Goal: Task Accomplishment & Management: Manage account settings

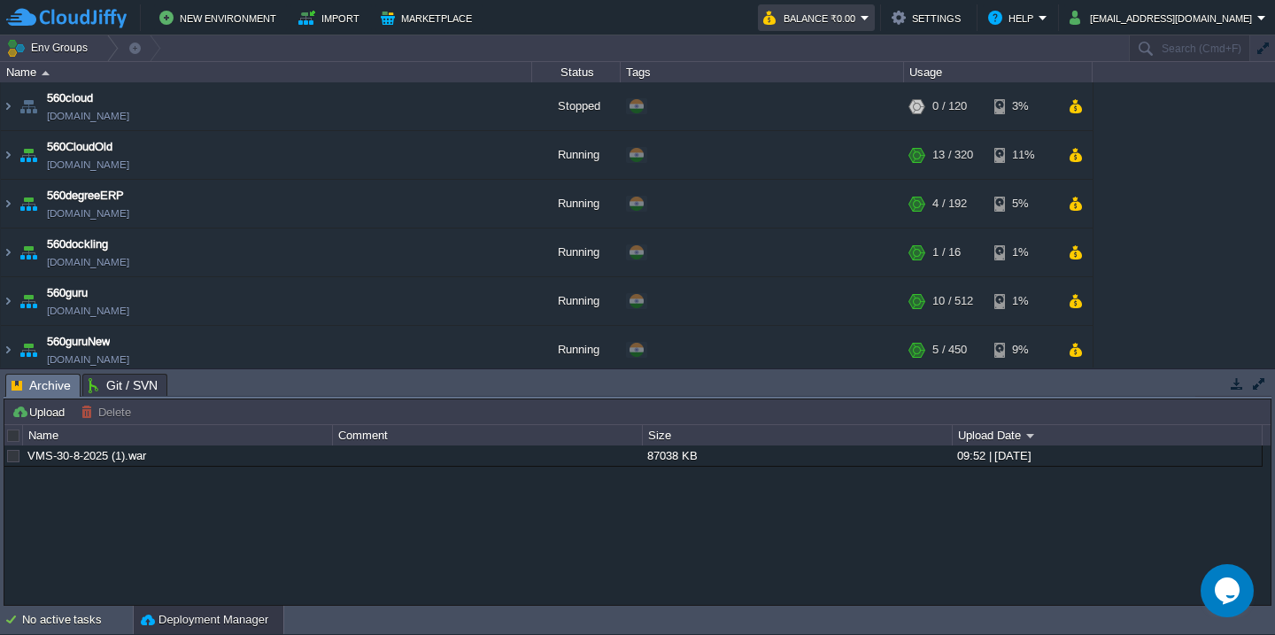
click at [860, 18] on button "Balance ₹0.00" at bounding box center [811, 17] width 97 height 21
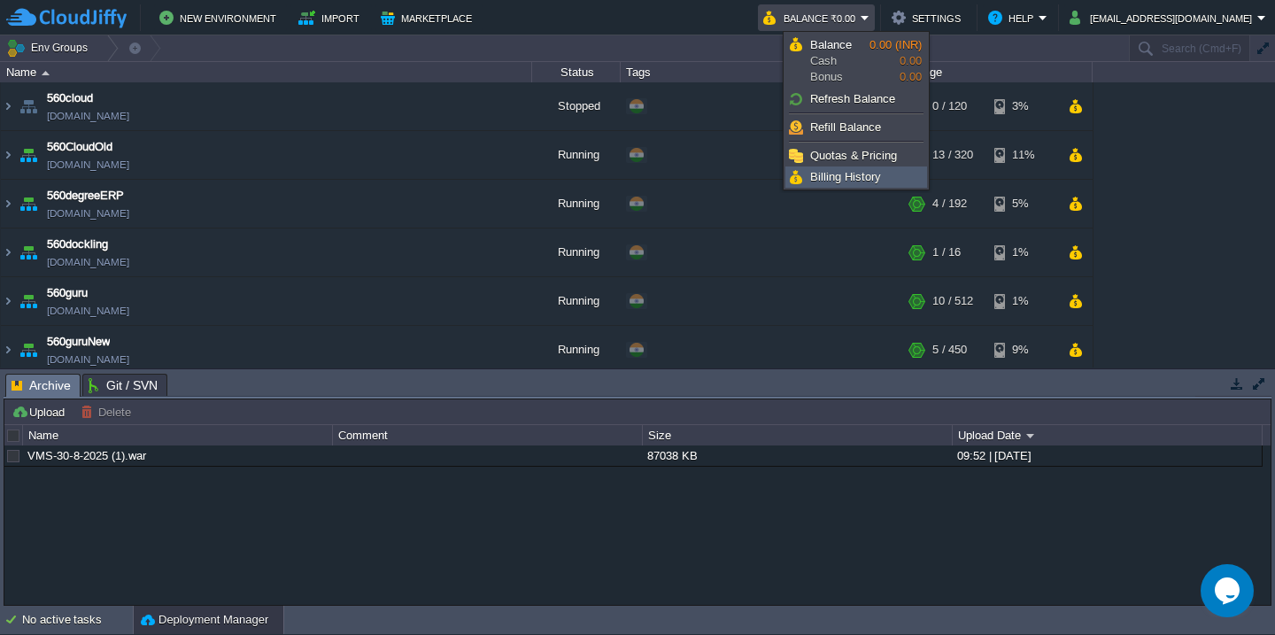
click at [831, 173] on span "Billing History" at bounding box center [845, 176] width 71 height 13
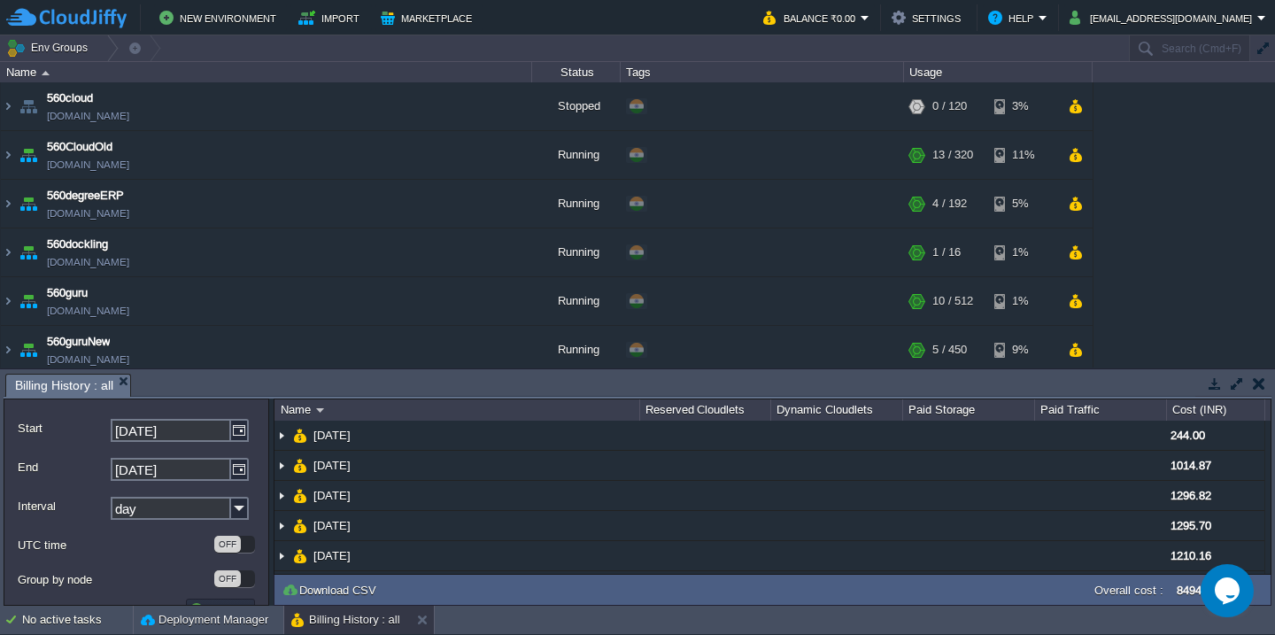
click at [1234, 378] on button "button" at bounding box center [1237, 383] width 16 height 16
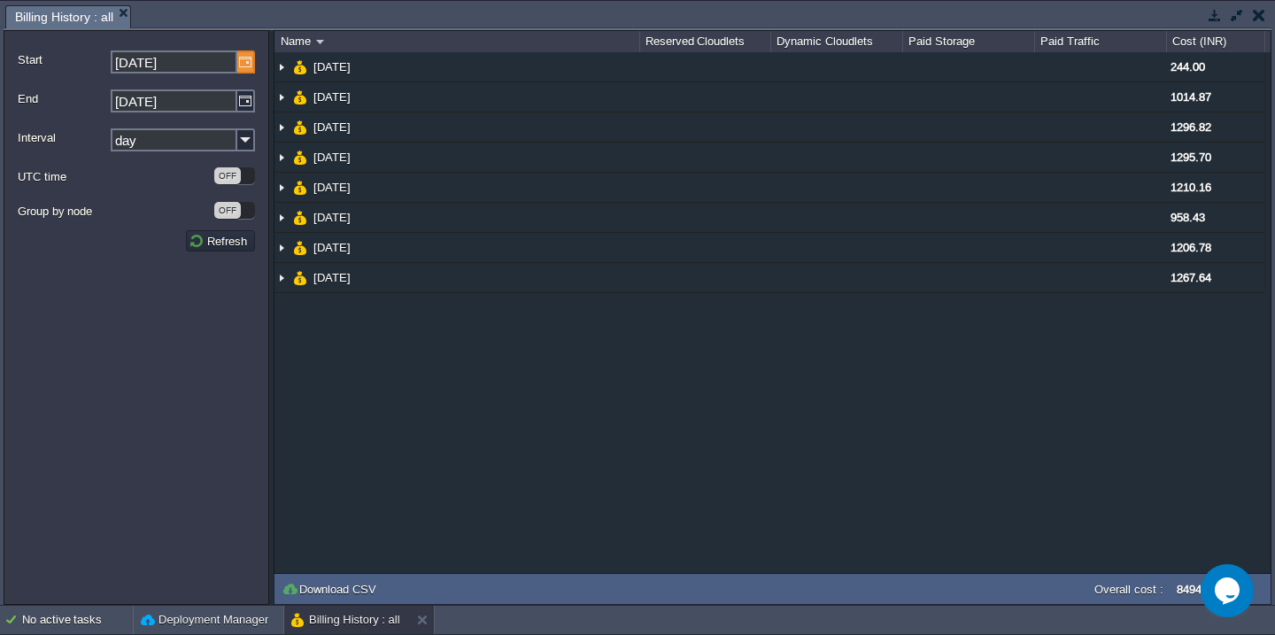
click at [245, 67] on img at bounding box center [246, 61] width 18 height 23
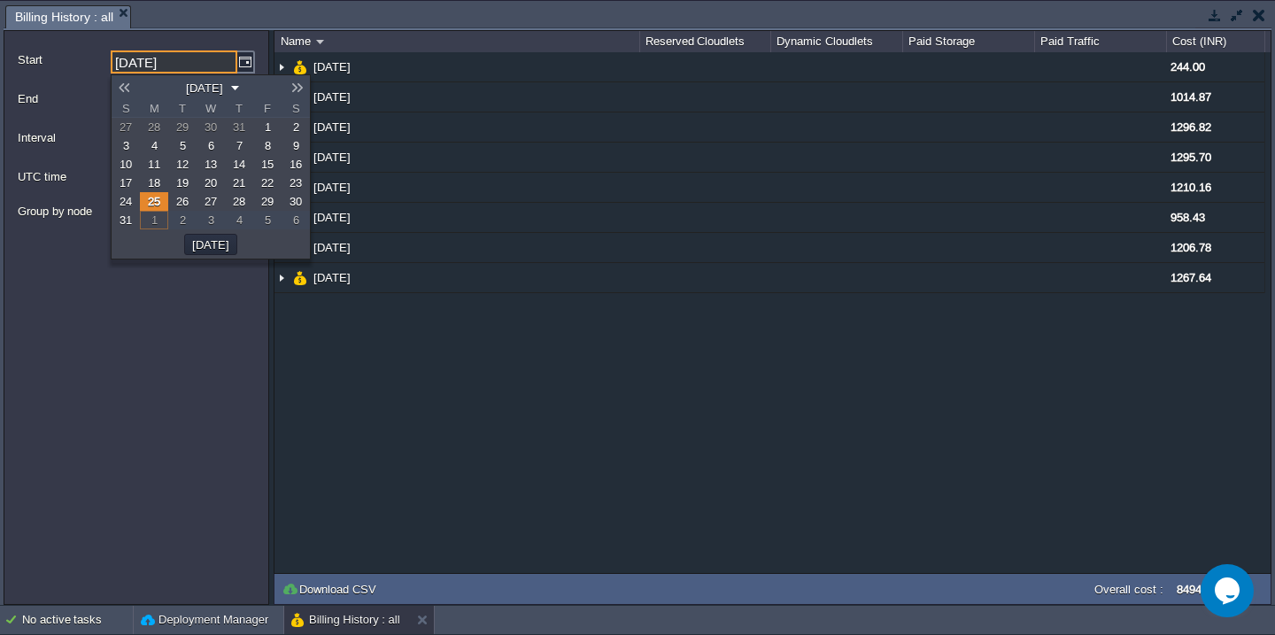
click at [228, 86] on button "[DATE]" at bounding box center [205, 88] width 48 height 16
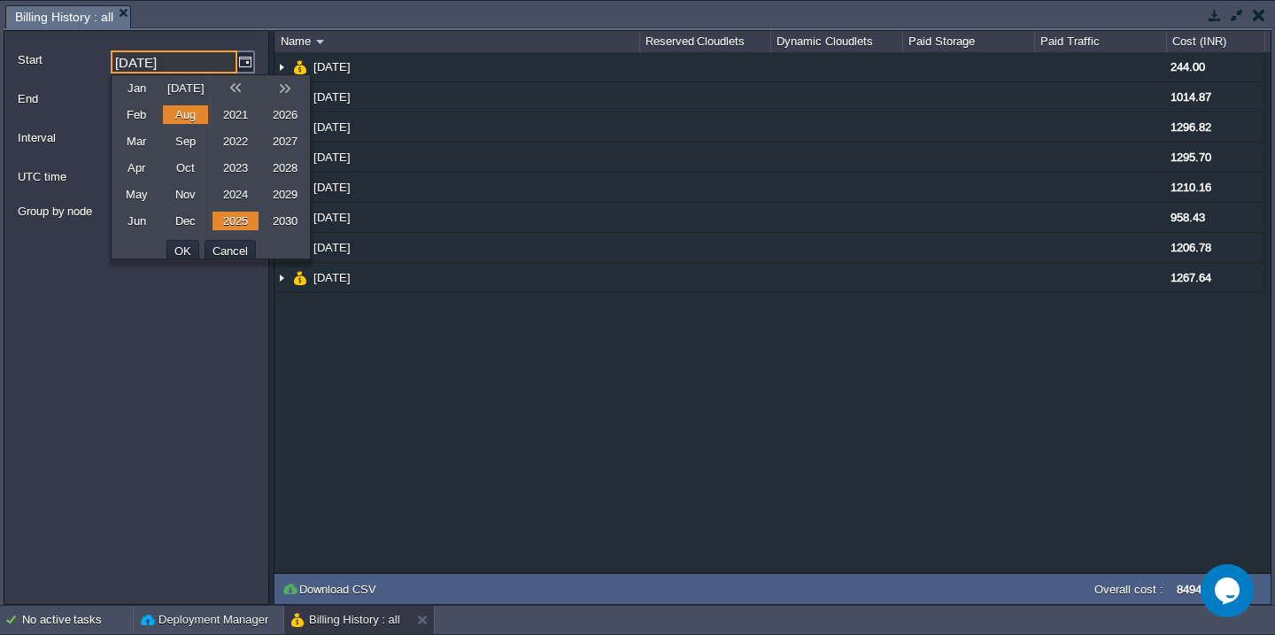
click at [240, 33] on form "Start [DATE] End [DATE] Interval day UTC time OFF Group by node OFF Refresh" at bounding box center [137, 317] width 266 height 574
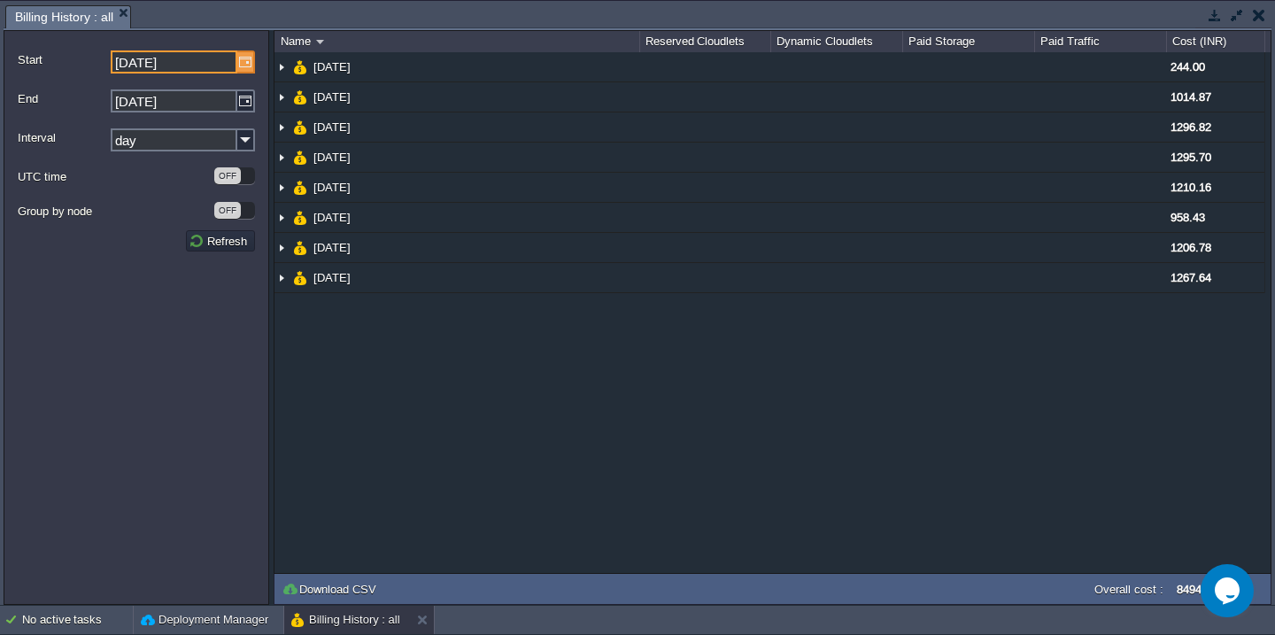
click at [249, 65] on img at bounding box center [246, 61] width 18 height 23
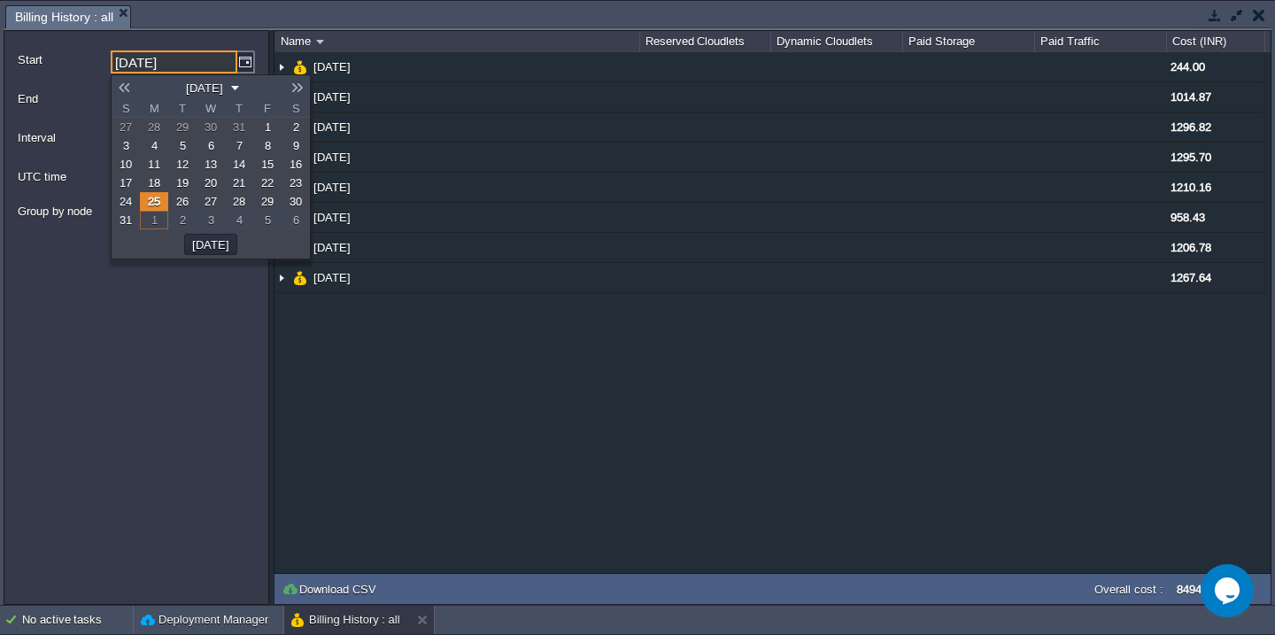
click at [261, 123] on link "1" at bounding box center [267, 127] width 28 height 19
type input "[DATE]"
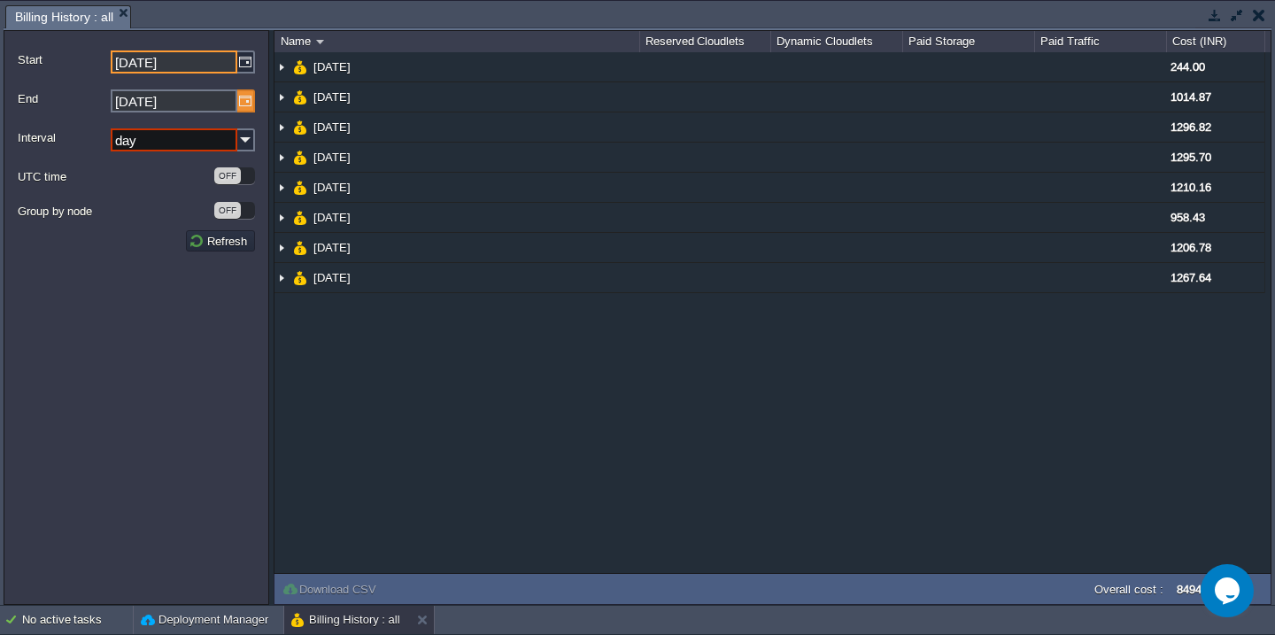
click at [239, 100] on img at bounding box center [246, 100] width 18 height 23
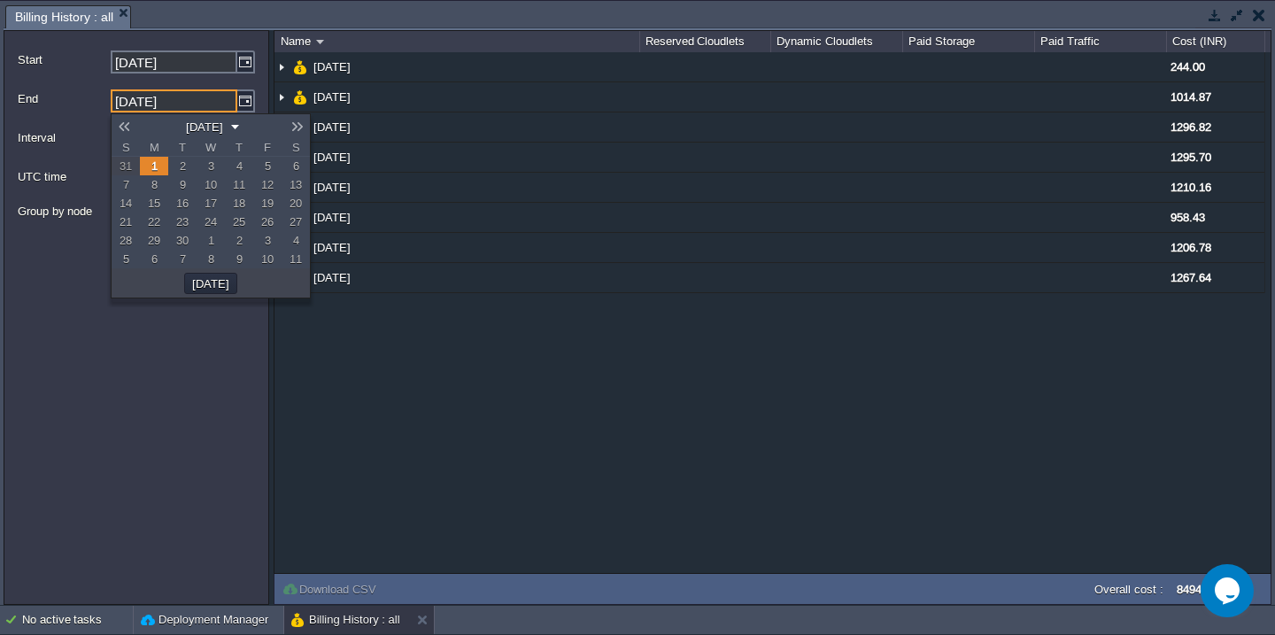
click at [129, 167] on span "31" at bounding box center [125, 165] width 12 height 13
type input "[DATE]"
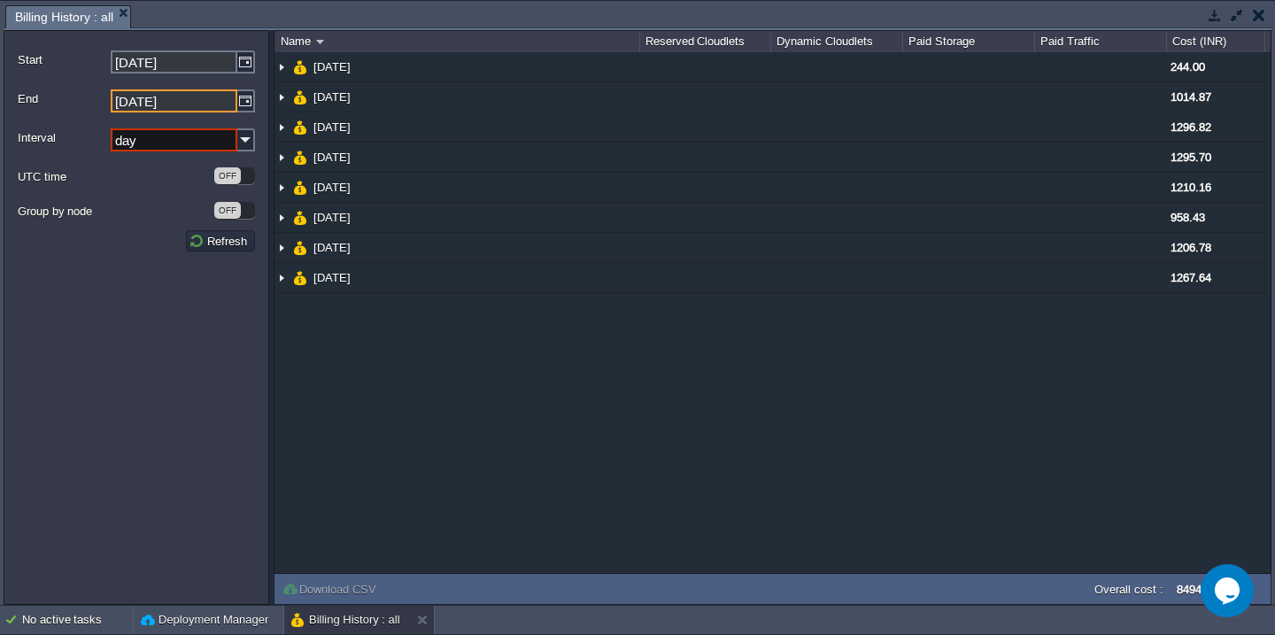
click at [204, 143] on input "day" at bounding box center [174, 139] width 127 height 23
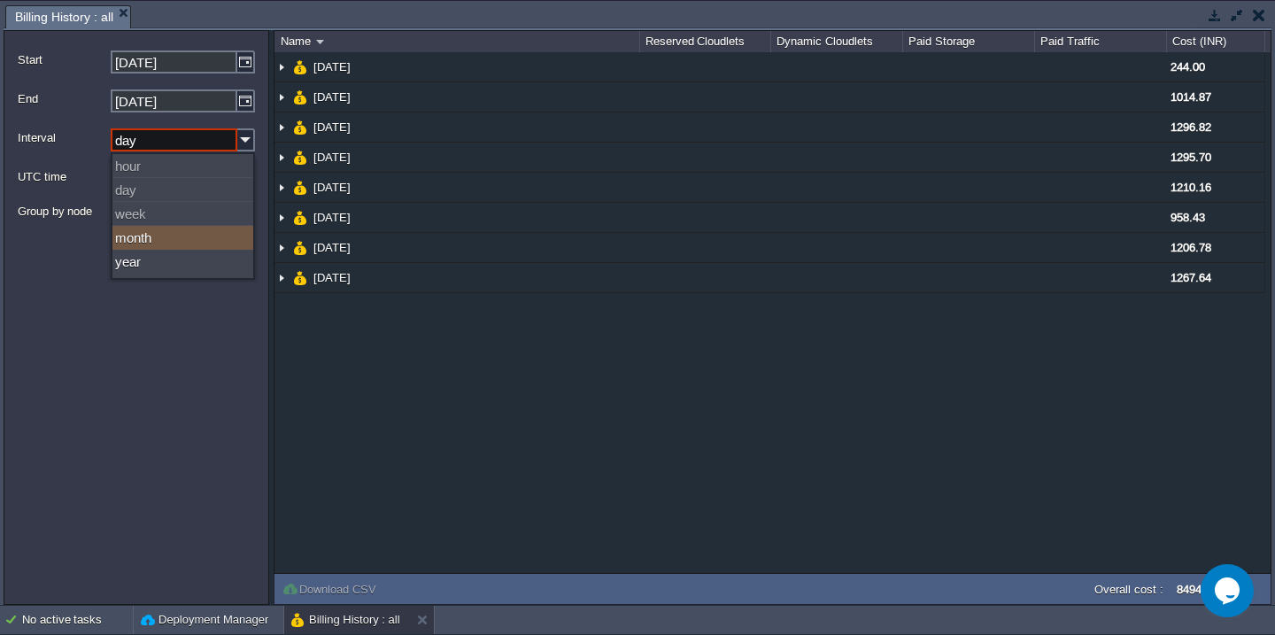
click at [147, 237] on div "month" at bounding box center [182, 238] width 141 height 24
type input "month"
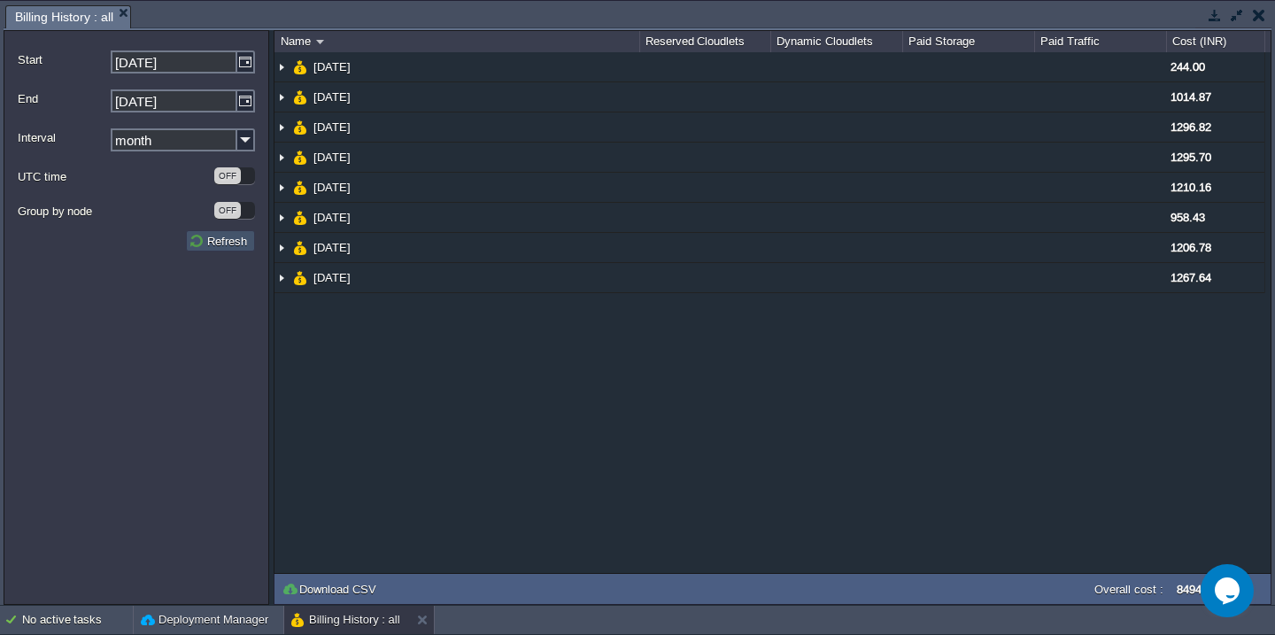
click at [205, 242] on button "Refresh" at bounding box center [221, 241] width 64 height 16
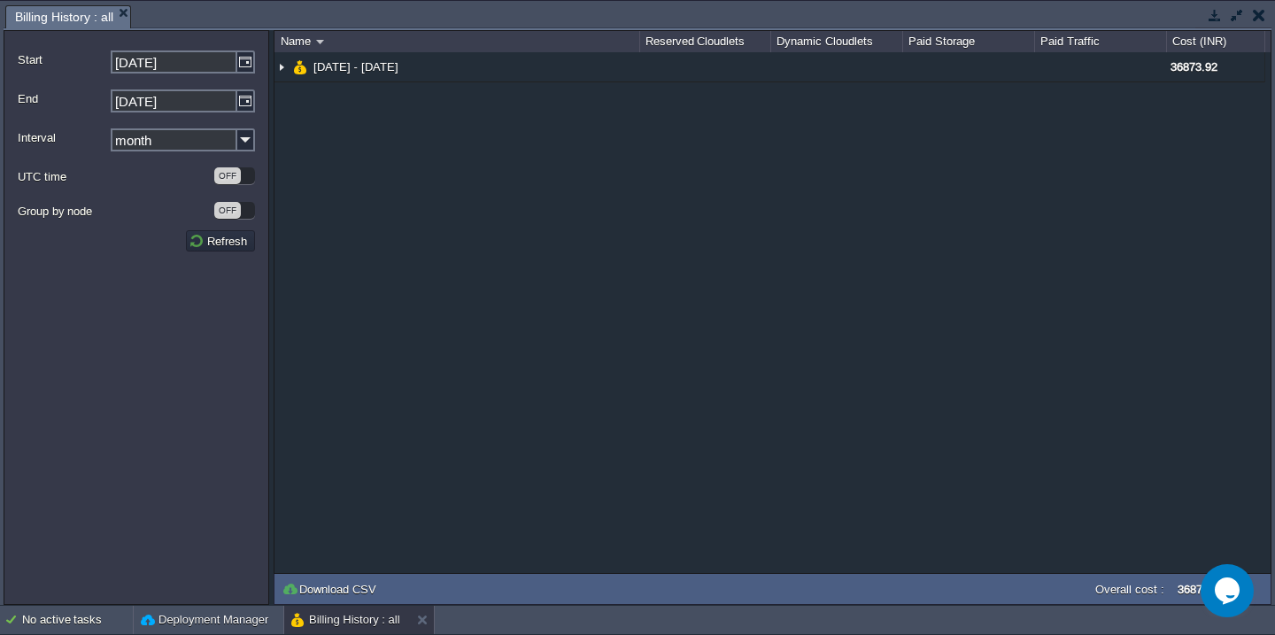
click at [1260, 18] on button "button" at bounding box center [1258, 15] width 12 height 16
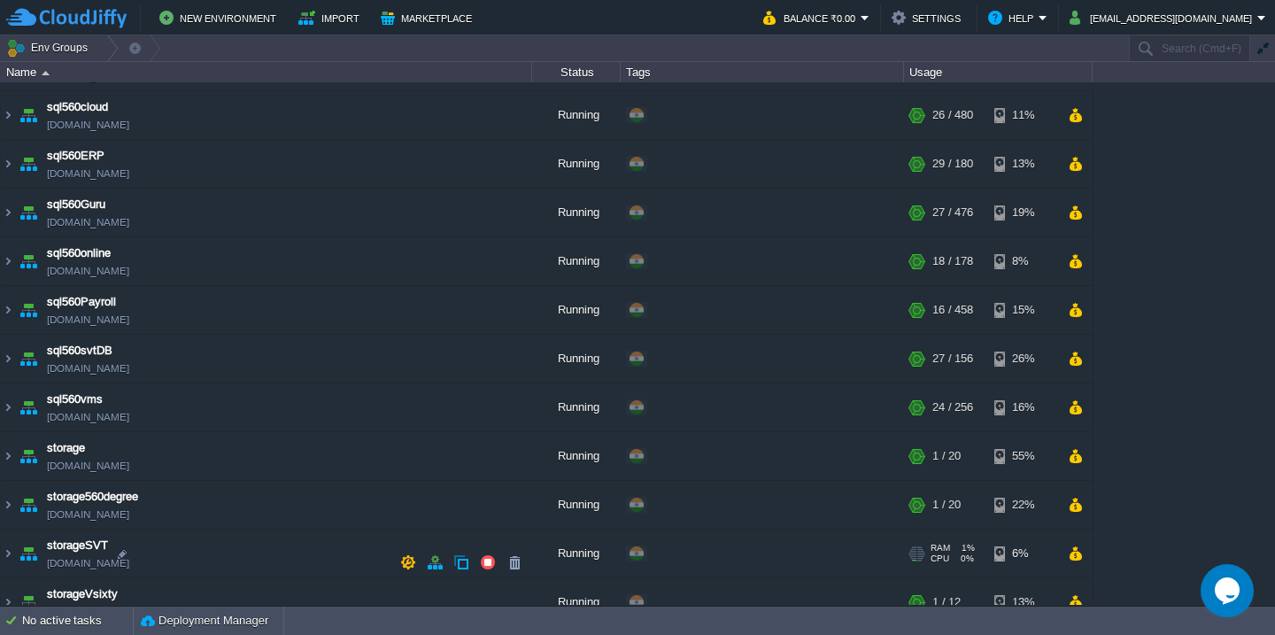
scroll to position [744, 0]
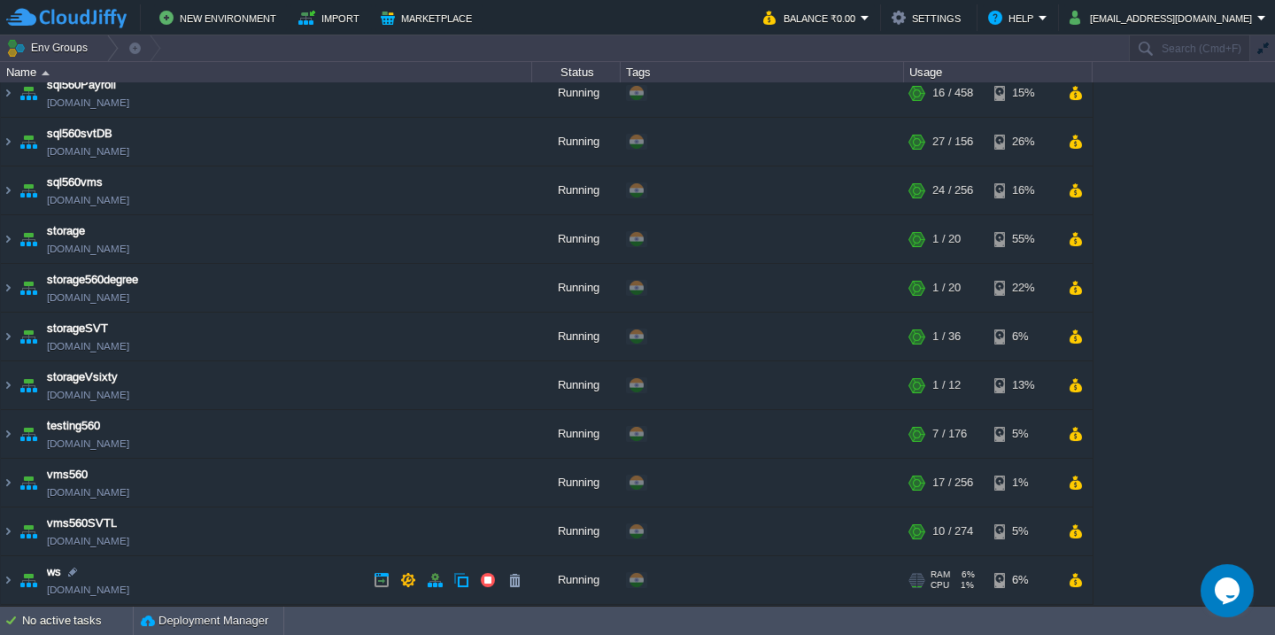
click at [212, 568] on td "ws [DOMAIN_NAME]" at bounding box center [266, 580] width 531 height 49
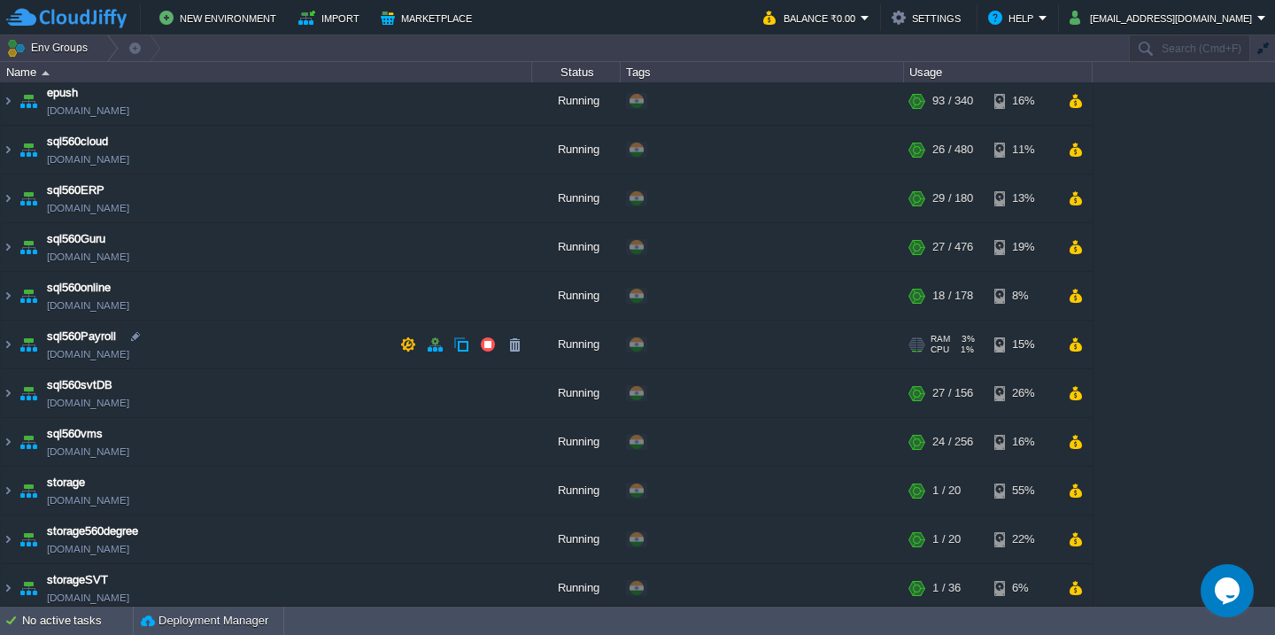
scroll to position [468, 0]
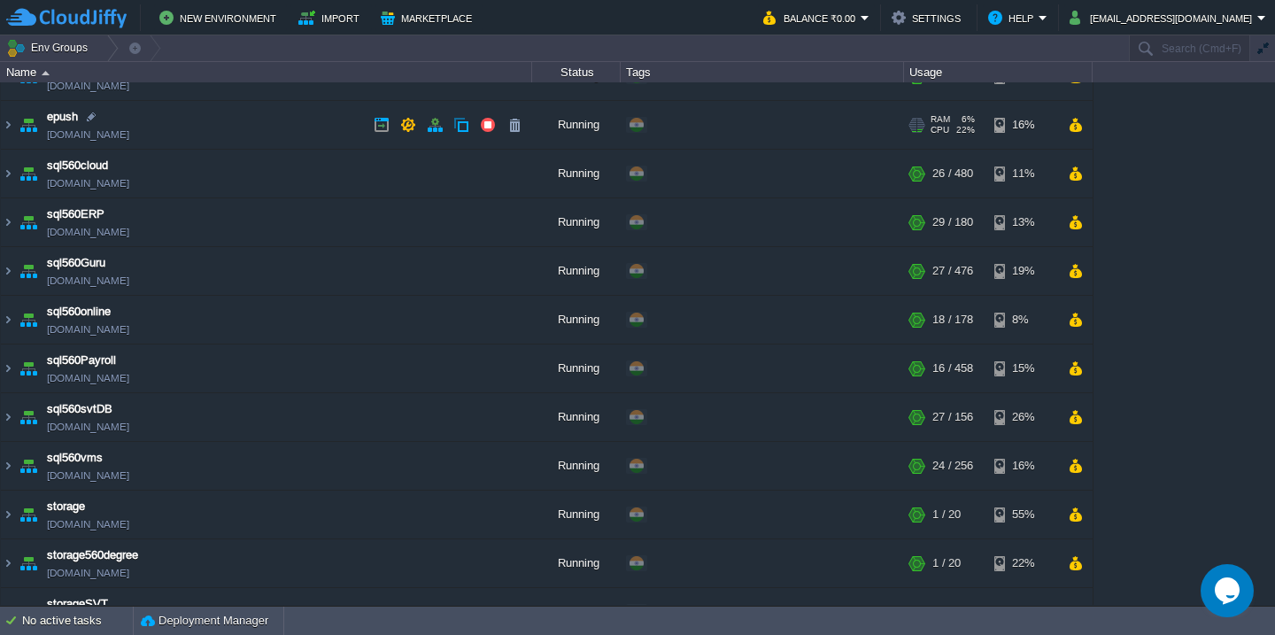
click at [219, 141] on td "epush [DOMAIN_NAME]" at bounding box center [266, 125] width 531 height 49
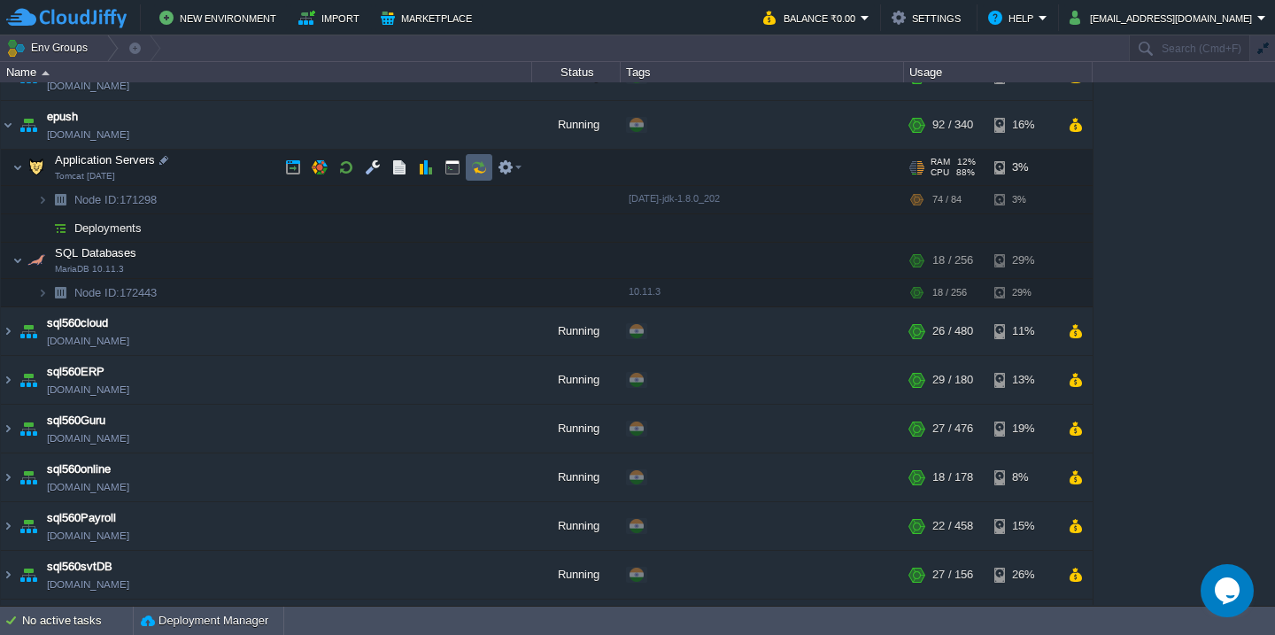
click at [475, 174] on button "button" at bounding box center [479, 167] width 16 height 16
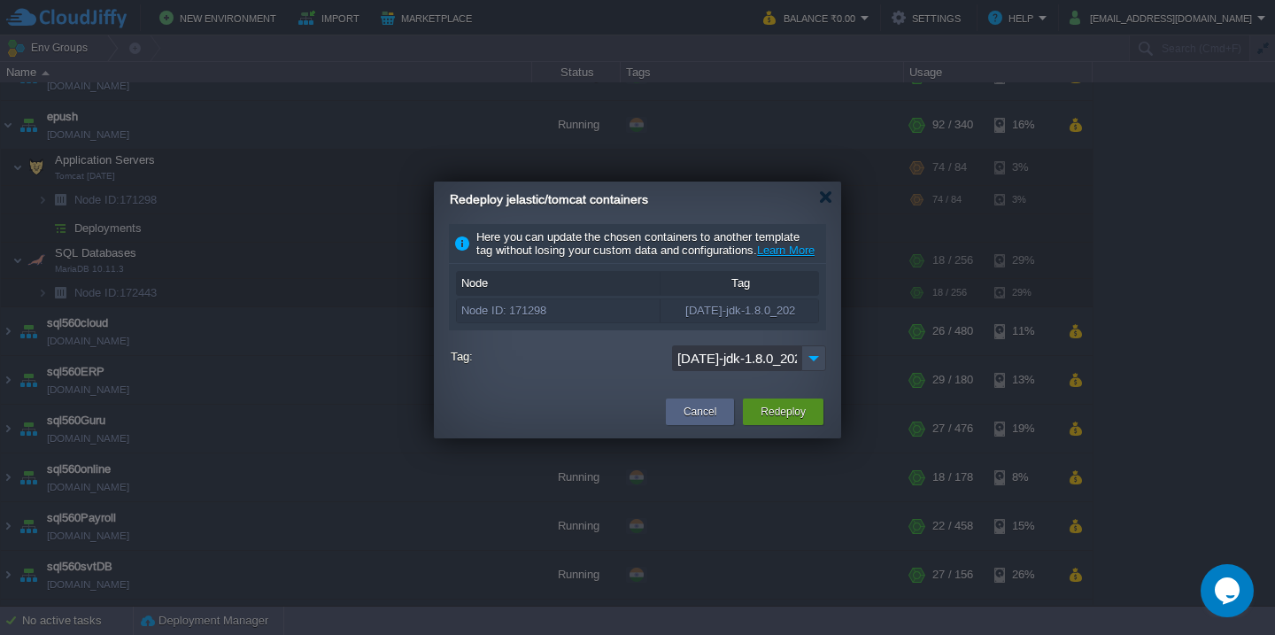
click at [778, 420] on button "Redeploy" at bounding box center [782, 412] width 45 height 18
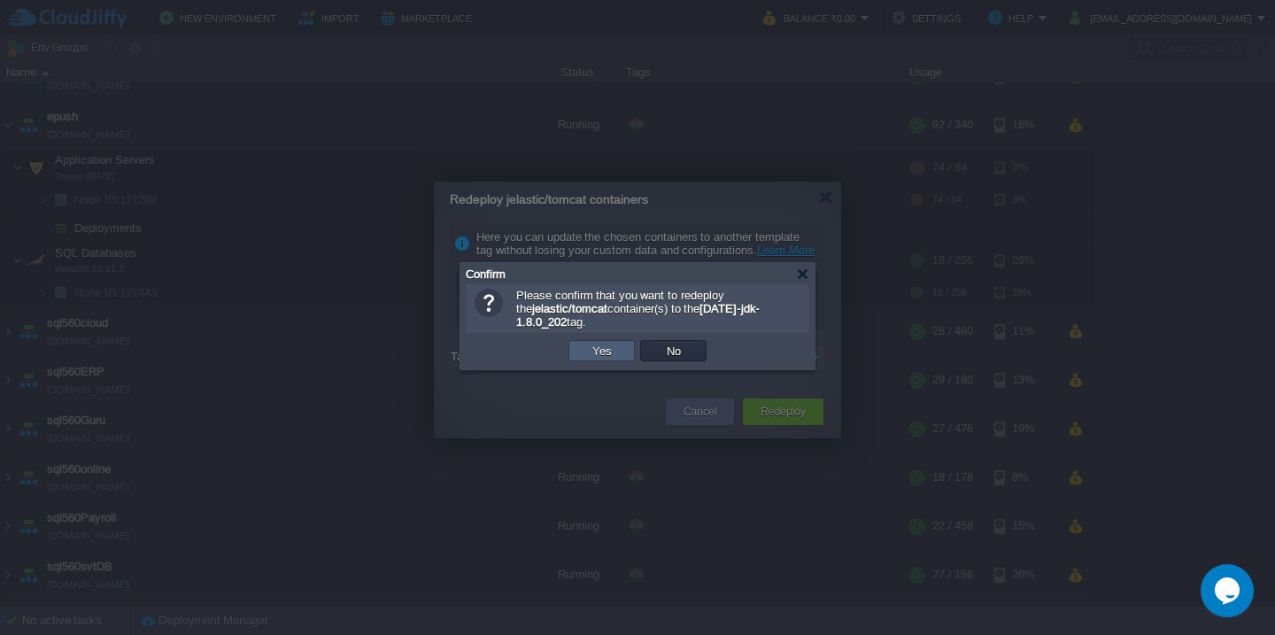
click at [619, 358] on td "Yes" at bounding box center [601, 350] width 66 height 21
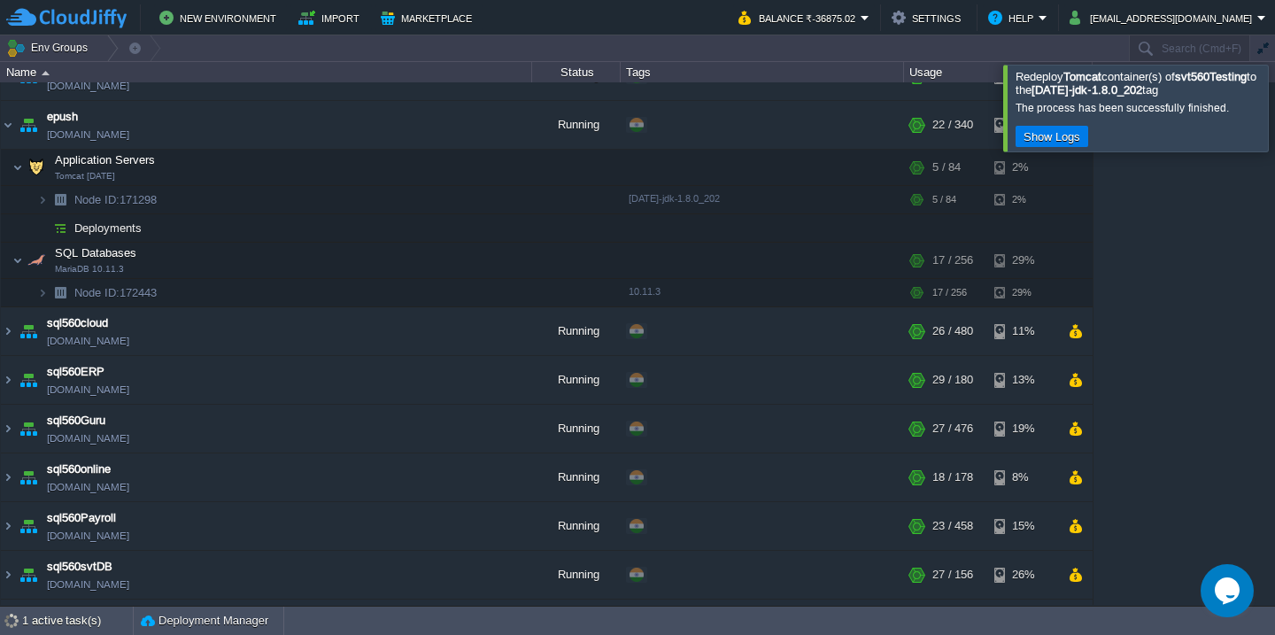
click at [1274, 80] on div at bounding box center [1296, 108] width 0 height 86
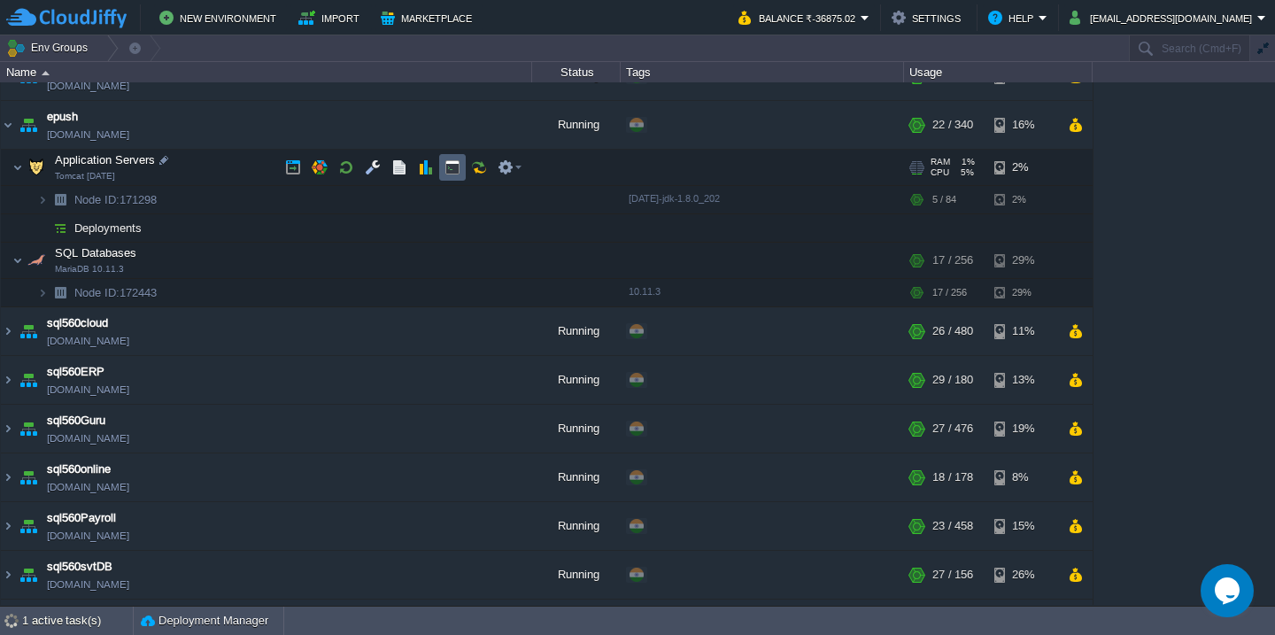
click at [450, 172] on button "button" at bounding box center [452, 167] width 16 height 16
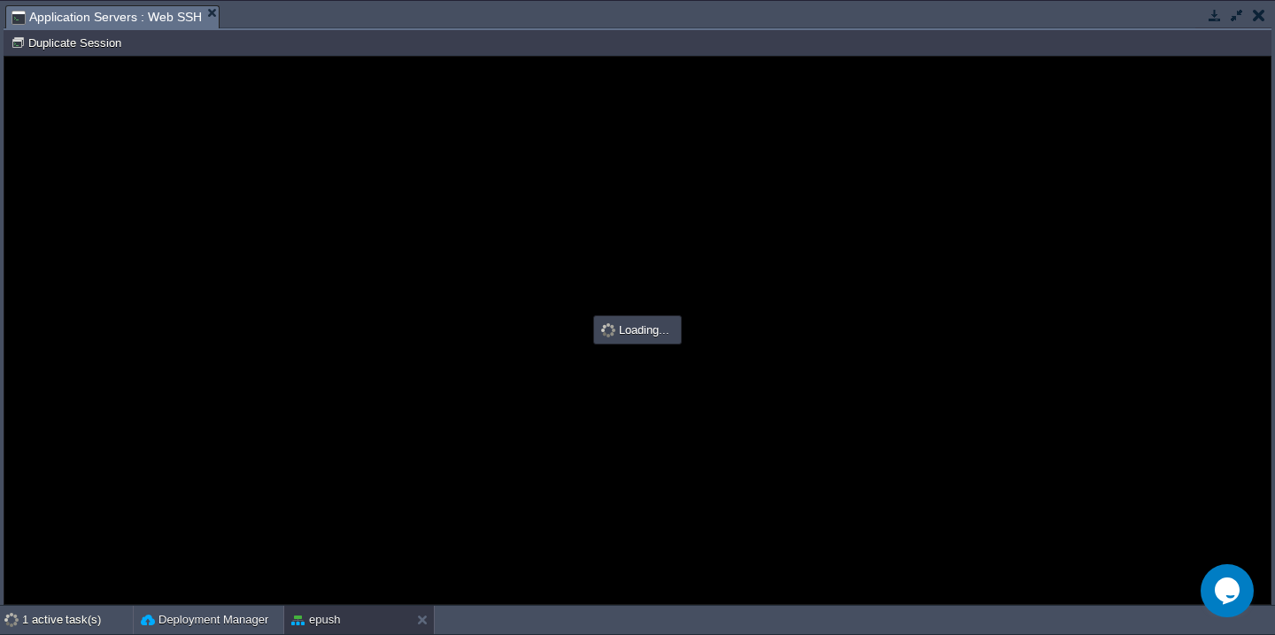
scroll to position [0, 0]
type input "#000000"
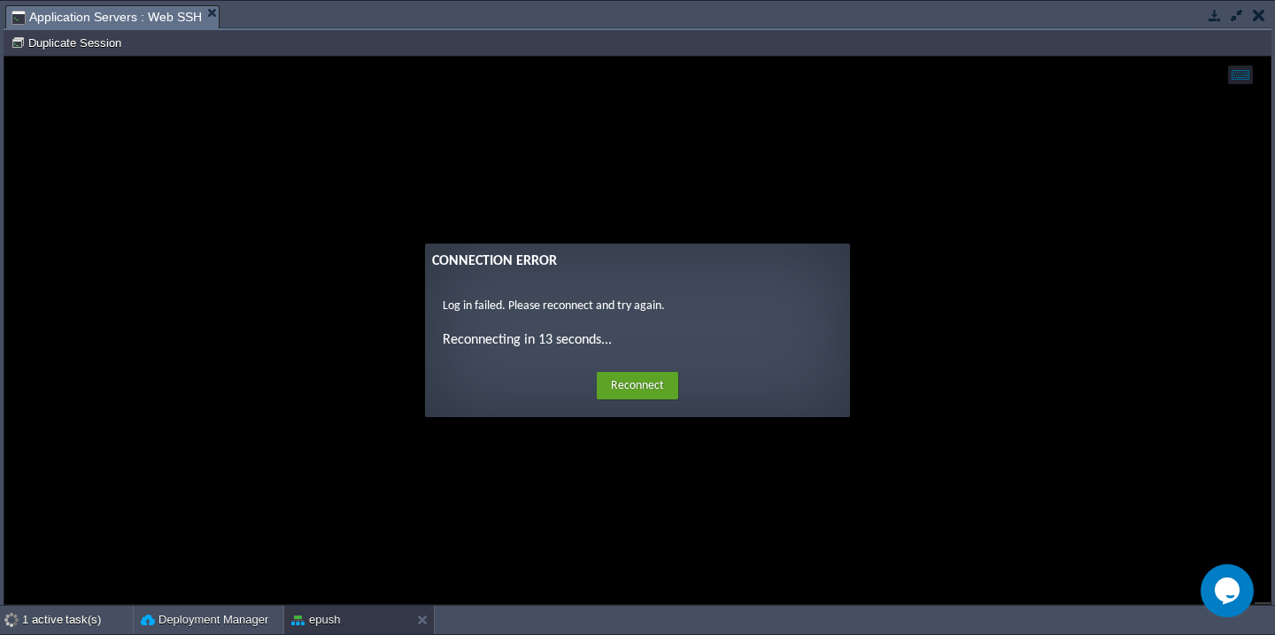
click at [1260, 14] on button "button" at bounding box center [1258, 15] width 12 height 16
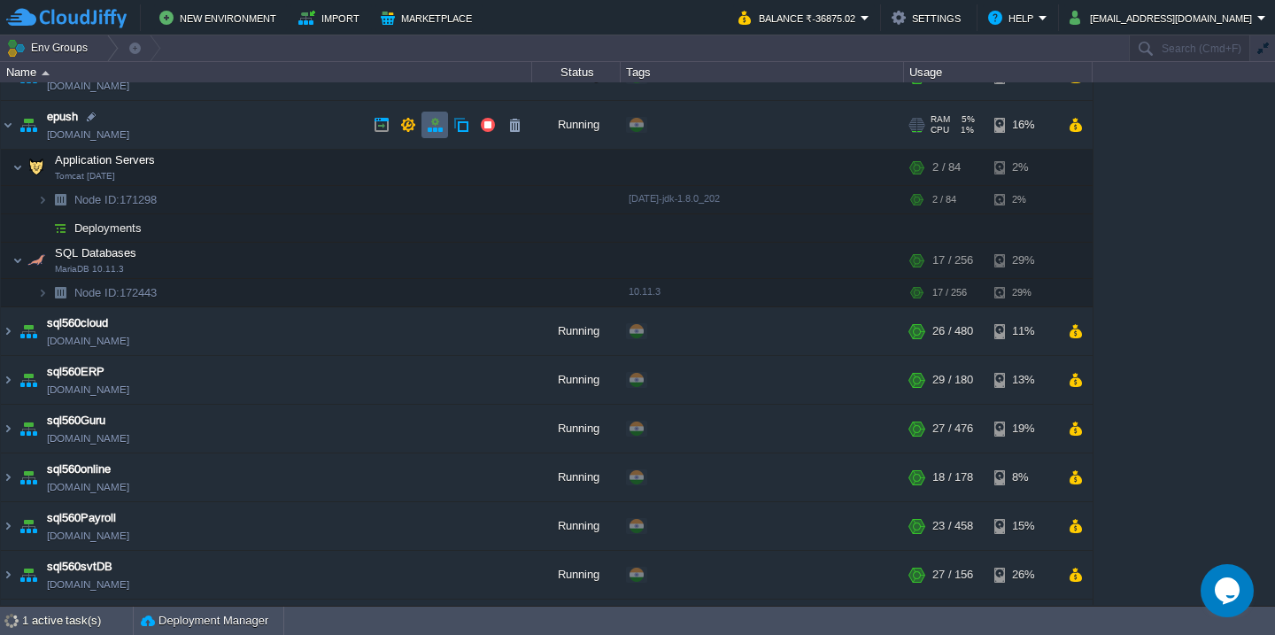
click at [428, 134] on td at bounding box center [434, 125] width 27 height 27
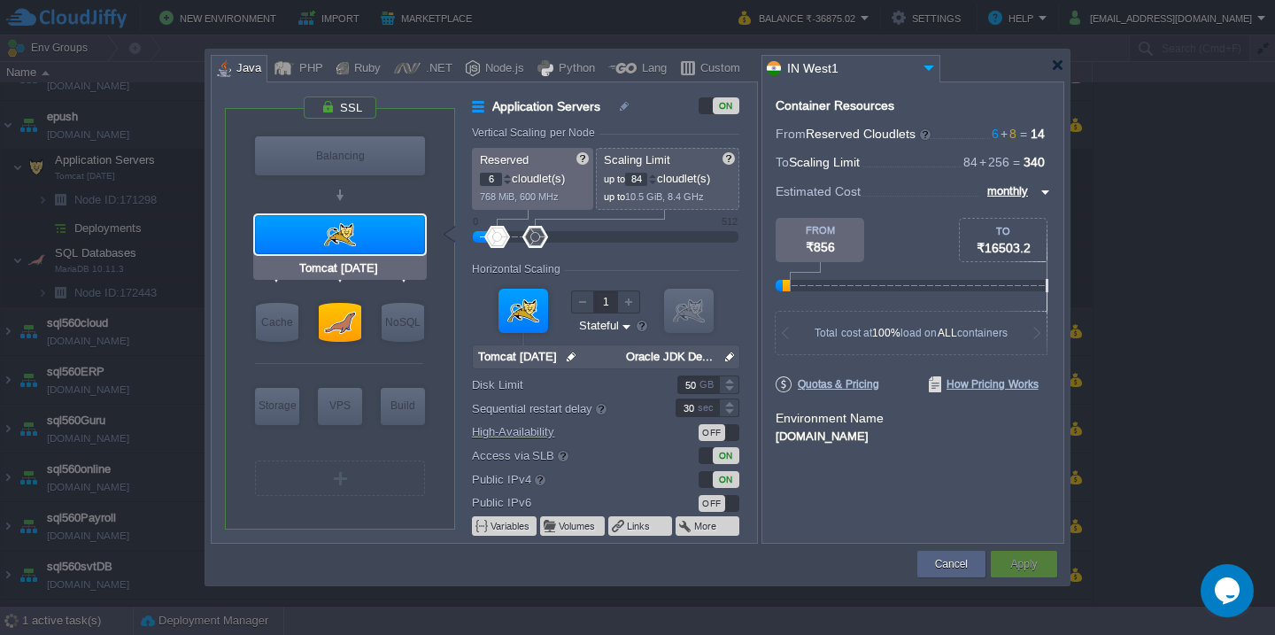
click at [369, 232] on div at bounding box center [340, 234] width 170 height 39
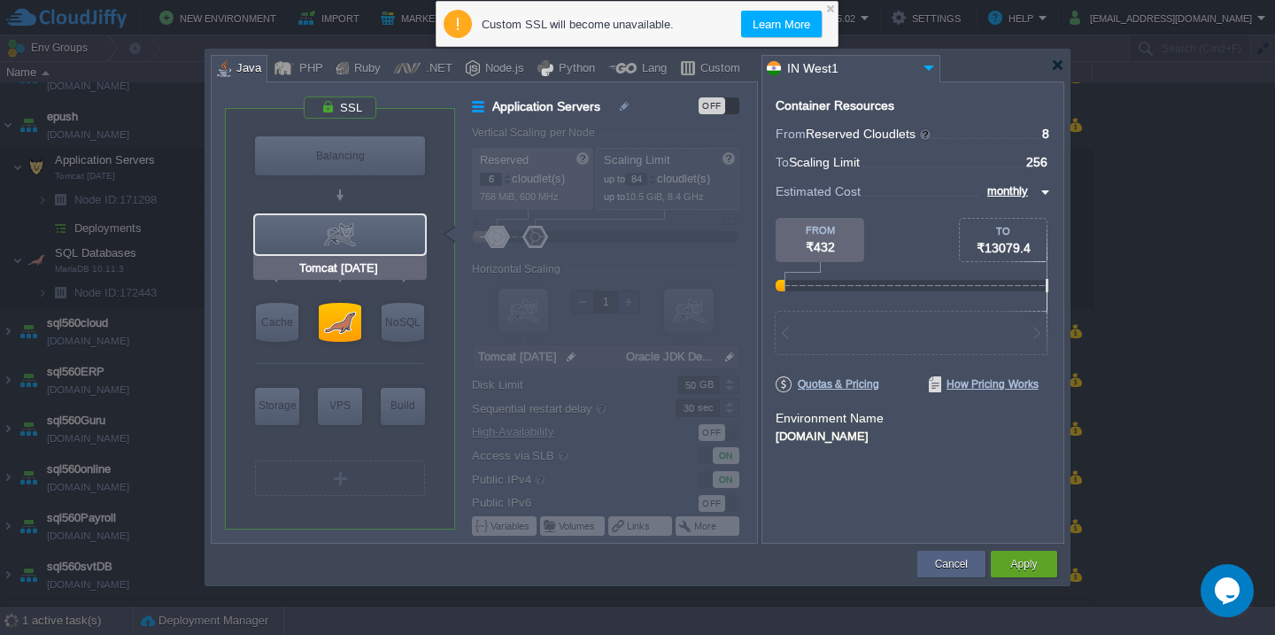
click at [369, 232] on div at bounding box center [340, 234] width 170 height 39
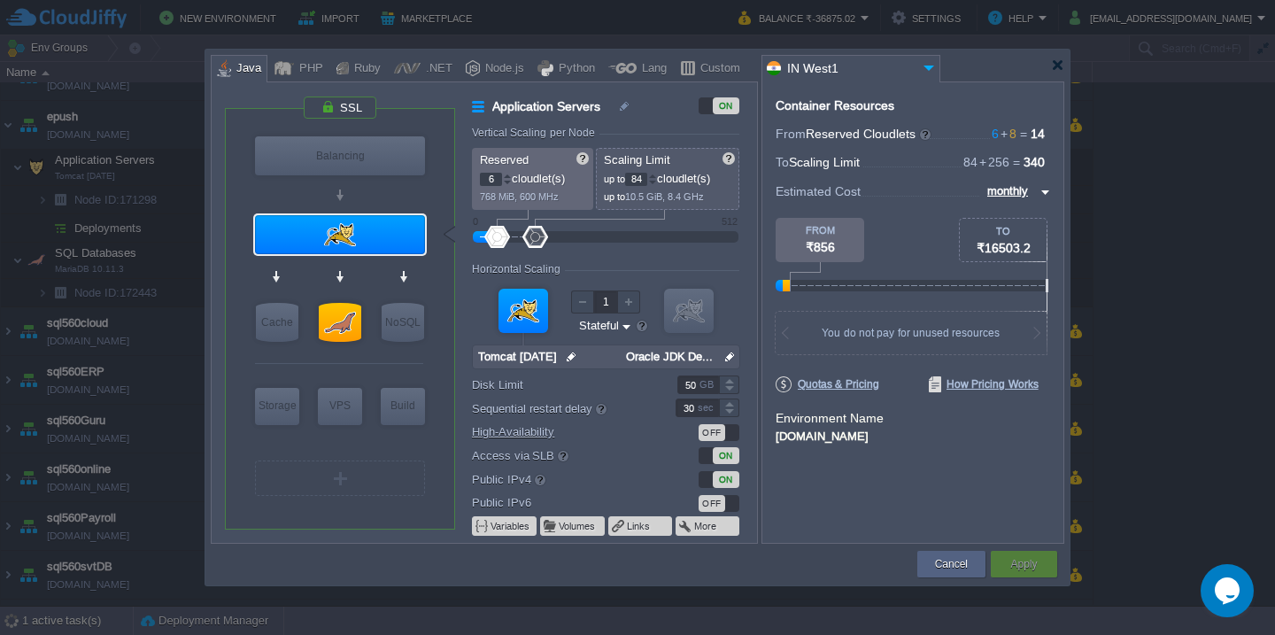
click at [573, 358] on img at bounding box center [571, 356] width 19 height 23
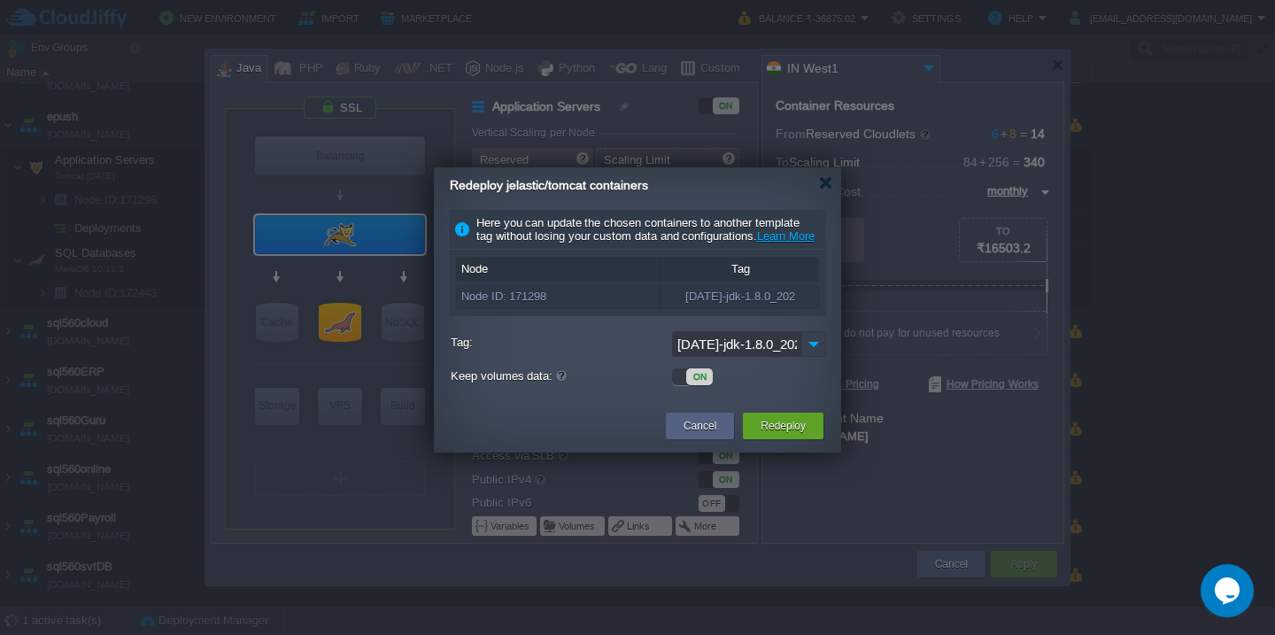
click at [811, 357] on img at bounding box center [813, 344] width 25 height 26
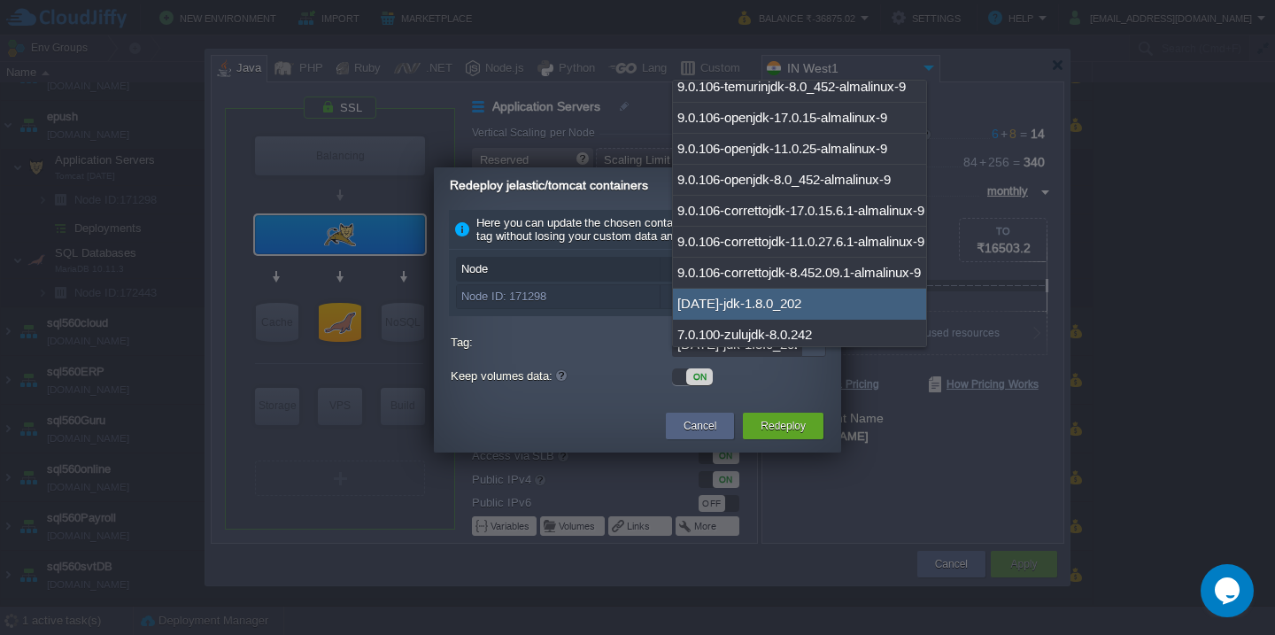
scroll to position [3703, 0]
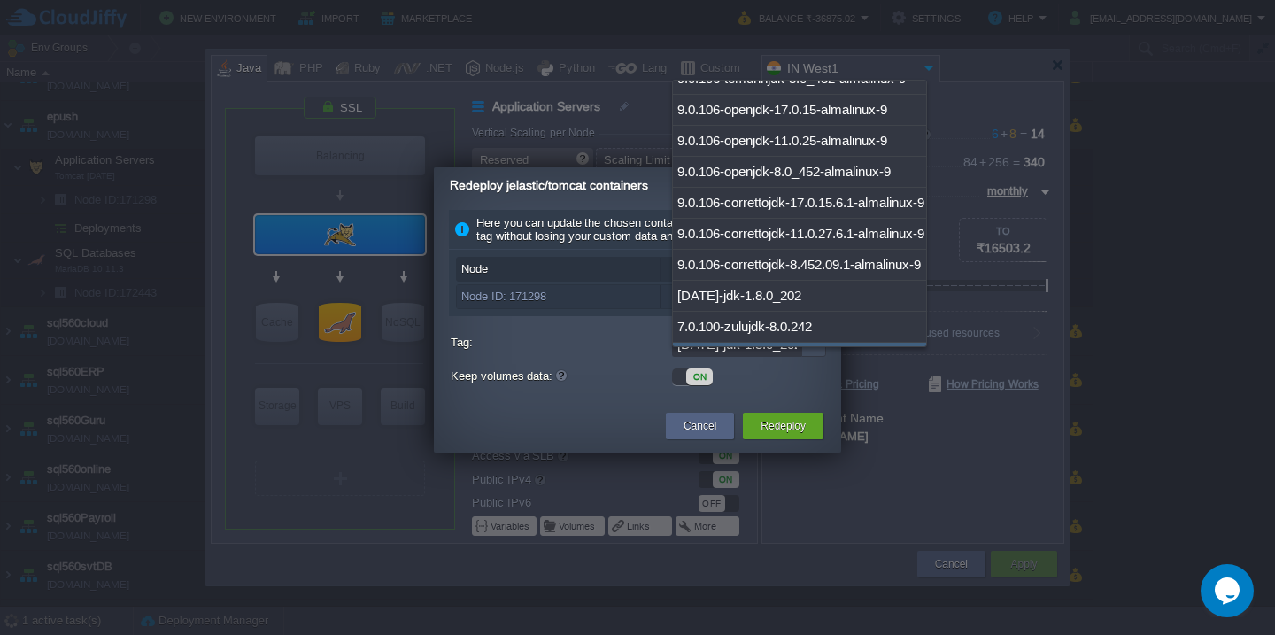
type input "9"
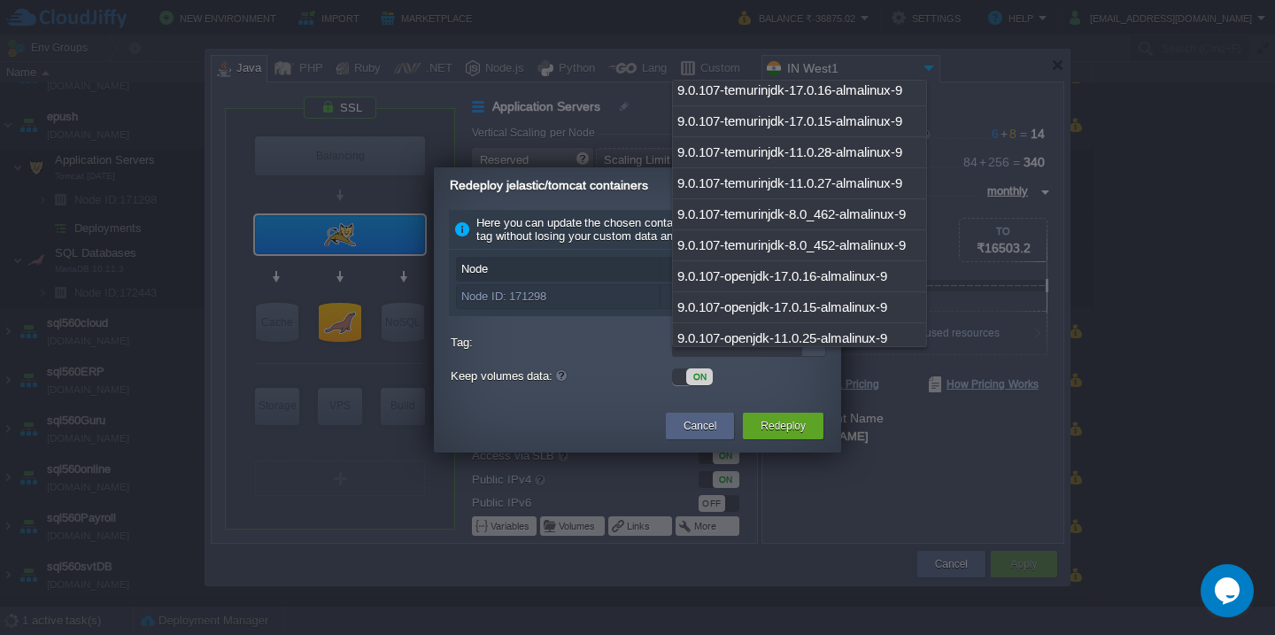
scroll to position [3669, 0]
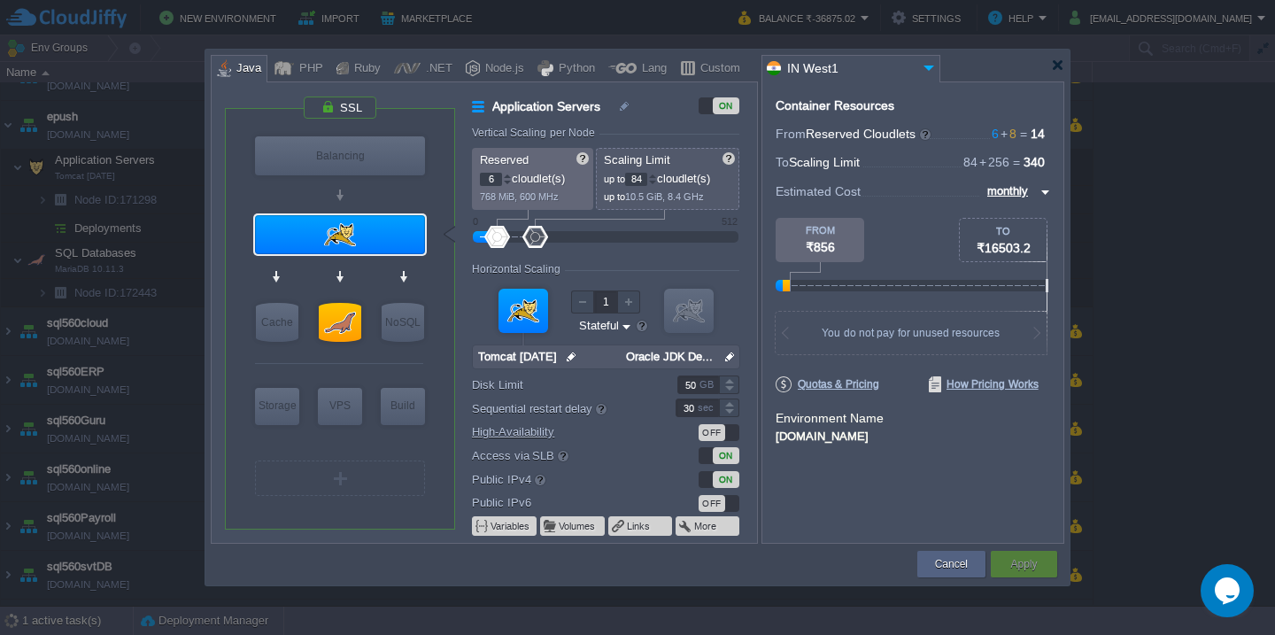
click at [534, 317] on div at bounding box center [523, 311] width 50 height 44
click at [566, 349] on img at bounding box center [571, 356] width 19 height 23
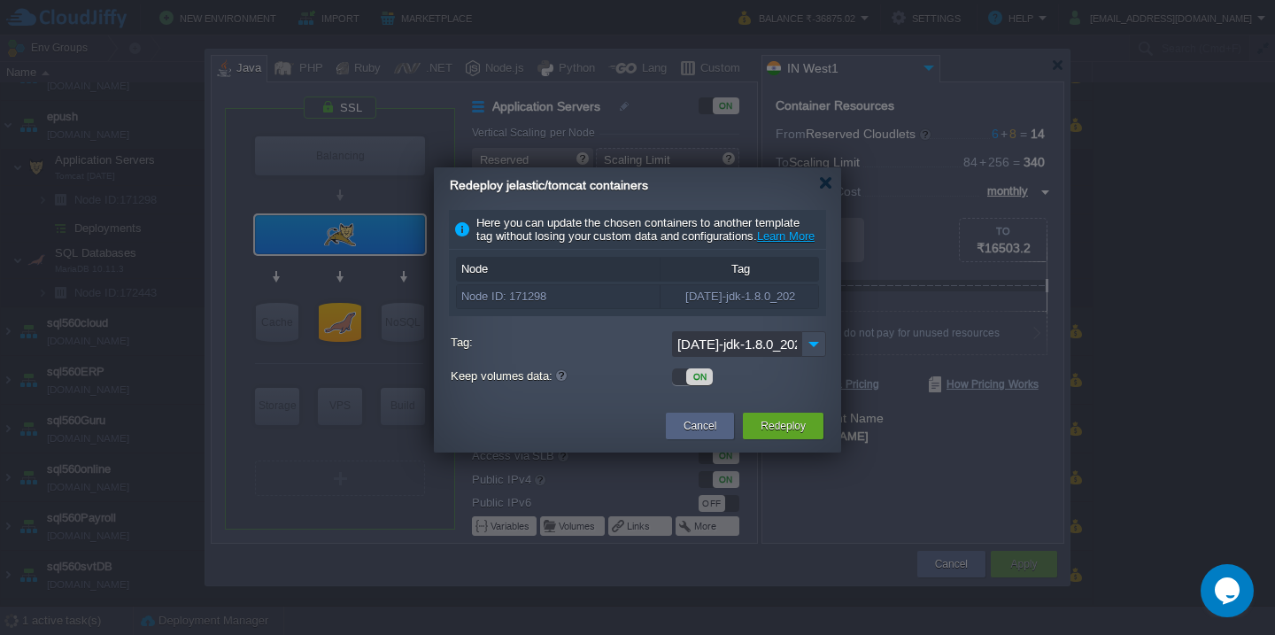
click at [738, 357] on input "[DATE]-jdk-1.8.0_202" at bounding box center [736, 344] width 129 height 26
click at [722, 357] on input "[DATE]-jdk-1.8.0_202" at bounding box center [736, 344] width 129 height 26
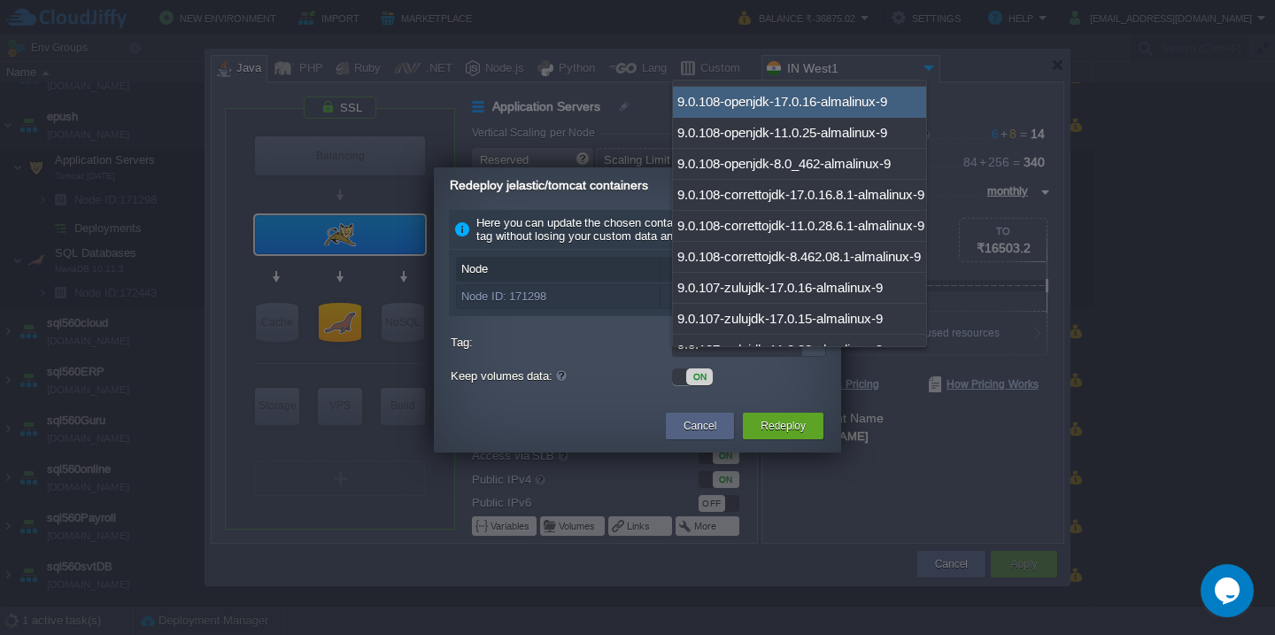
scroll to position [181, 0]
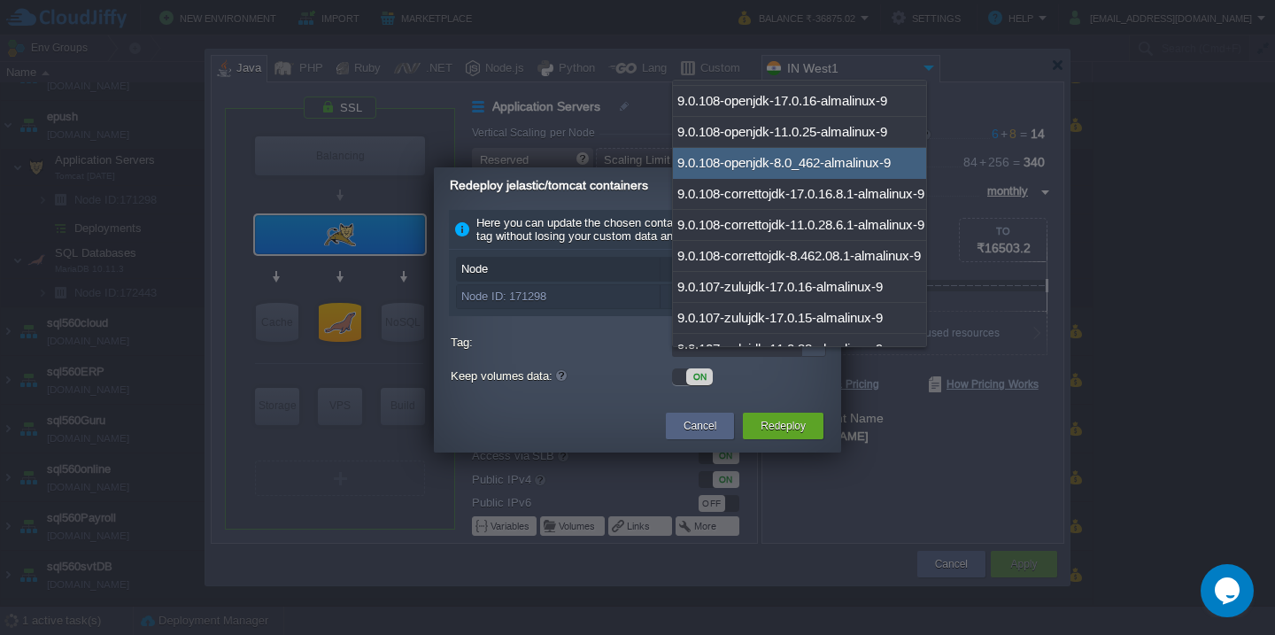
click at [845, 173] on div "9.0.108-openjdk-8.0_462-almalinux-9" at bounding box center [799, 163] width 253 height 31
type input "9.0.108-openjdk-8.0_462-almalinux-9"
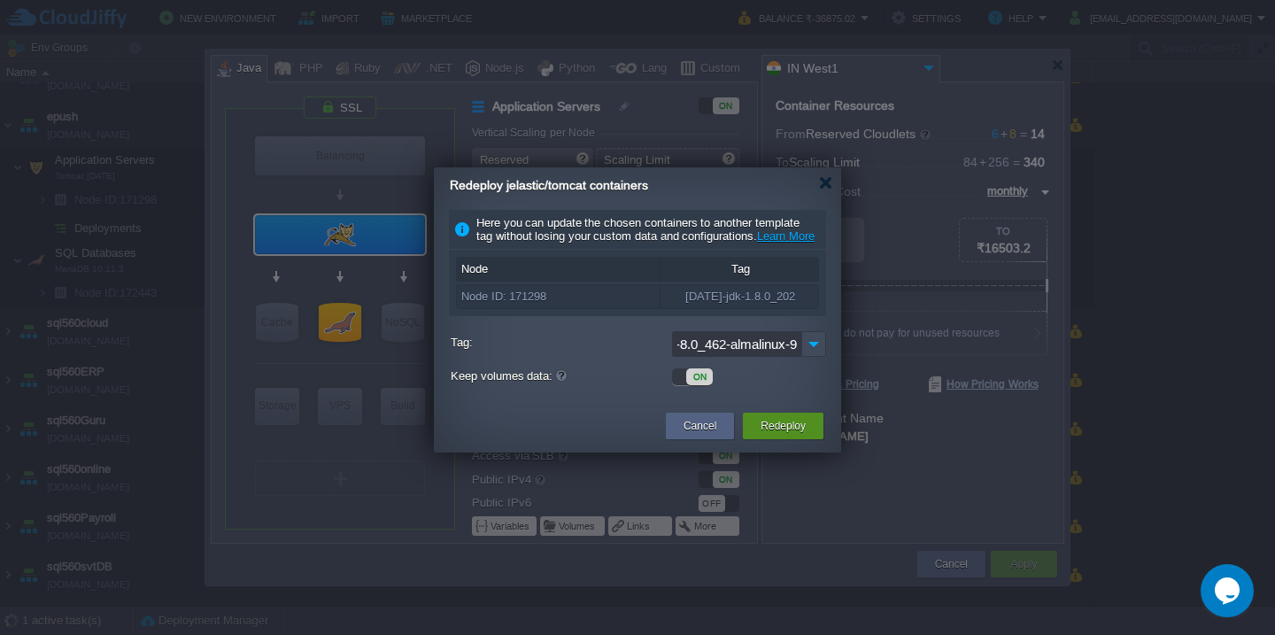
click at [790, 435] on button "Redeploy" at bounding box center [782, 426] width 45 height 18
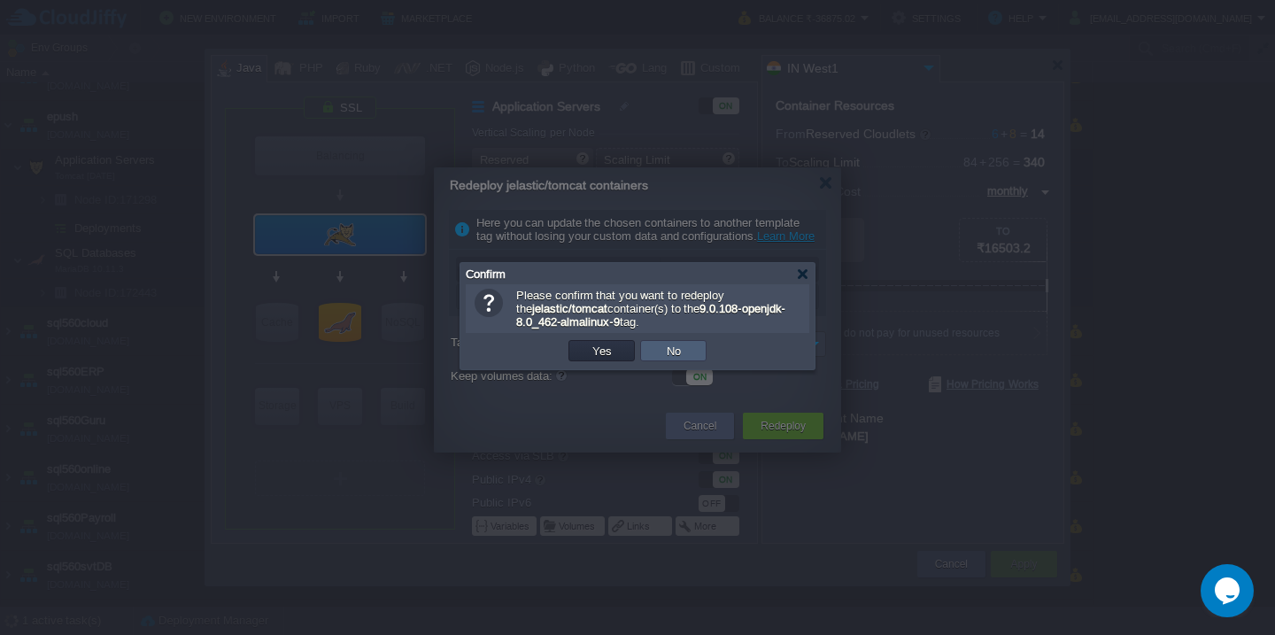
click at [665, 350] on button "No" at bounding box center [673, 351] width 25 height 16
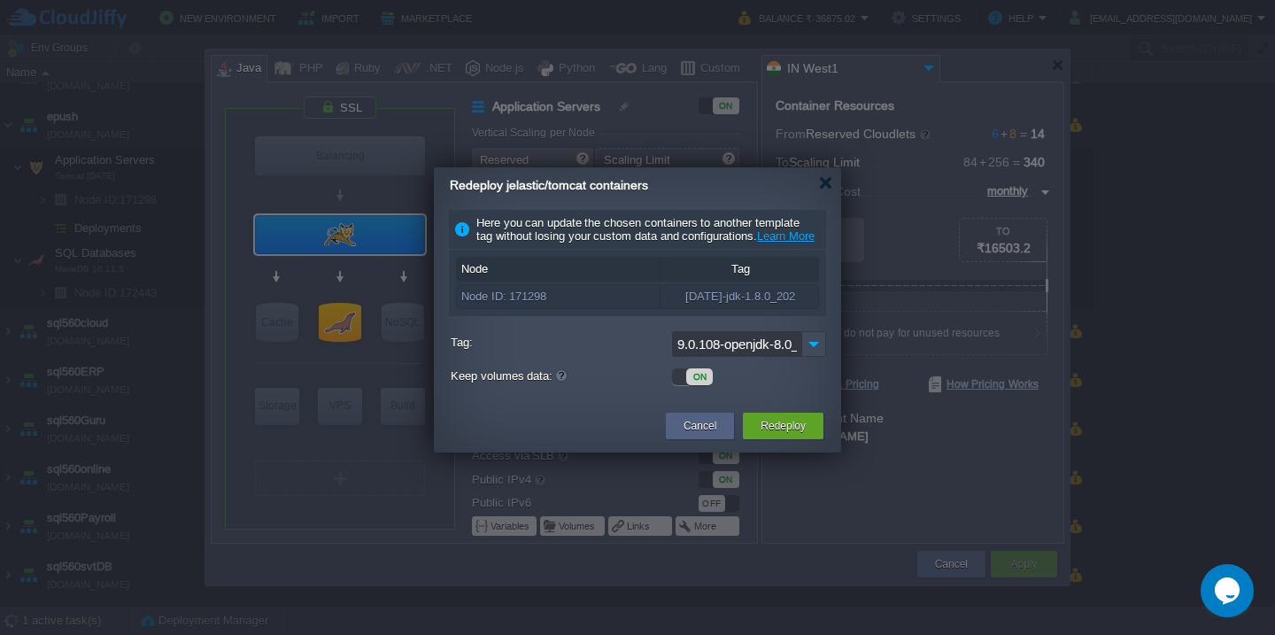
click at [688, 385] on div "ON" at bounding box center [699, 376] width 27 height 17
click at [782, 435] on button "Redeploy" at bounding box center [782, 426] width 45 height 18
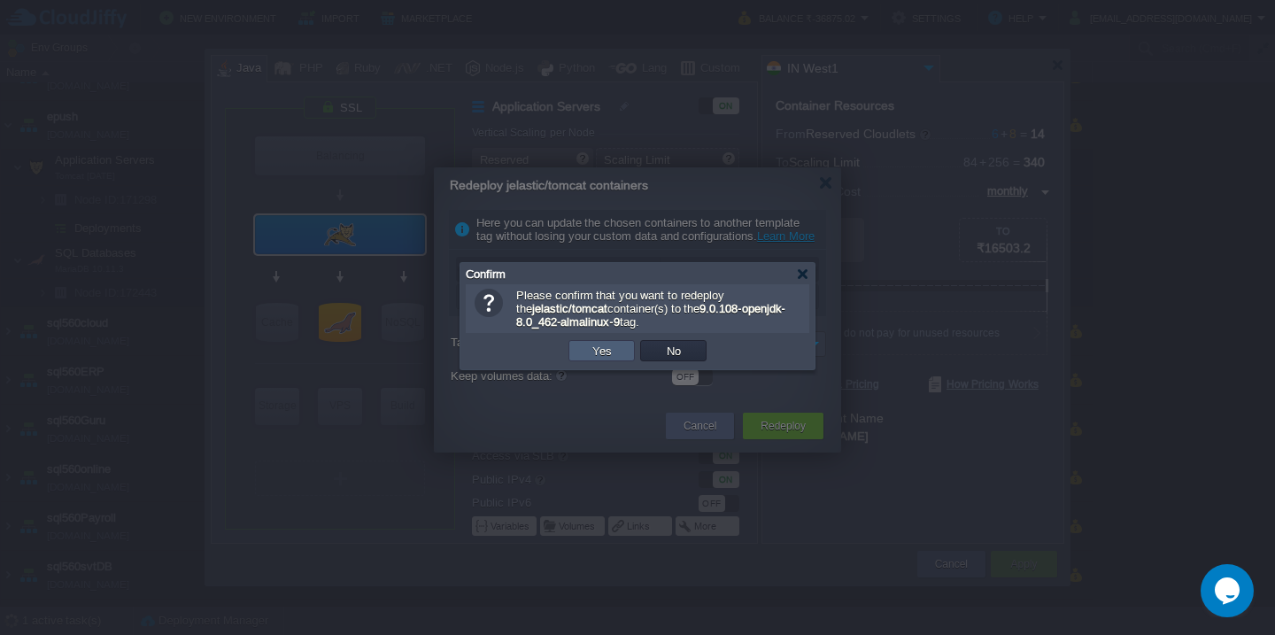
click at [588, 353] on button "Yes" at bounding box center [602, 351] width 30 height 16
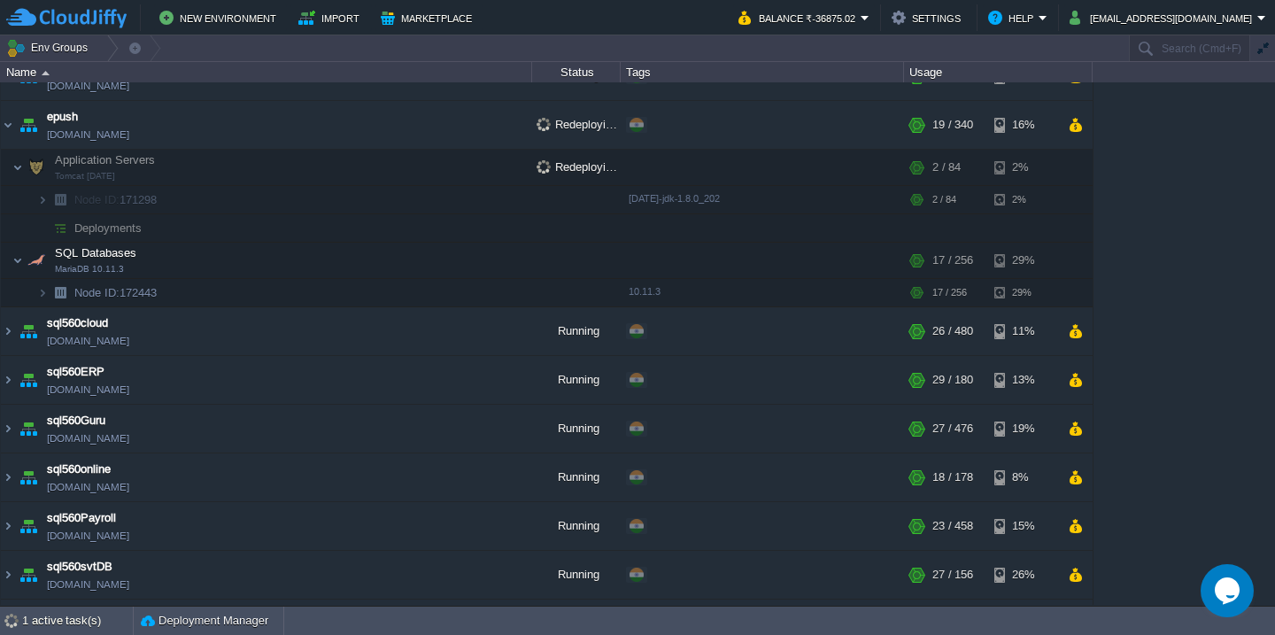
click at [1212, 34] on div "New Environment Import Marketplace Bonus ₹0.00 Upgrade Account Balance ₹-36875.…" at bounding box center [637, 17] width 1275 height 35
click at [1203, 38] on input "text" at bounding box center [1189, 48] width 121 height 26
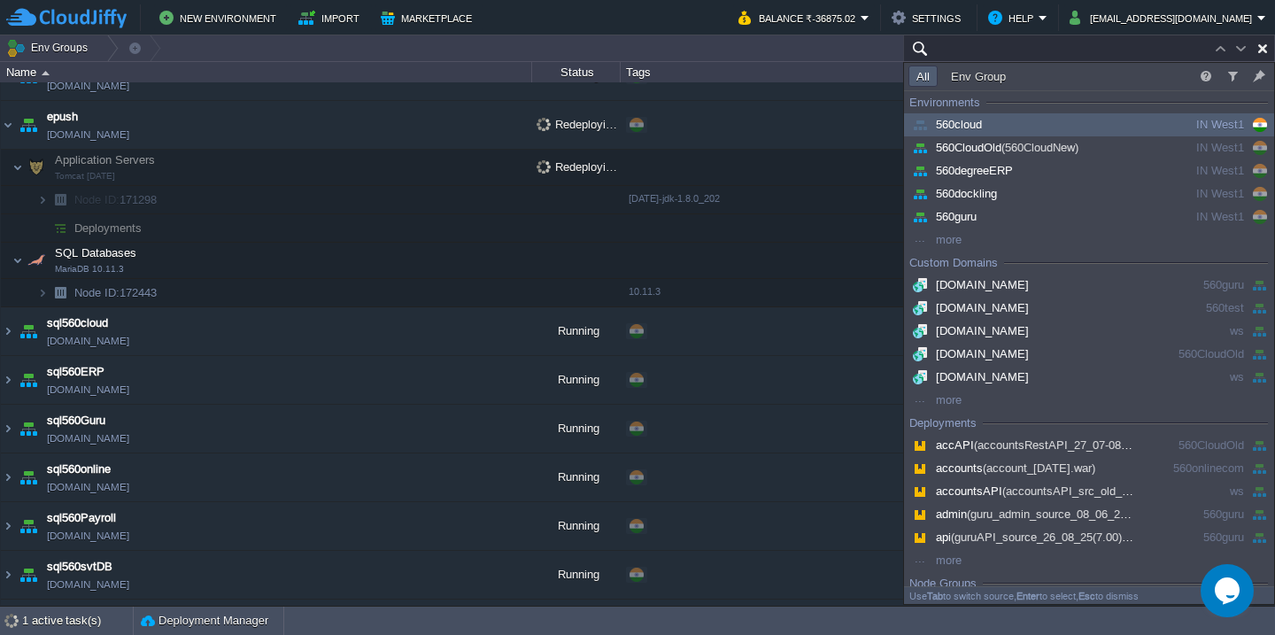
paste input "[TECHNICAL_ID]"
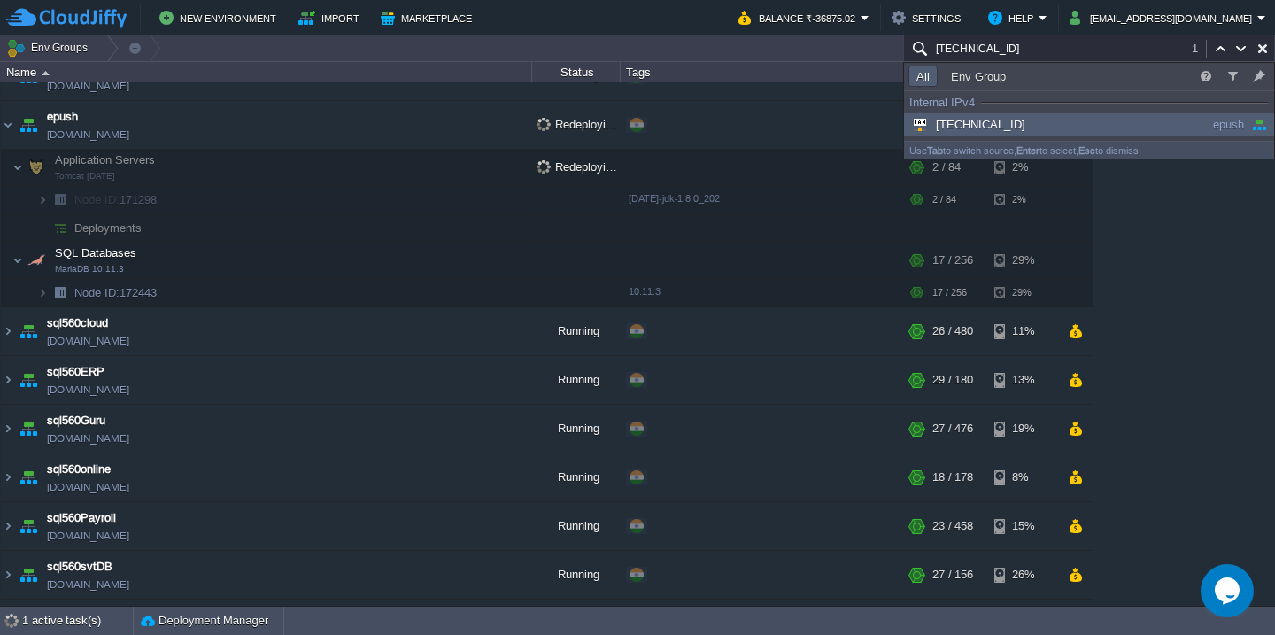
click at [1121, 127] on div "[TECHNICAL_ID]" at bounding box center [1026, 124] width 236 height 19
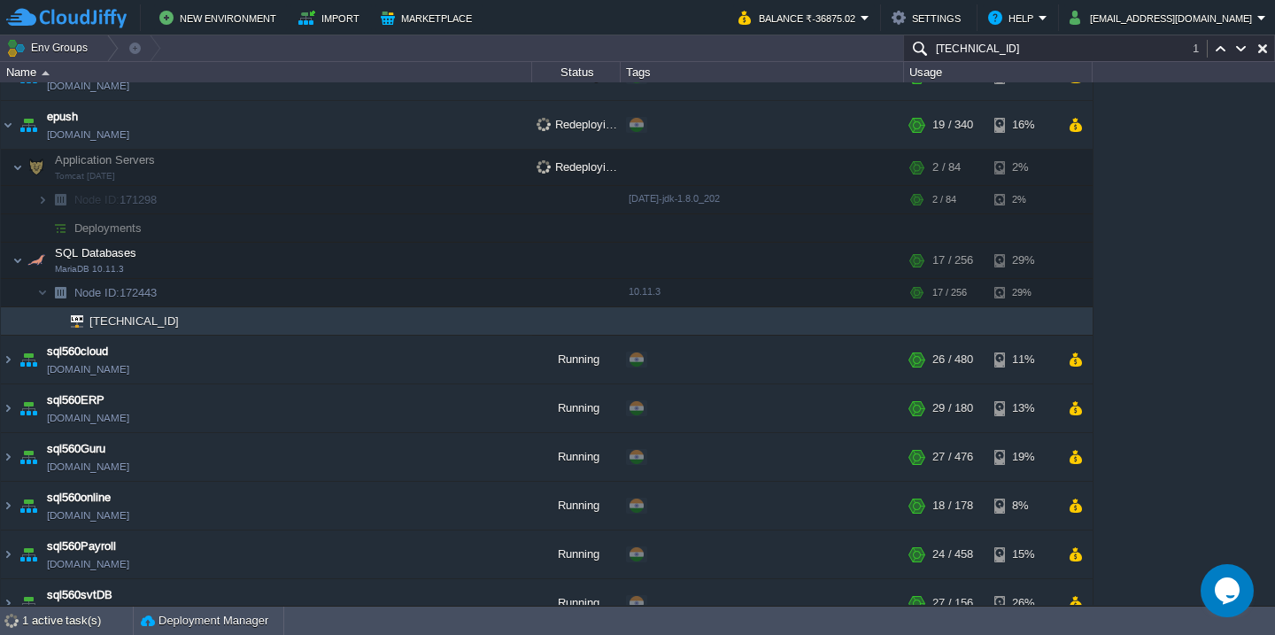
click at [1261, 50] on button "button" at bounding box center [1262, 49] width 16 height 16
type input "Search (Cmd+F)"
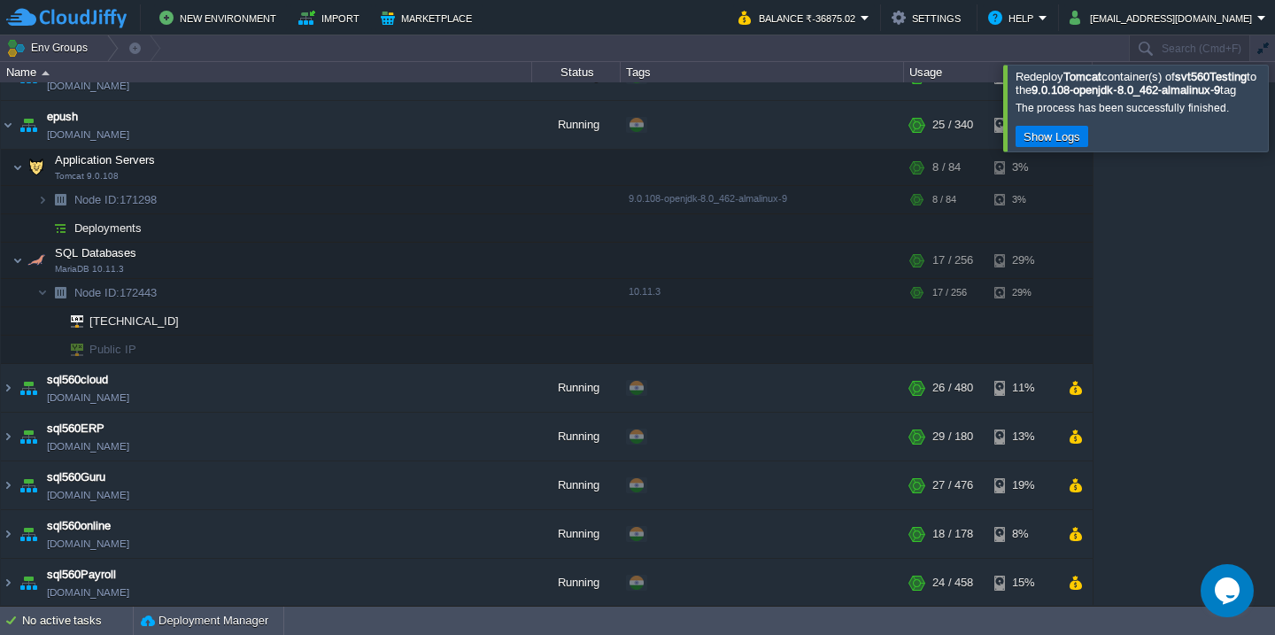
click at [1274, 116] on div at bounding box center [1296, 108] width 0 height 86
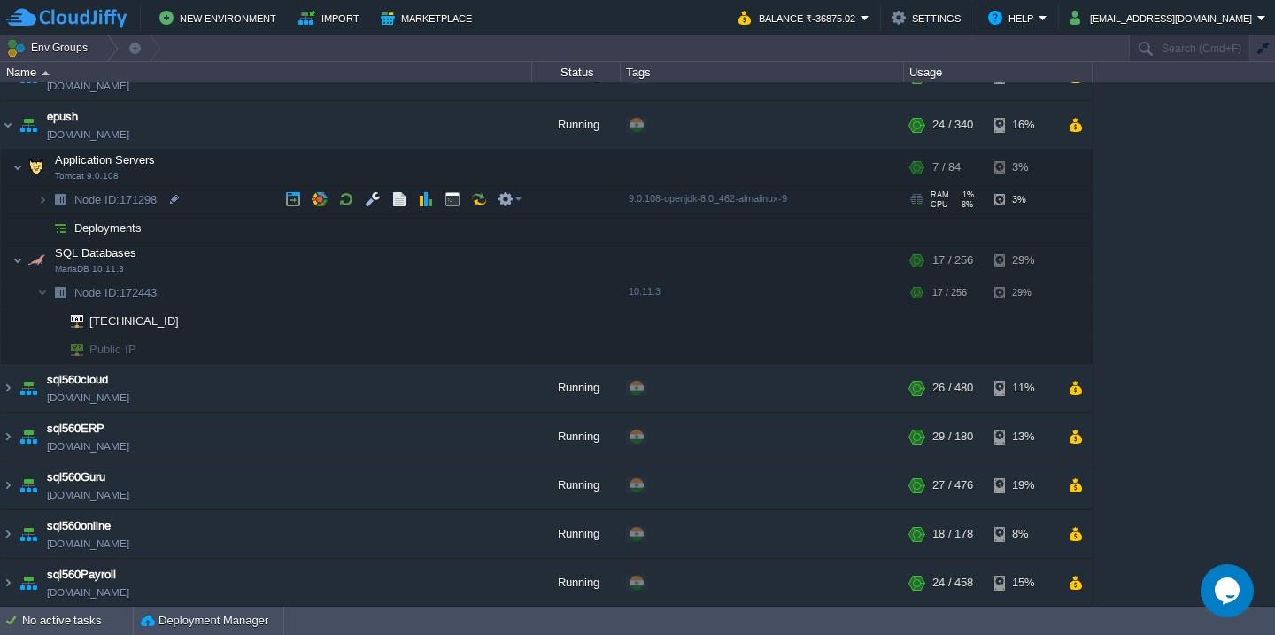
click at [199, 203] on td "Node ID: 171298" at bounding box center [266, 200] width 531 height 28
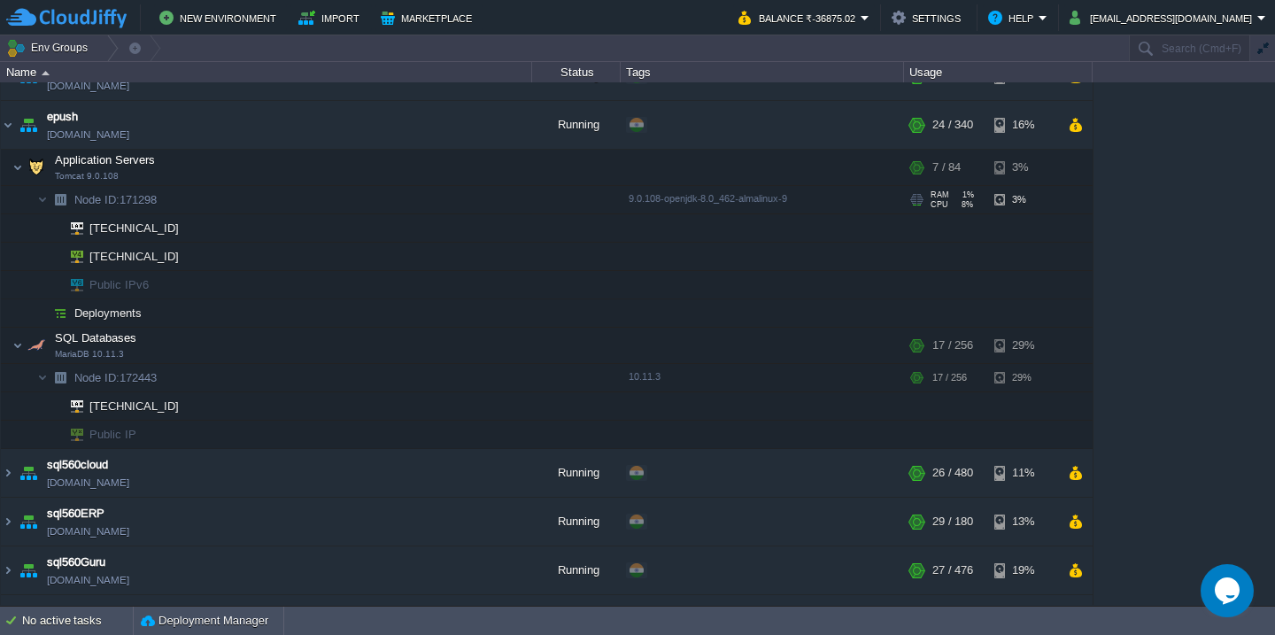
click at [199, 203] on td "Node ID: 171298" at bounding box center [266, 200] width 531 height 28
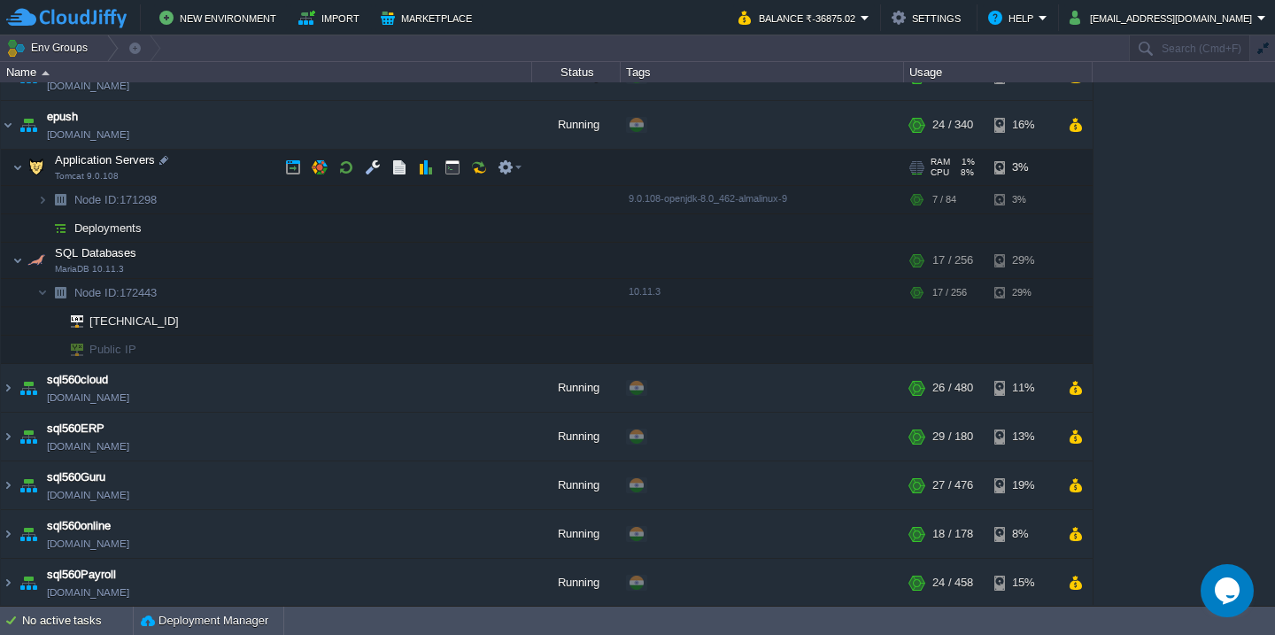
click at [205, 167] on td "Application Servers Tomcat 9.0.108" at bounding box center [266, 168] width 531 height 36
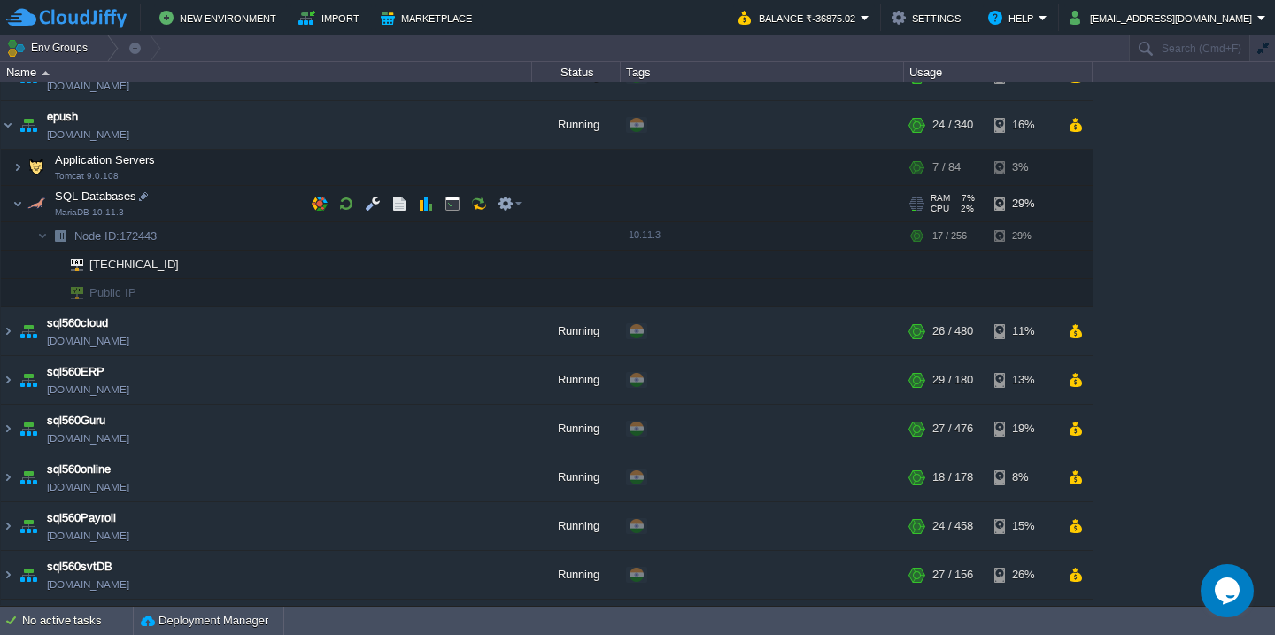
click at [200, 196] on td "SQL Databases MariaDB 10.11.3" at bounding box center [266, 204] width 531 height 36
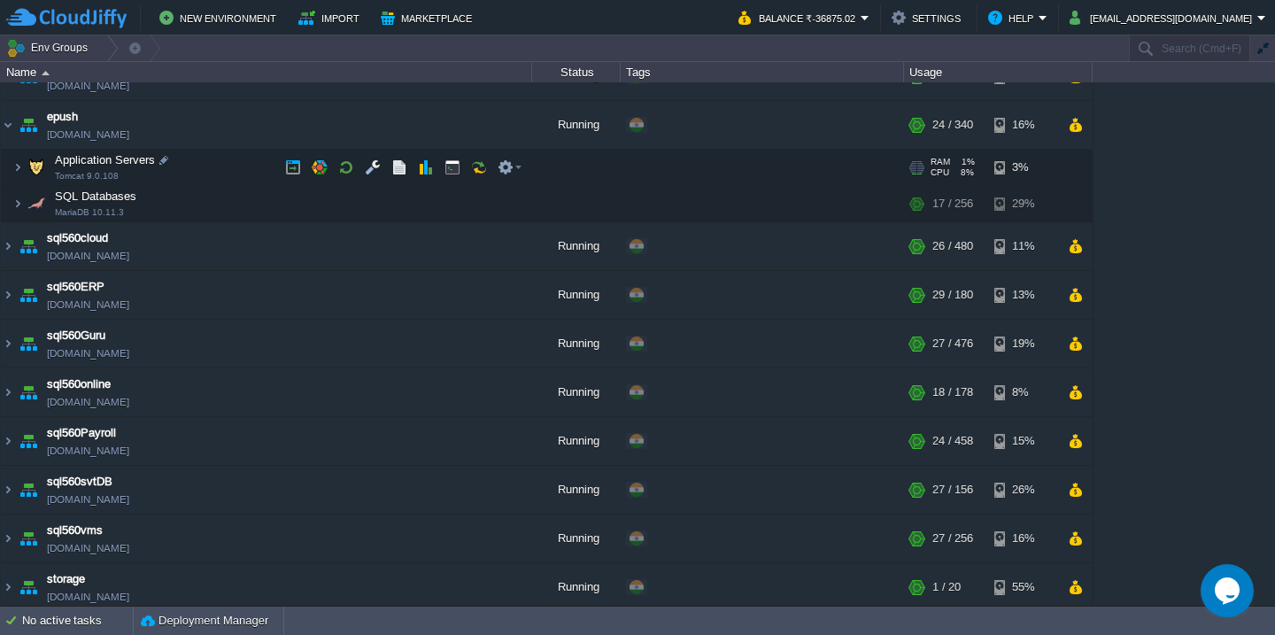
click at [205, 157] on td "Application Servers Tomcat 9.0.108" at bounding box center [266, 168] width 531 height 36
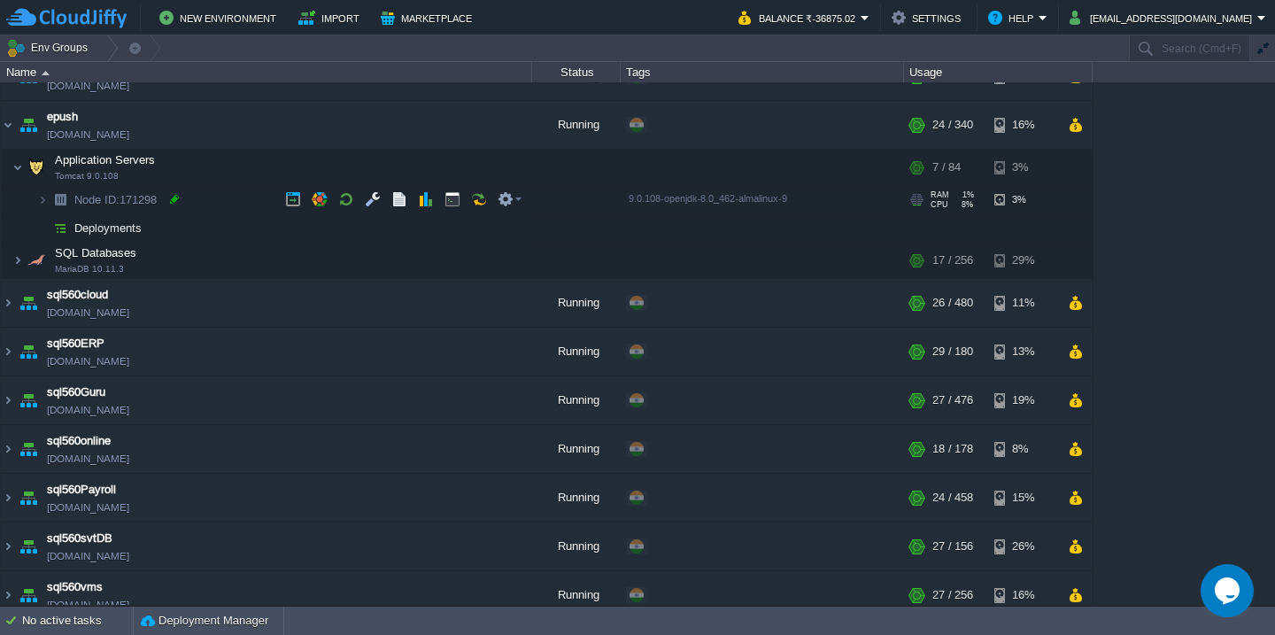
click at [169, 200] on div at bounding box center [174, 199] width 16 height 16
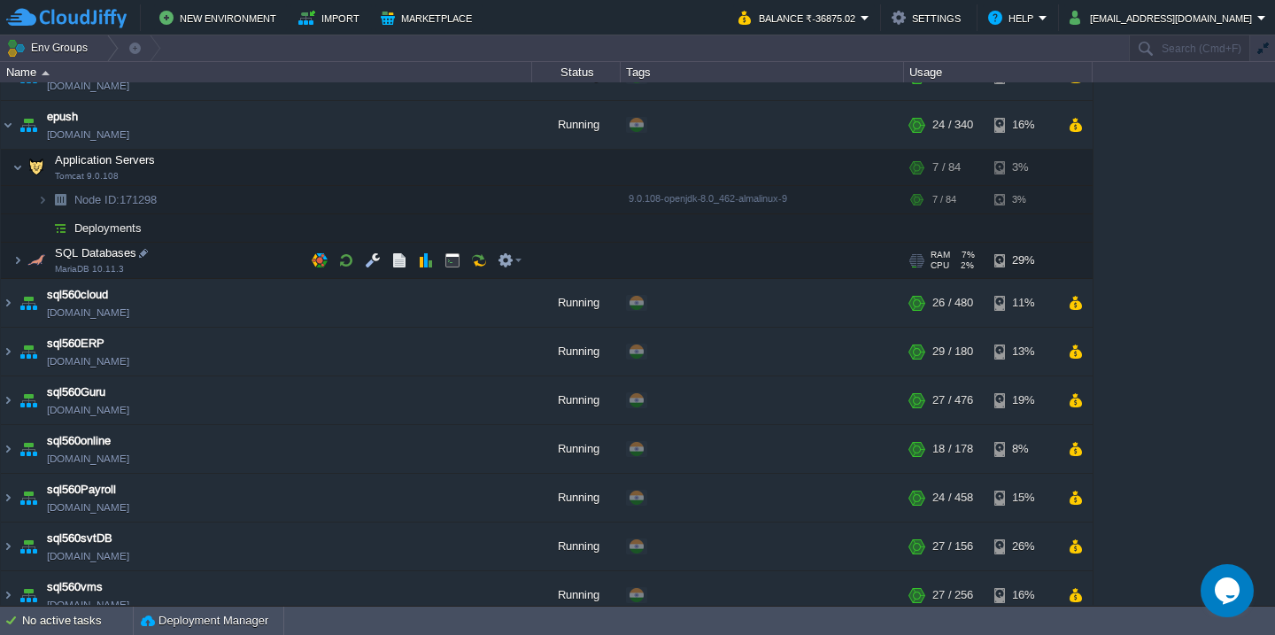
click at [225, 270] on td "SQL Databases MariaDB 10.11.3" at bounding box center [266, 261] width 531 height 36
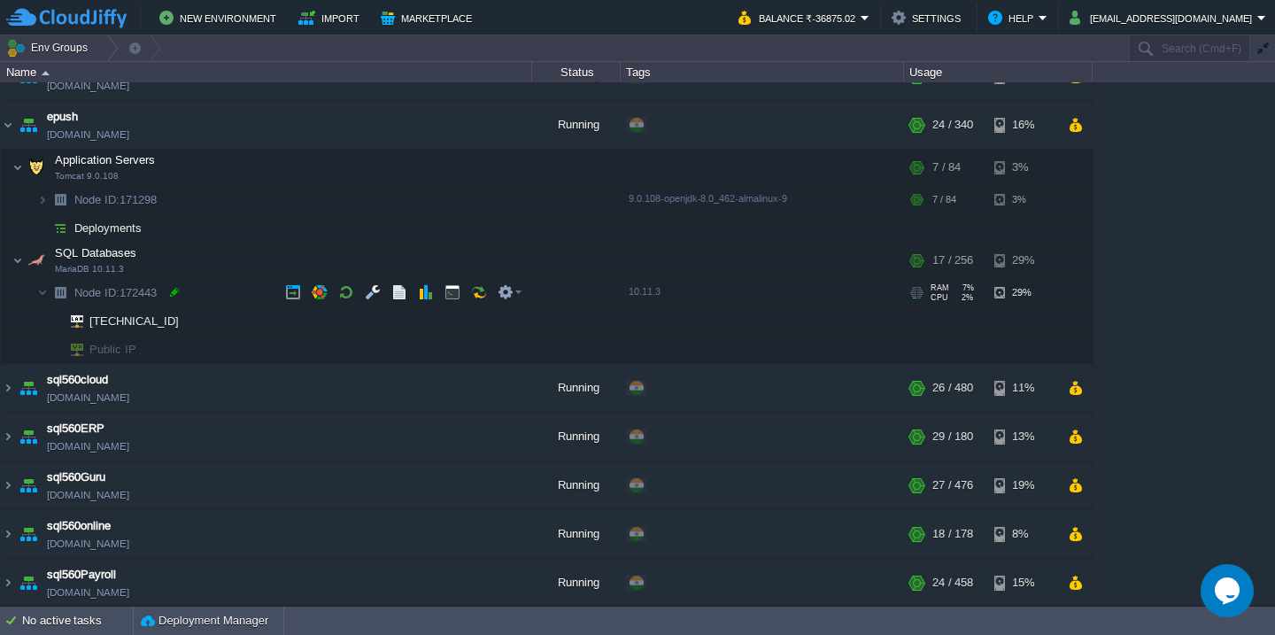
click at [176, 293] on div at bounding box center [174, 292] width 16 height 16
type input "172443"
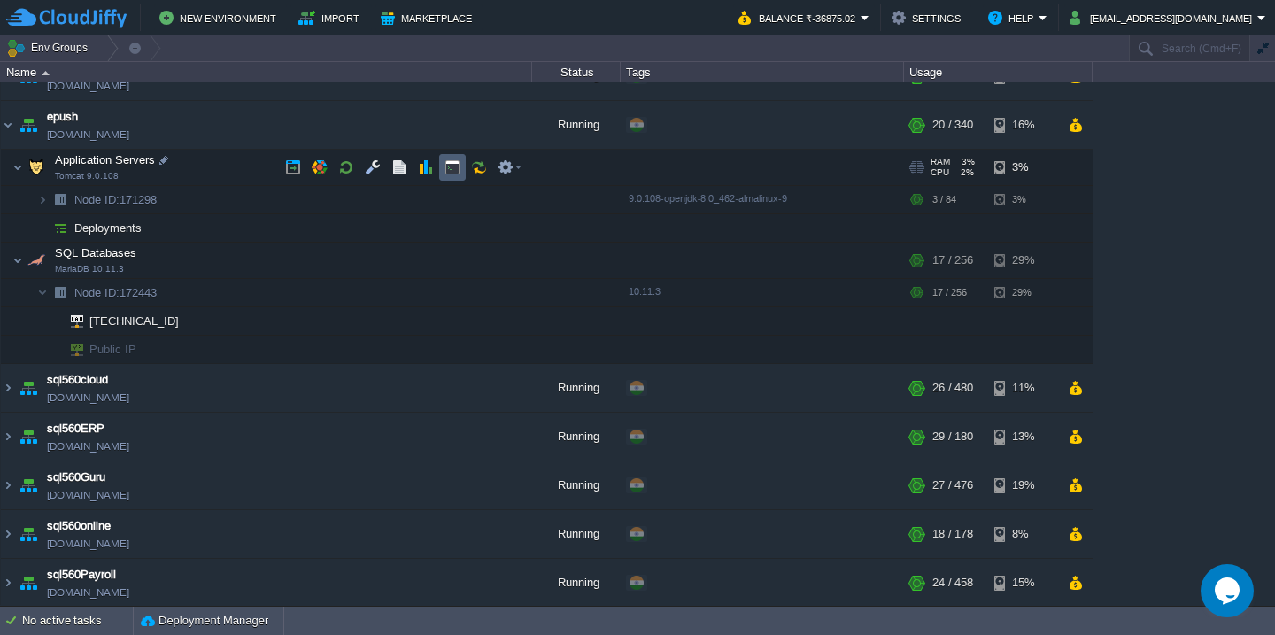
click at [451, 172] on button "button" at bounding box center [452, 167] width 16 height 16
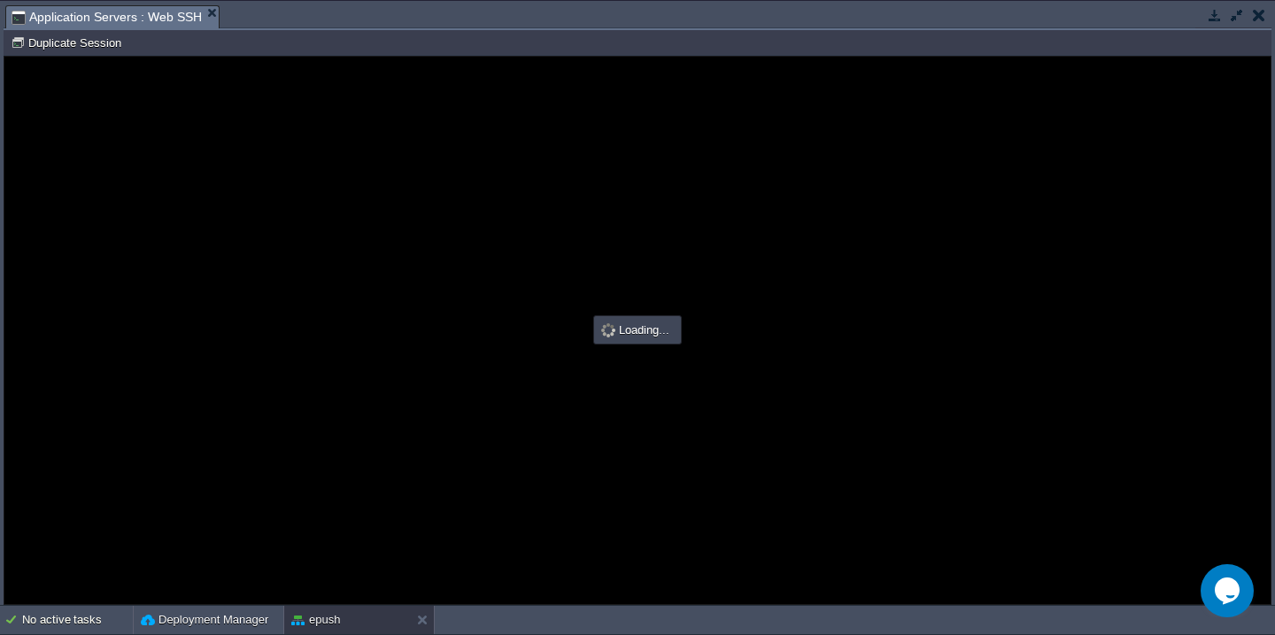
type input "#000000"
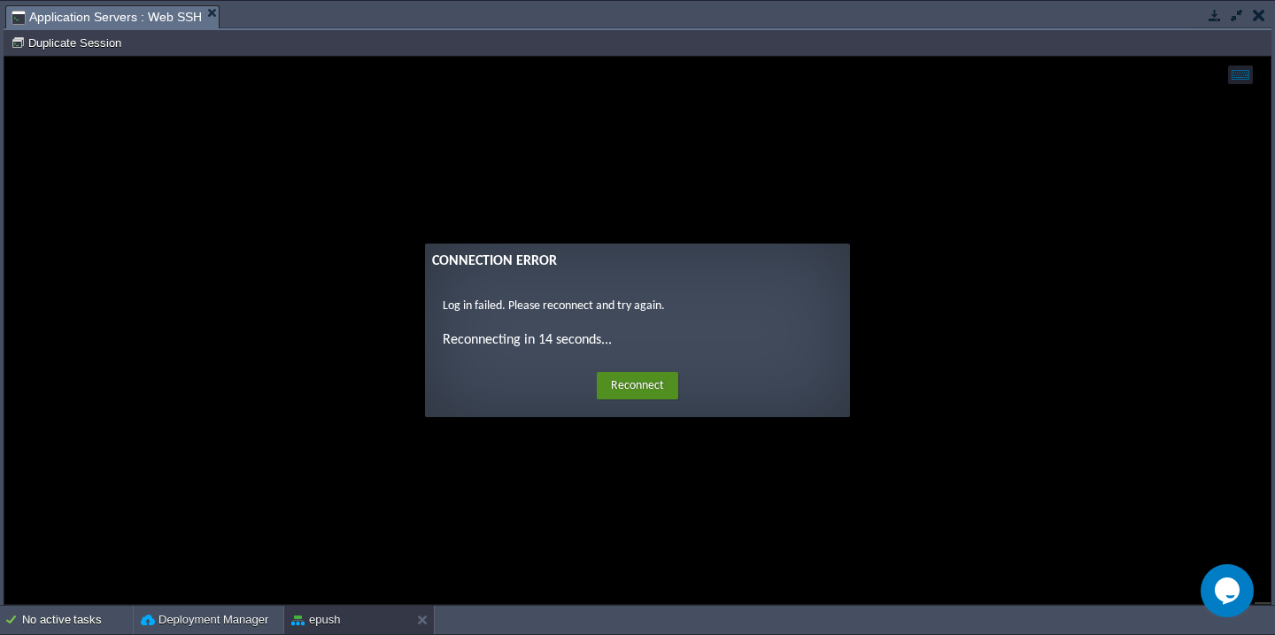
click at [633, 390] on button "Reconnect" at bounding box center [637, 386] width 81 height 28
click at [1265, 17] on td at bounding box center [1258, 14] width 22 height 21
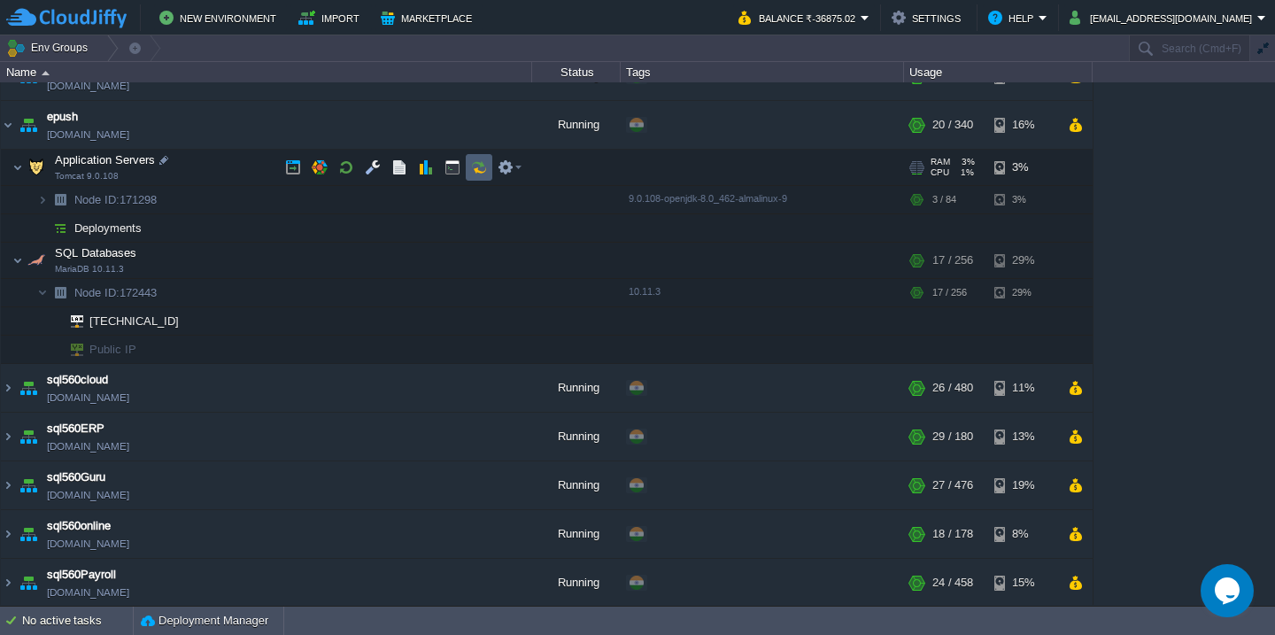
click at [482, 166] on button "button" at bounding box center [479, 167] width 16 height 16
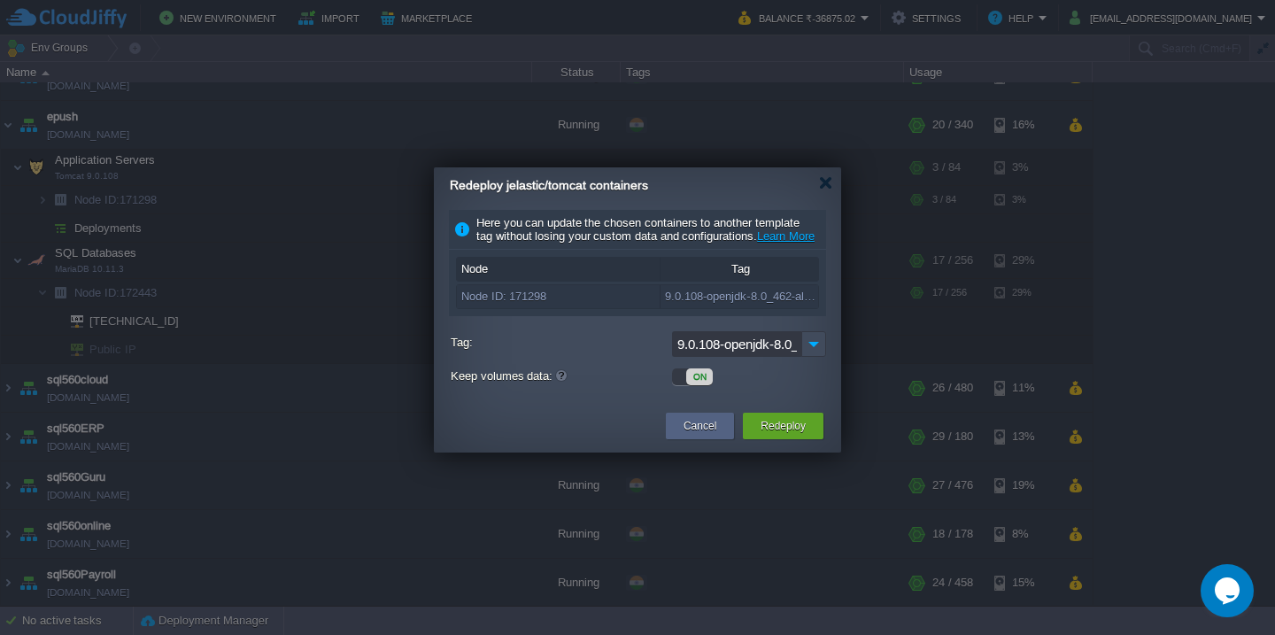
click at [686, 385] on div "ON" at bounding box center [699, 376] width 27 height 17
click at [787, 433] on button "Redeploy" at bounding box center [782, 426] width 45 height 18
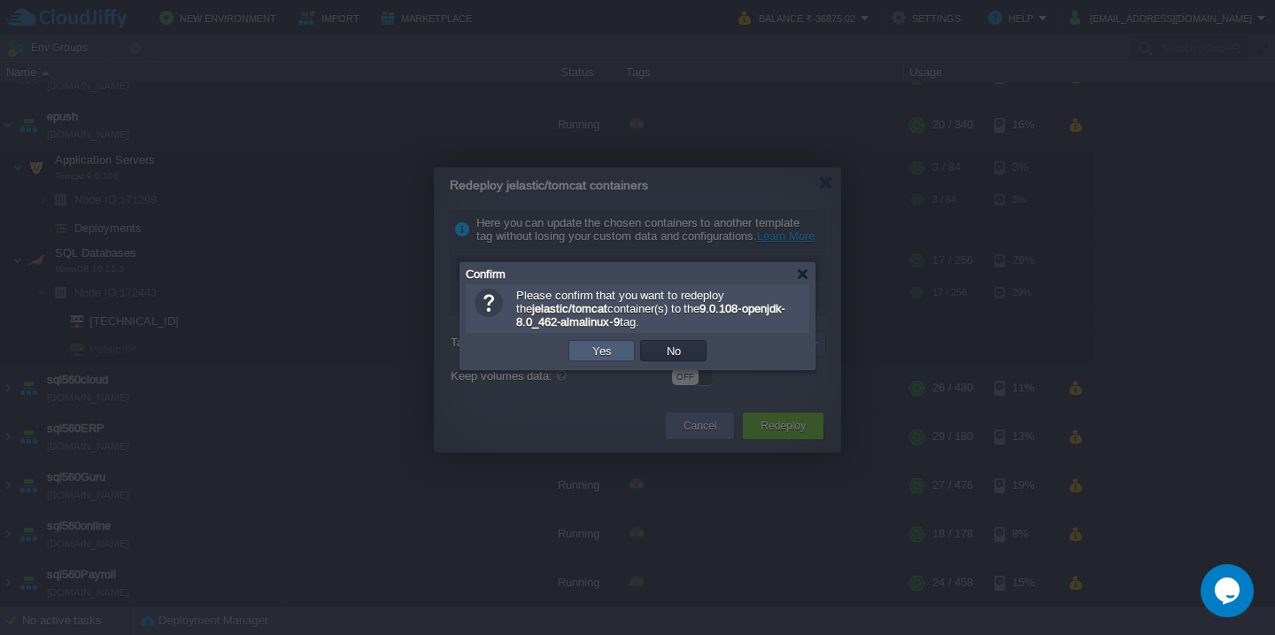
click at [599, 352] on button "Yes" at bounding box center [602, 351] width 30 height 16
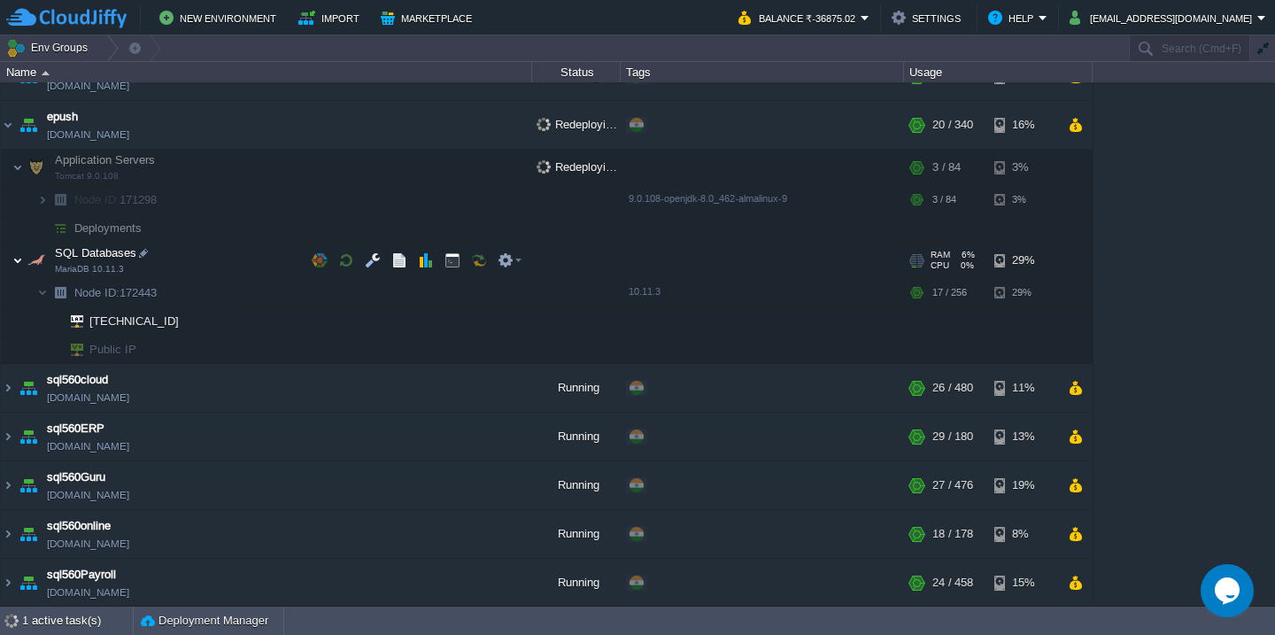
click at [14, 260] on img at bounding box center [17, 260] width 11 height 35
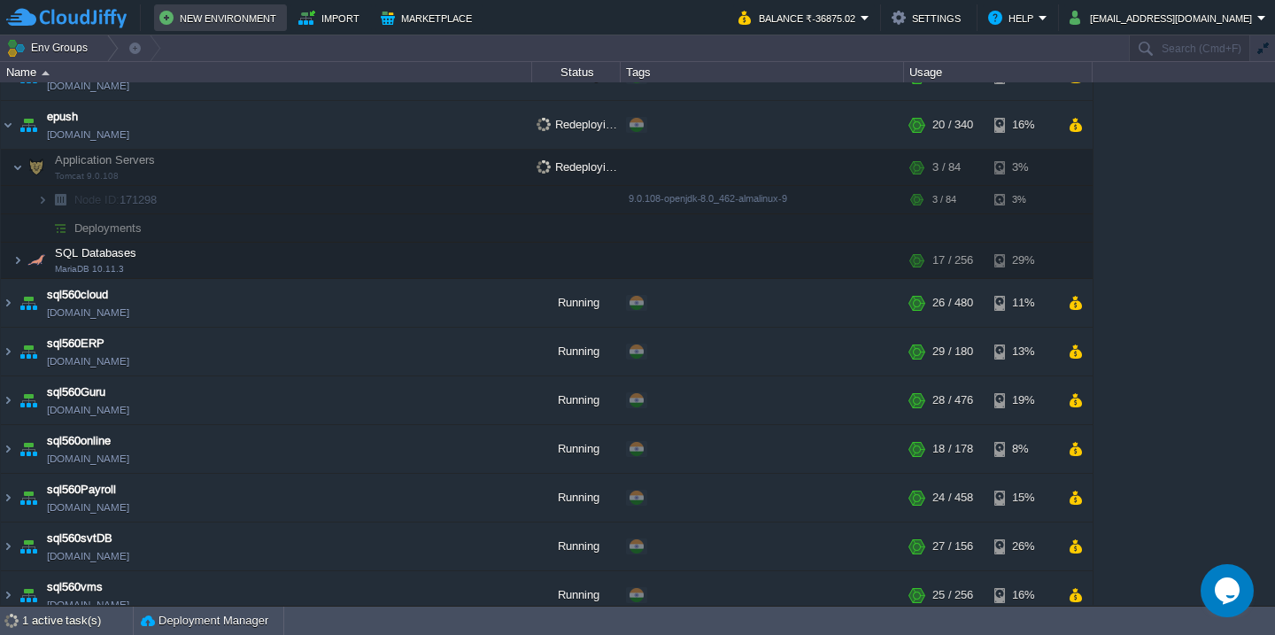
click at [230, 19] on button "New Environment" at bounding box center [220, 17] width 122 height 21
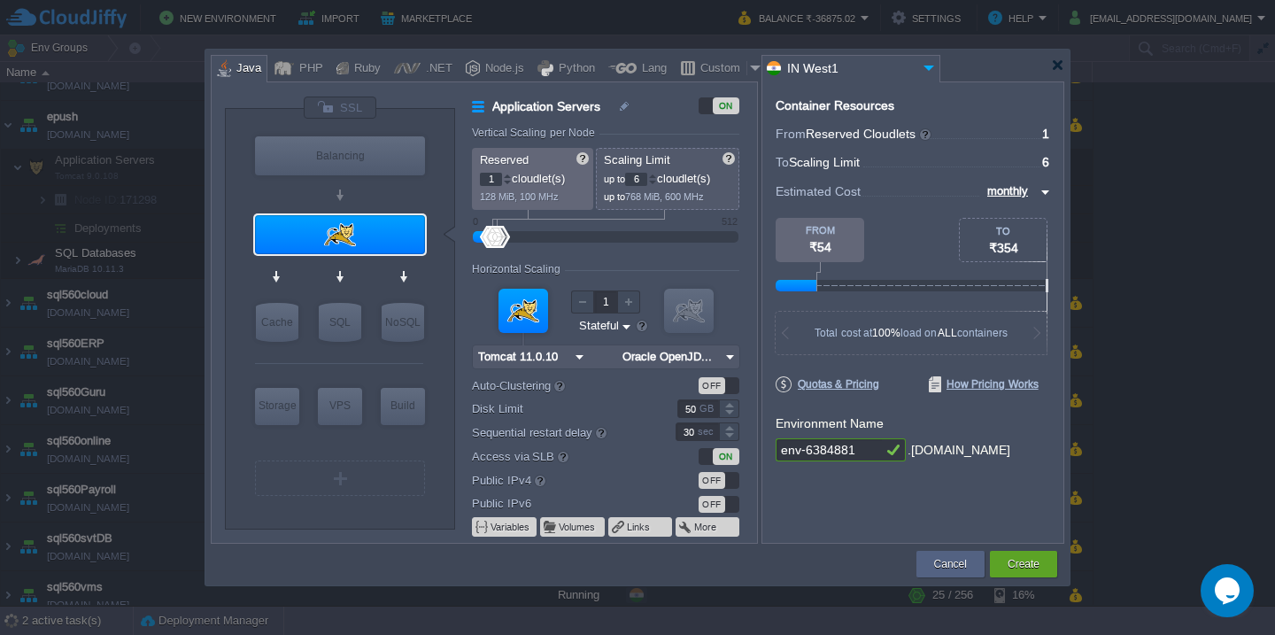
click at [731, 482] on div "OFF" at bounding box center [718, 480] width 41 height 17
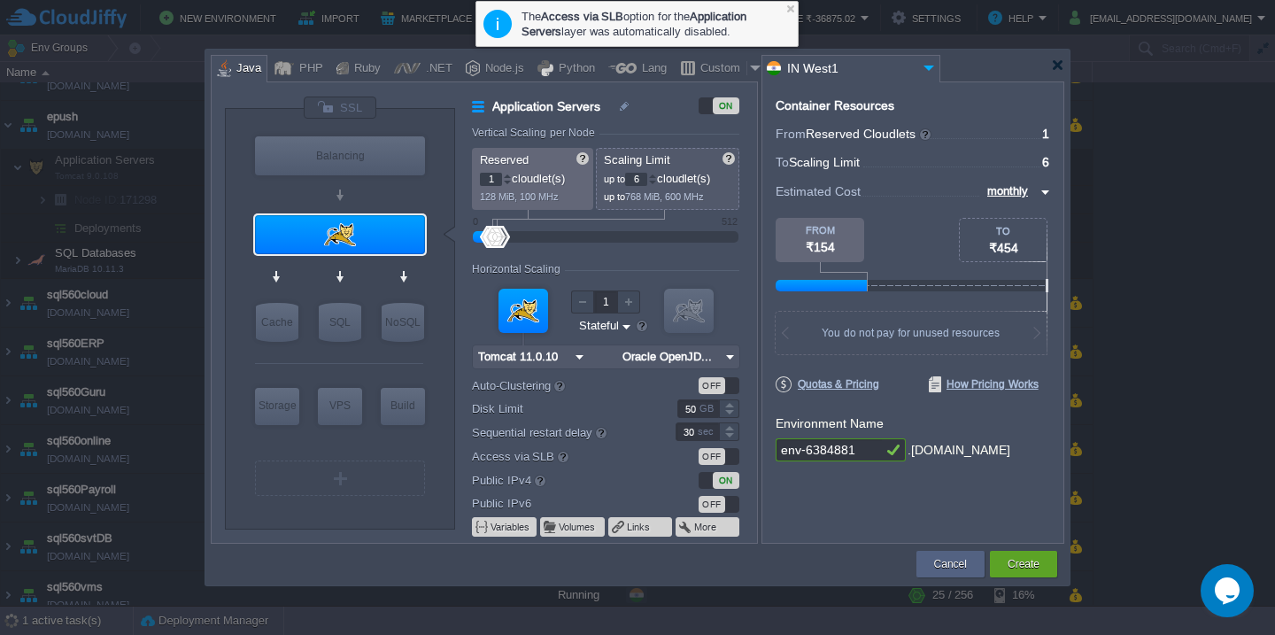
click at [868, 448] on input "env-6384881" at bounding box center [828, 449] width 106 height 23
type input "560epush"
click at [710, 480] on div "ON" at bounding box center [718, 480] width 41 height 17
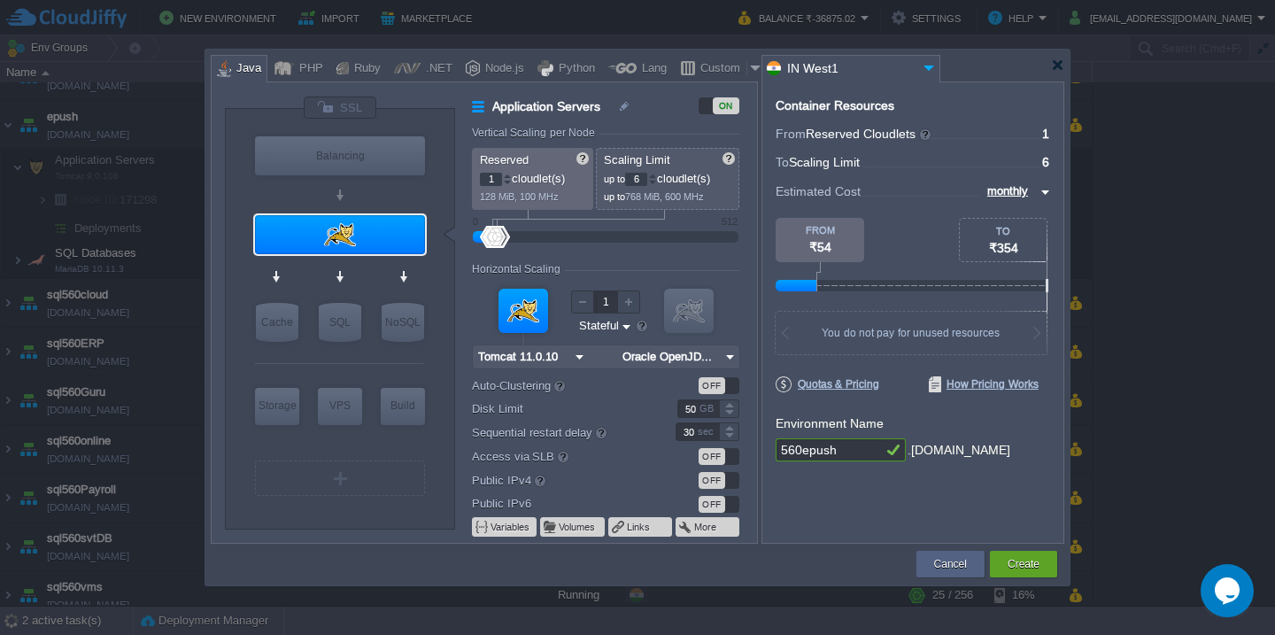
click at [634, 176] on input "6" at bounding box center [636, 179] width 22 height 13
type input "84"
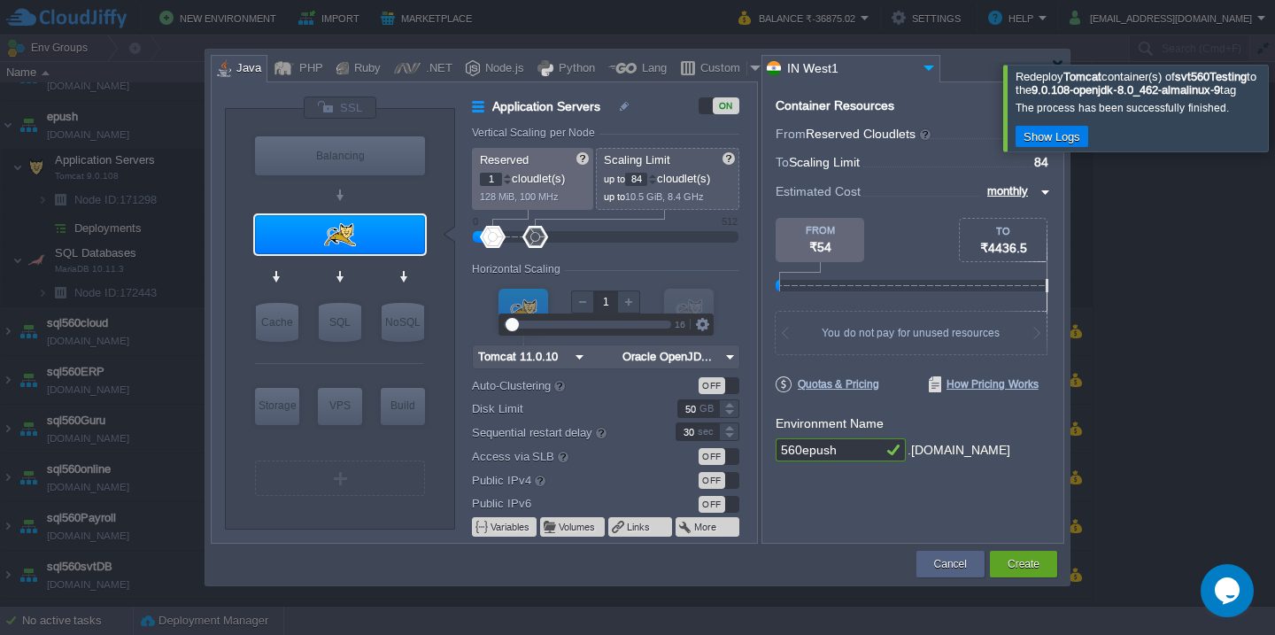
type input "Tomcat 11.0.10"
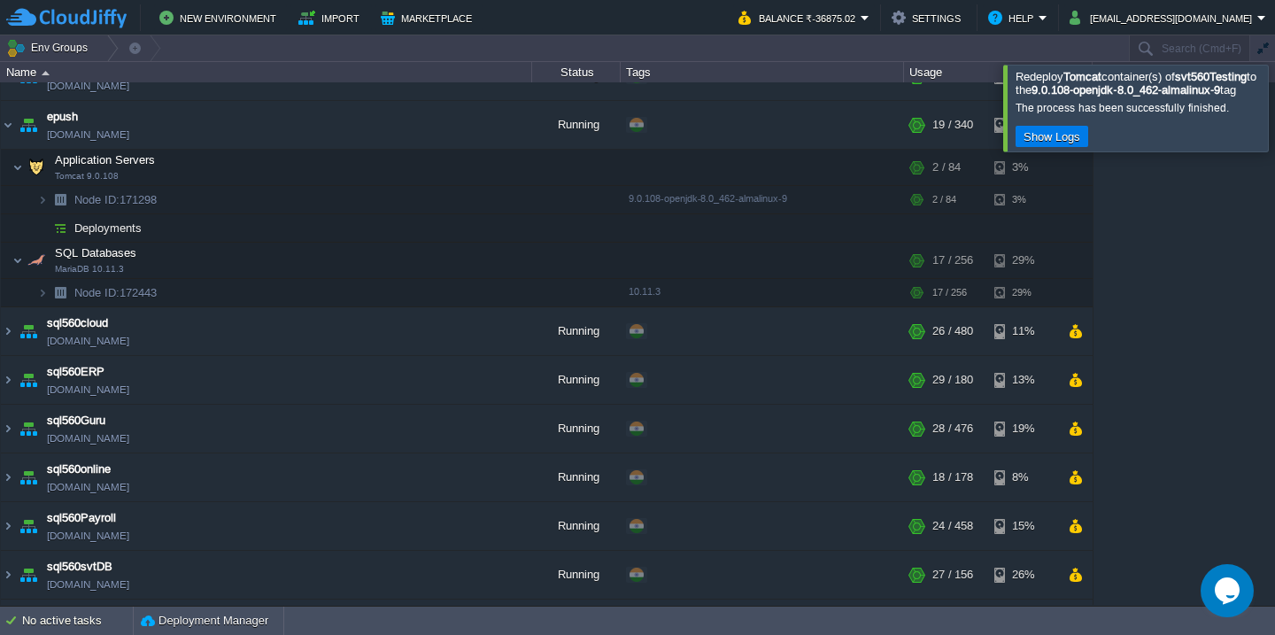
click at [1274, 118] on div at bounding box center [1296, 108] width 0 height 86
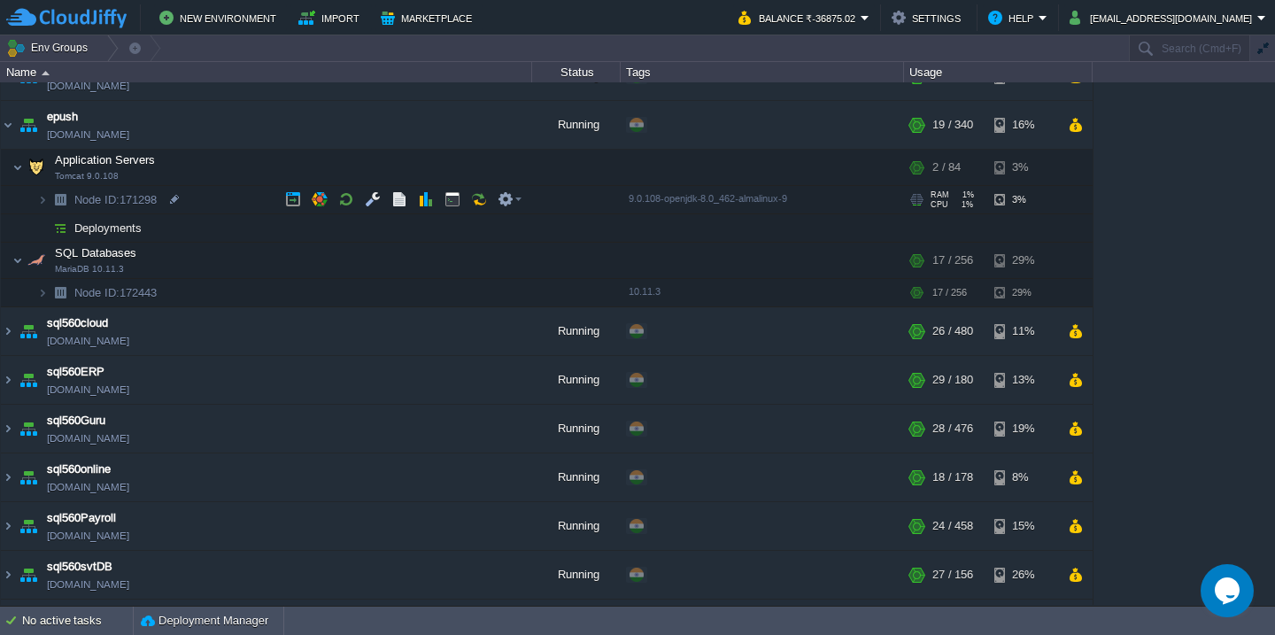
click at [203, 199] on td "Node ID: 171298" at bounding box center [266, 200] width 531 height 28
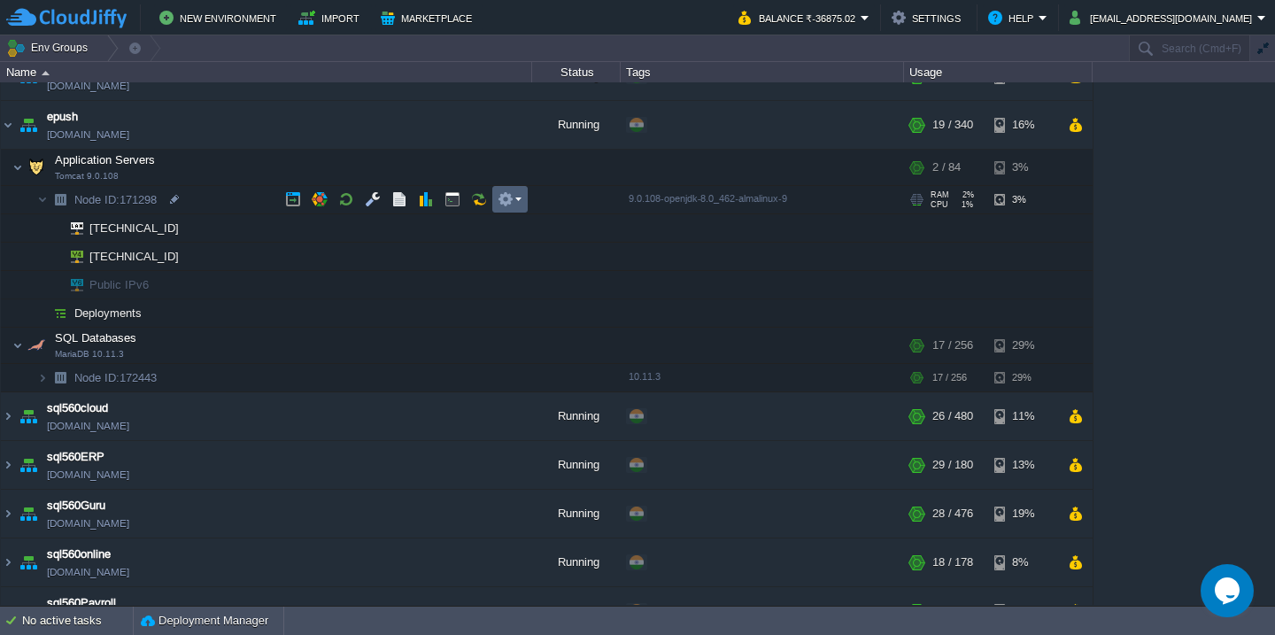
click at [505, 202] on button "button" at bounding box center [505, 199] width 16 height 16
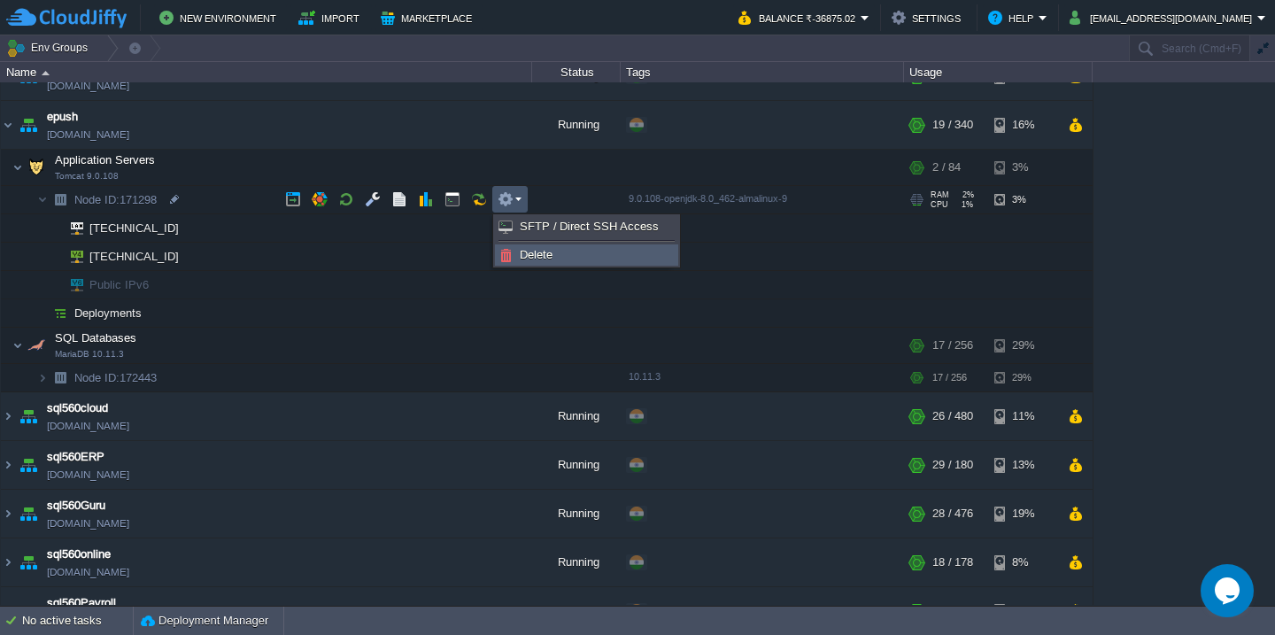
click at [543, 255] on span "Delete" at bounding box center [536, 254] width 33 height 13
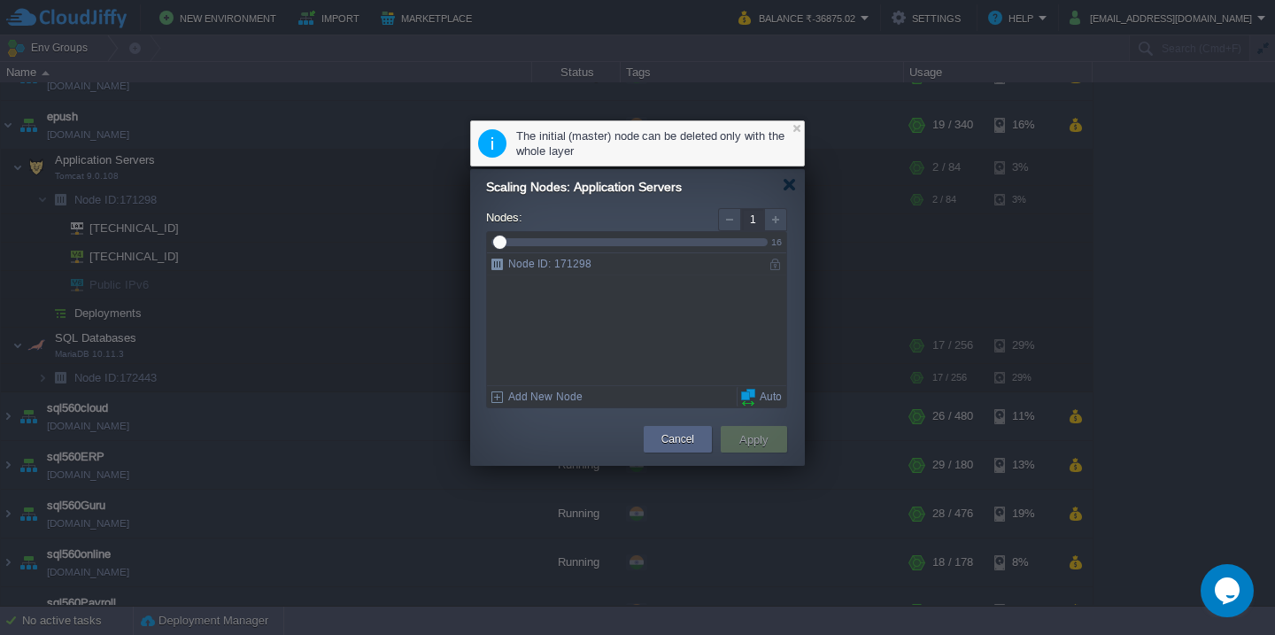
click at [544, 403] on div "Add New Node" at bounding box center [636, 396] width 299 height 21
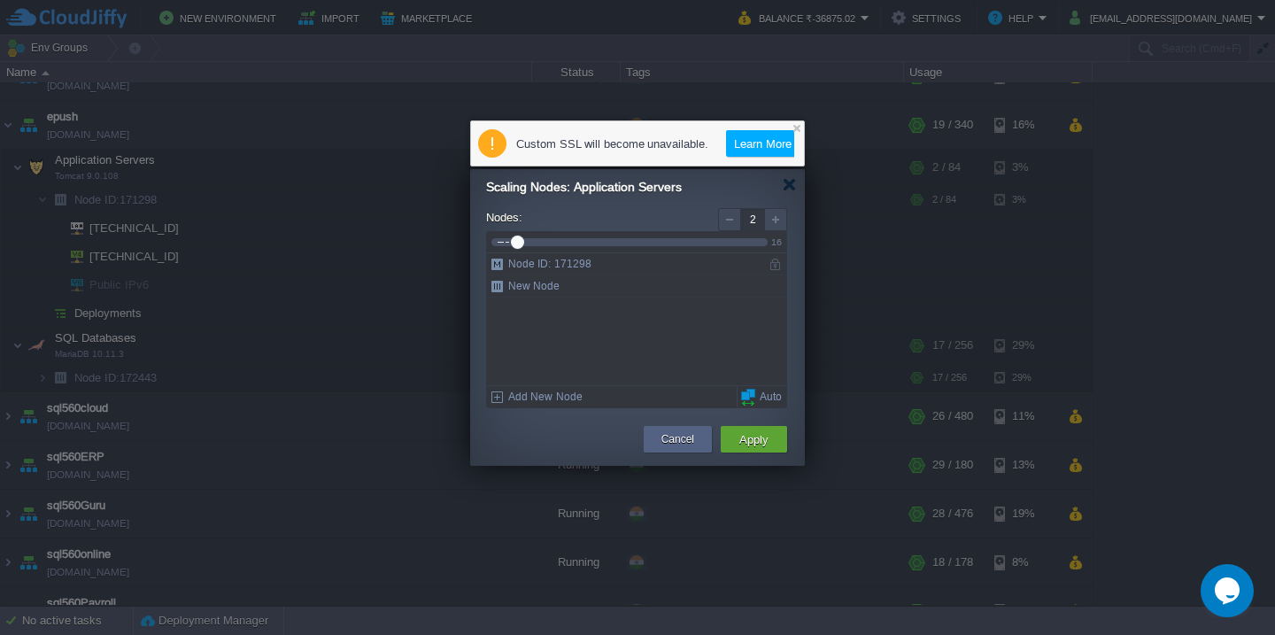
click at [730, 217] on div at bounding box center [729, 219] width 23 height 23
type input "1"
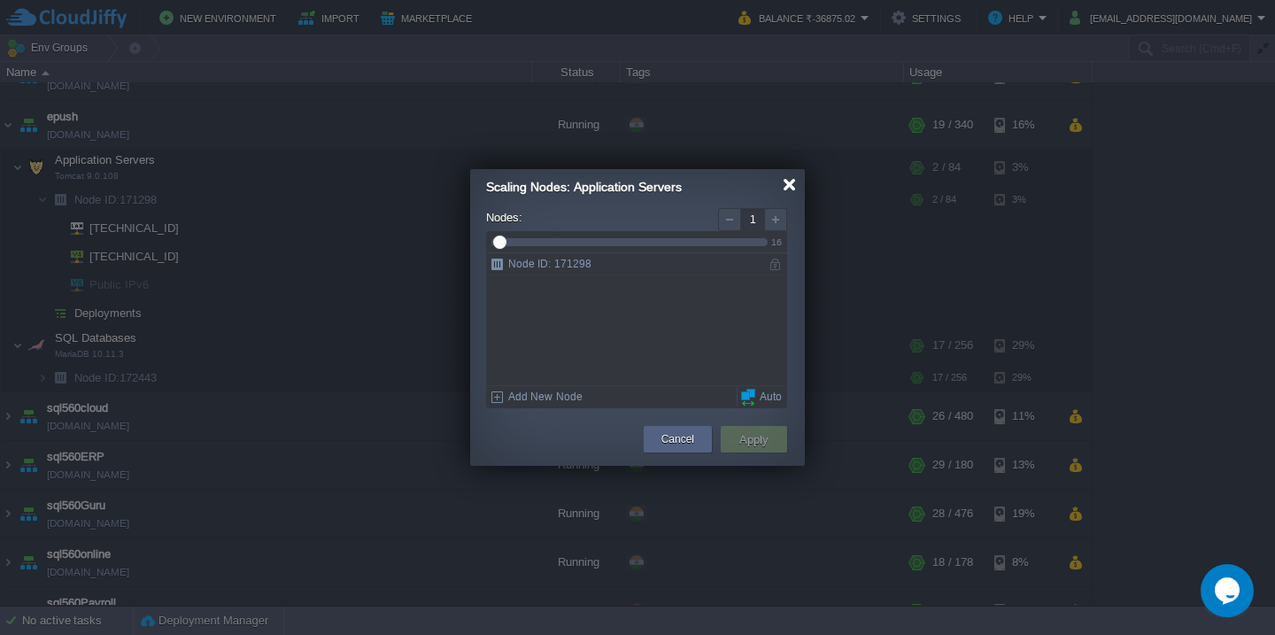
click at [787, 185] on div at bounding box center [788, 184] width 13 height 13
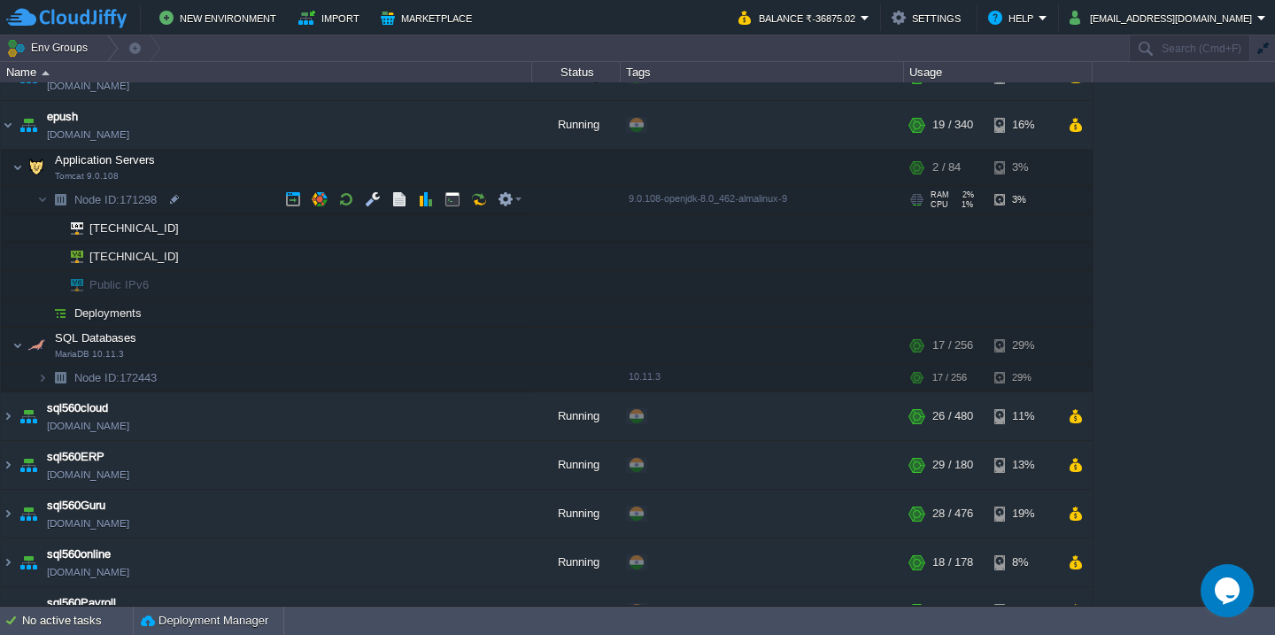
click at [227, 197] on td "Node ID: 171298" at bounding box center [266, 200] width 531 height 28
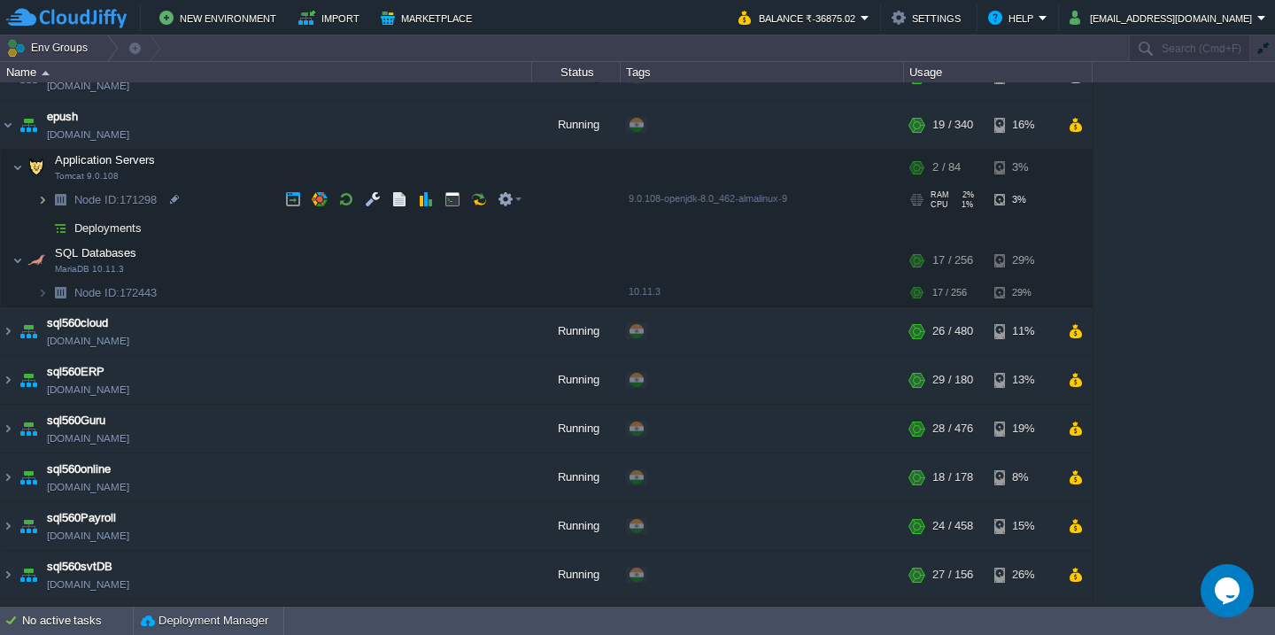
click at [43, 204] on img at bounding box center [42, 199] width 11 height 27
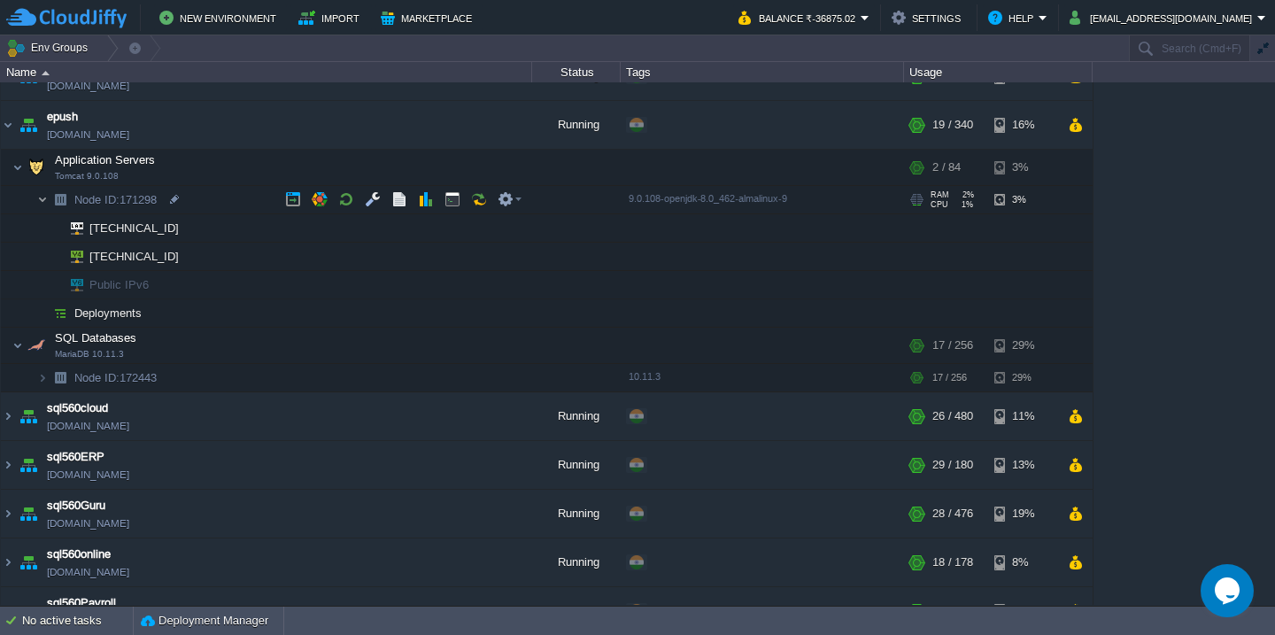
click at [43, 204] on img at bounding box center [42, 199] width 11 height 27
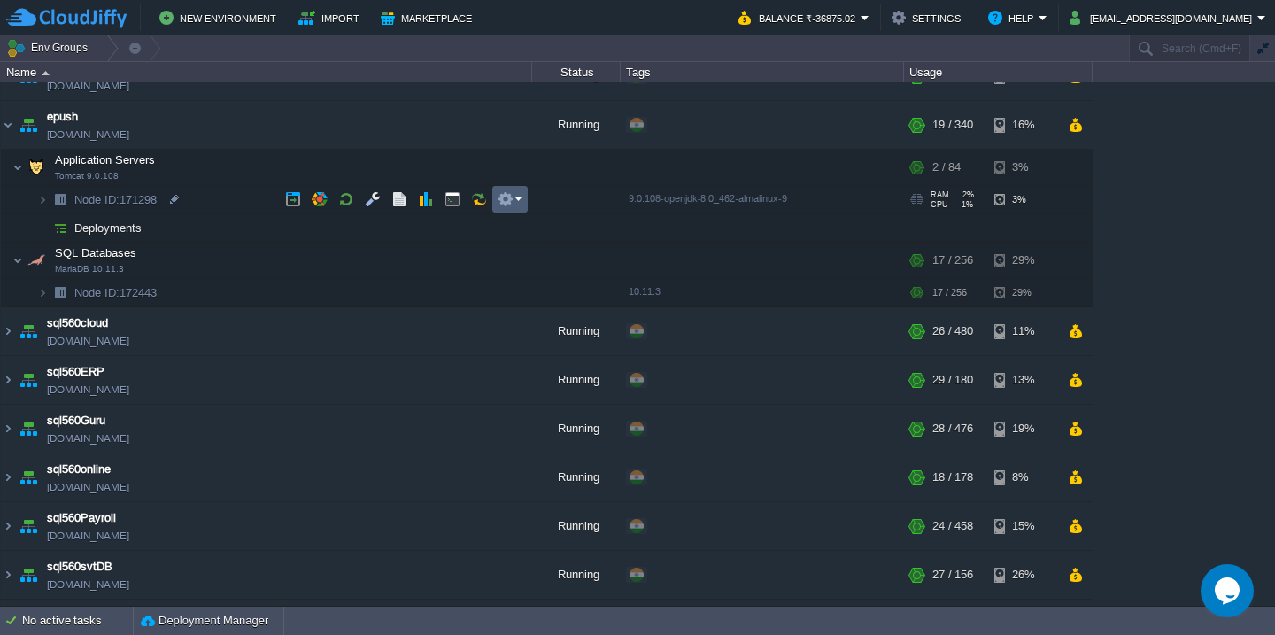
click at [504, 197] on button "button" at bounding box center [505, 199] width 16 height 16
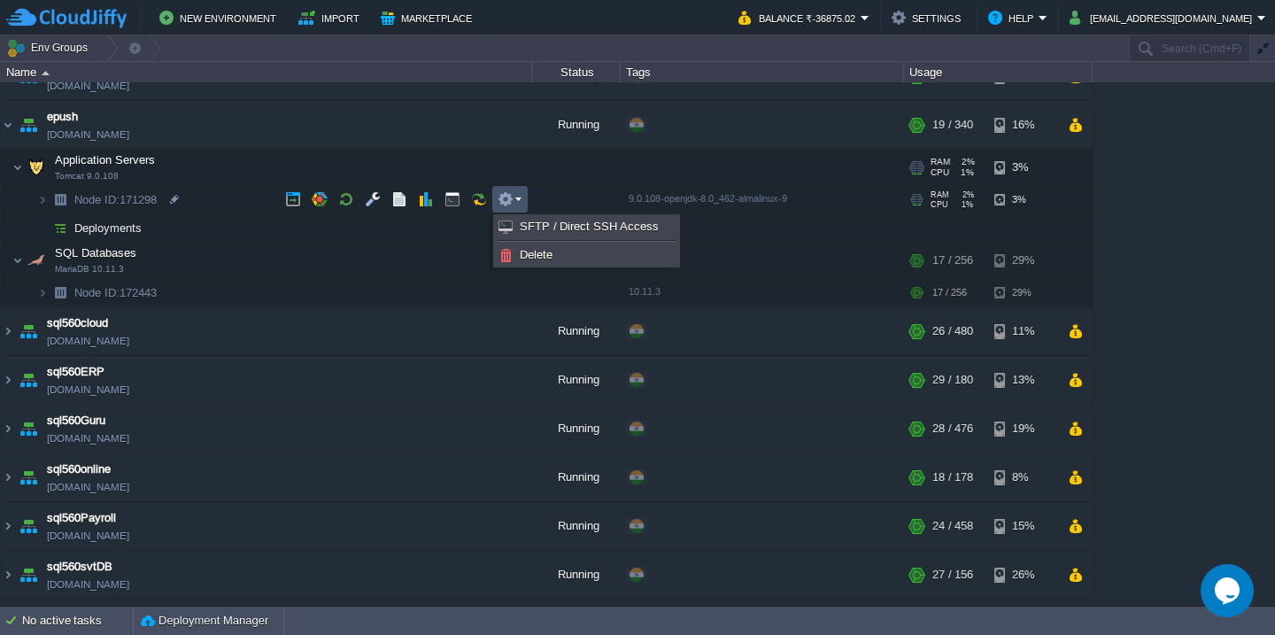
click at [217, 165] on td "Application Servers Tomcat 9.0.108" at bounding box center [266, 168] width 531 height 36
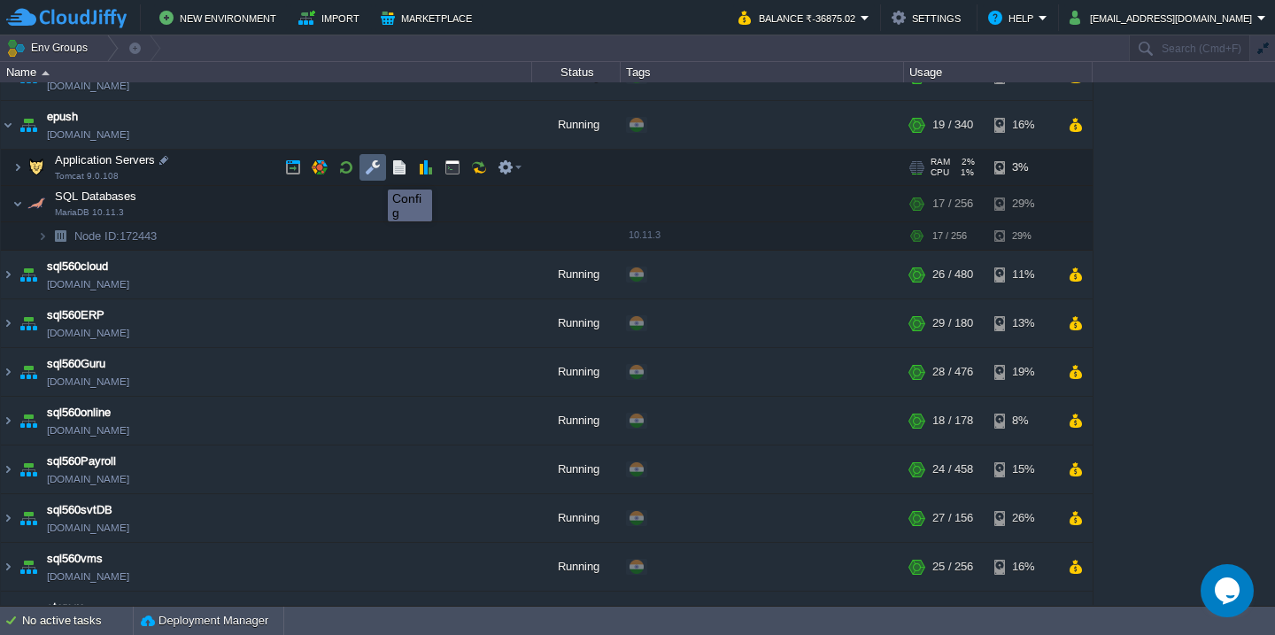
click at [368, 173] on button "button" at bounding box center [373, 167] width 16 height 16
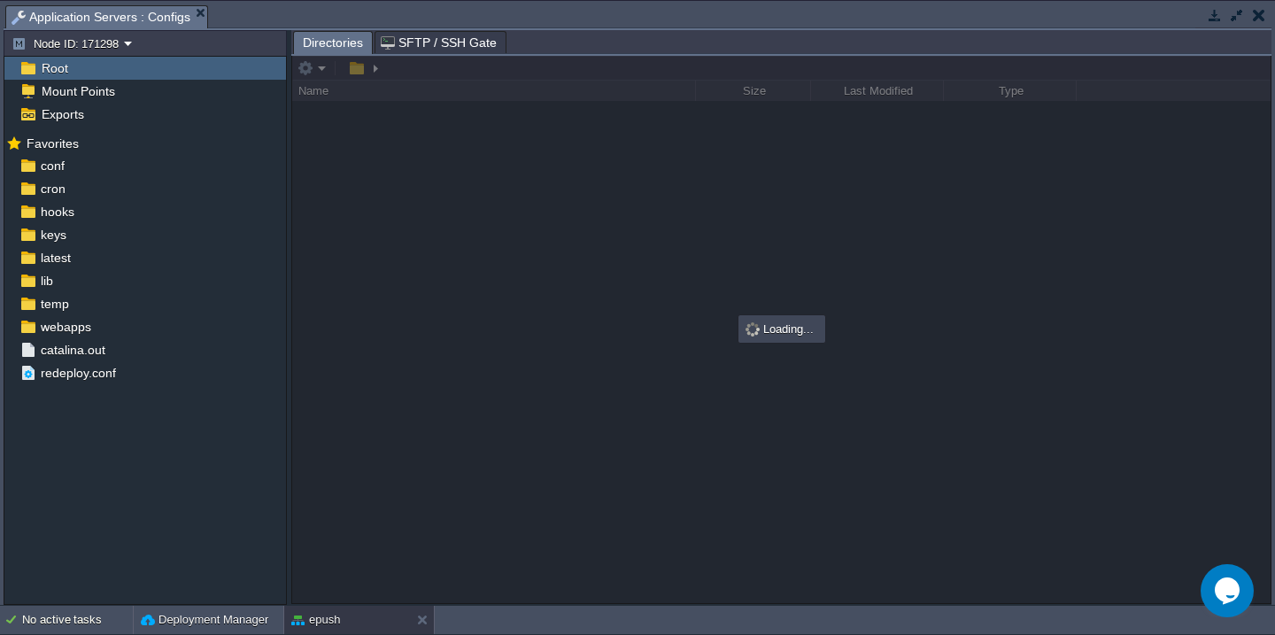
click at [1254, 19] on button "button" at bounding box center [1258, 15] width 12 height 16
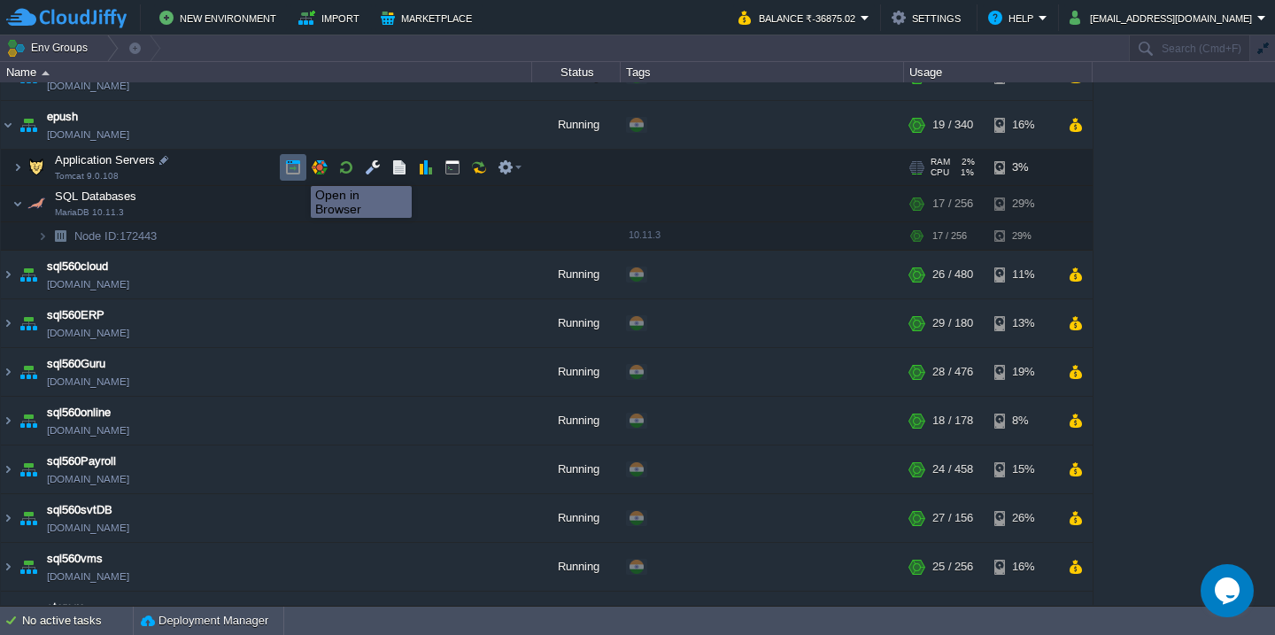
click at [297, 170] on button "button" at bounding box center [293, 167] width 16 height 16
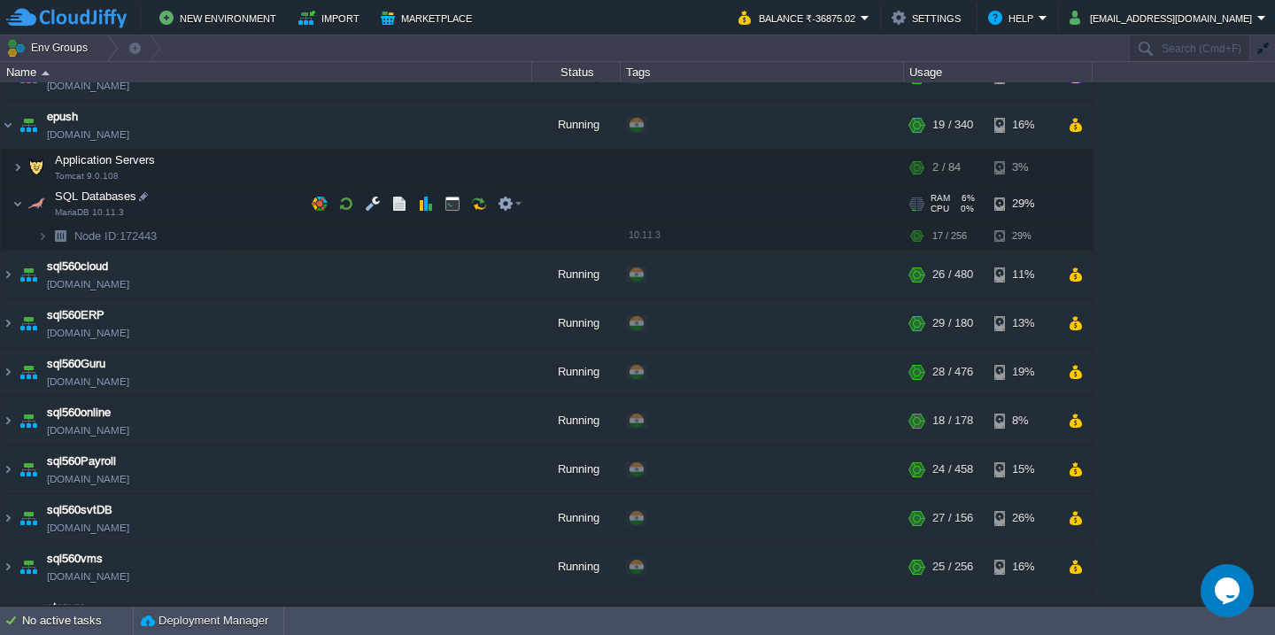
click at [220, 204] on td "SQL Databases MariaDB 10.11.3" at bounding box center [266, 204] width 531 height 36
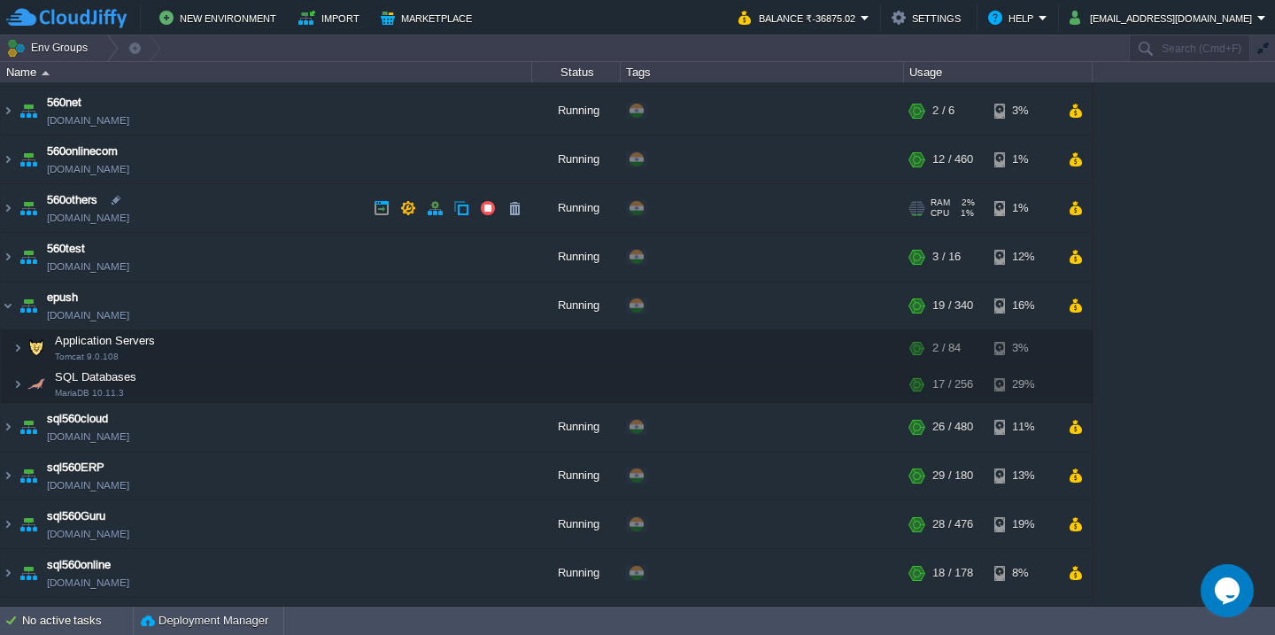
scroll to position [326, 0]
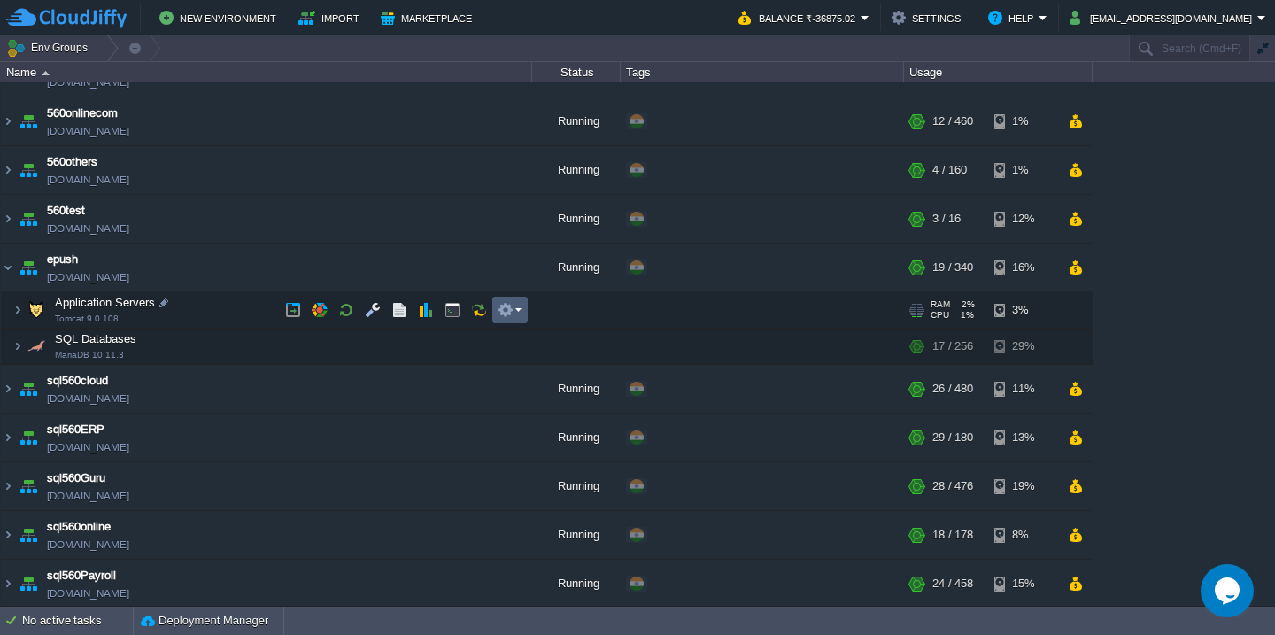
click at [514, 316] on em at bounding box center [509, 310] width 24 height 16
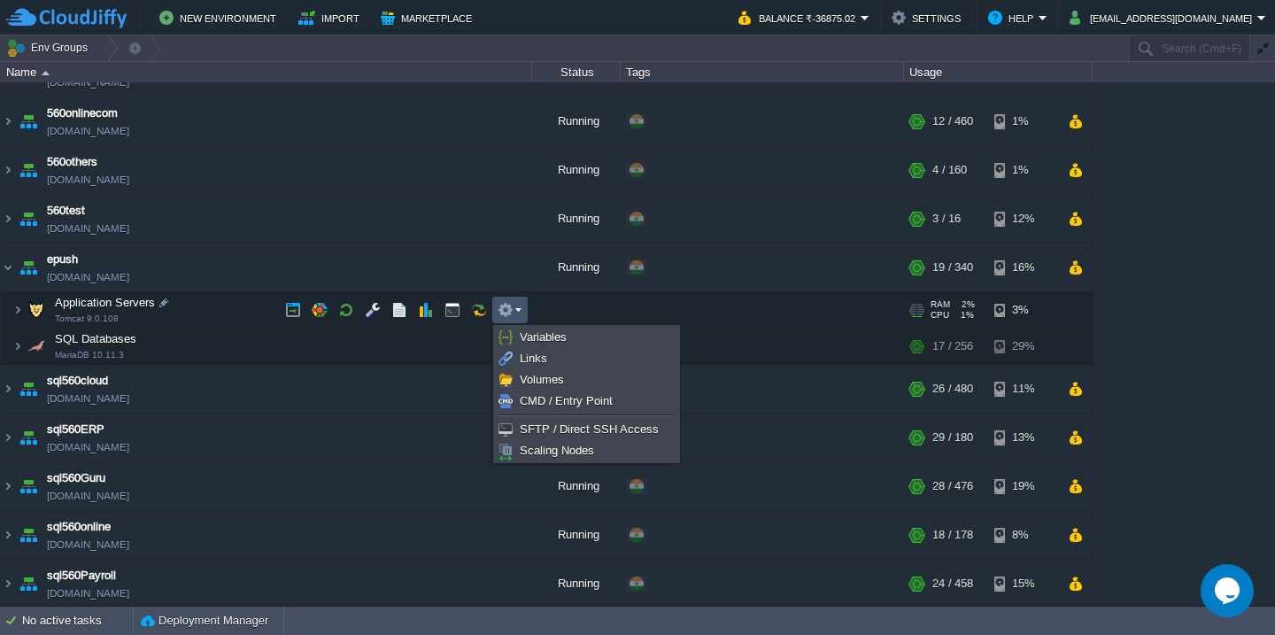
click at [544, 464] on body "New Environment Import Marketplace Bonus ₹0.00 Upgrade Account Balance ₹-36875.…" at bounding box center [637, 317] width 1275 height 635
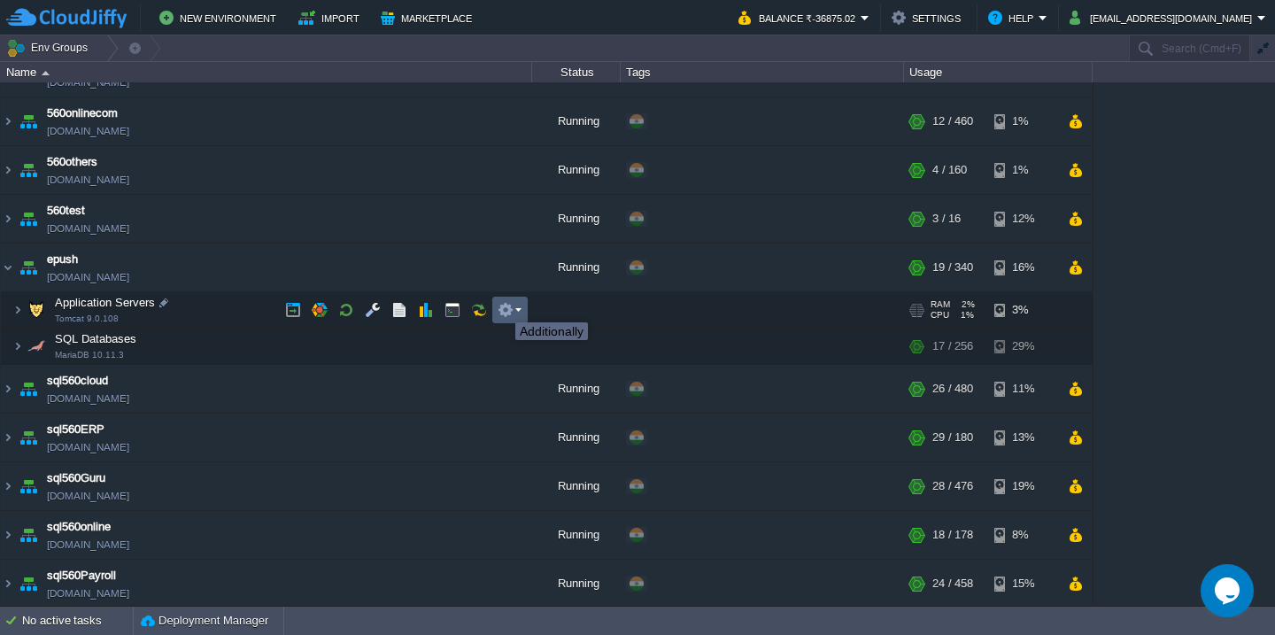
click at [502, 306] on button "button" at bounding box center [505, 310] width 16 height 16
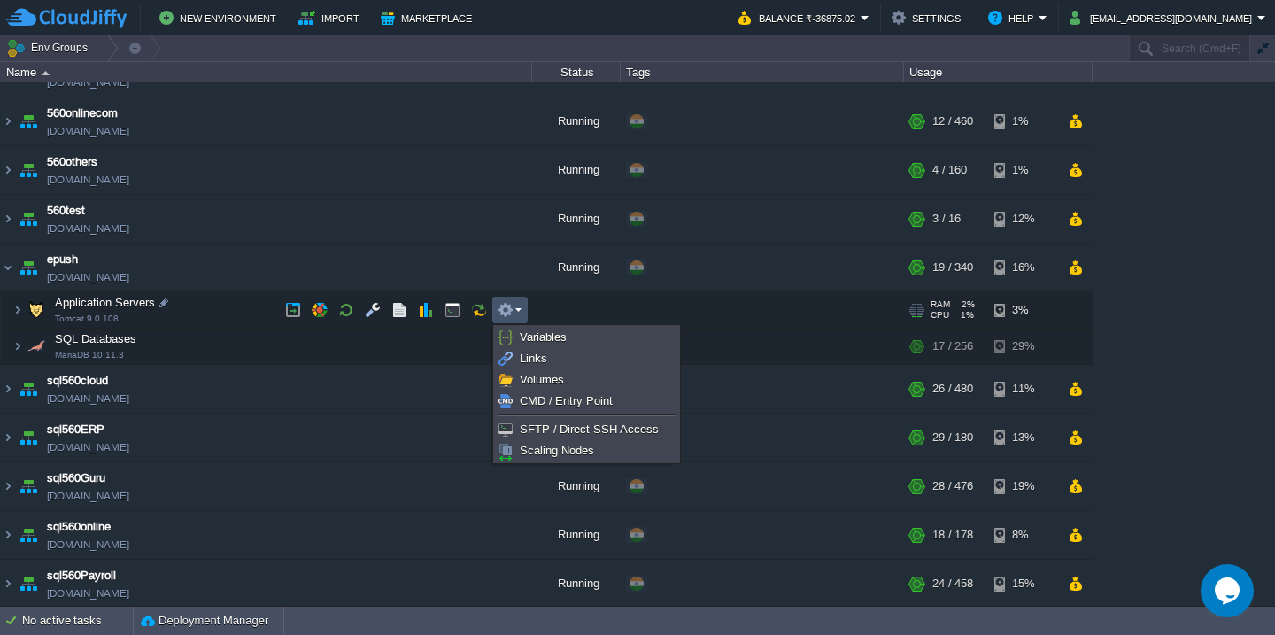
click at [502, 306] on button "button" at bounding box center [505, 310] width 16 height 16
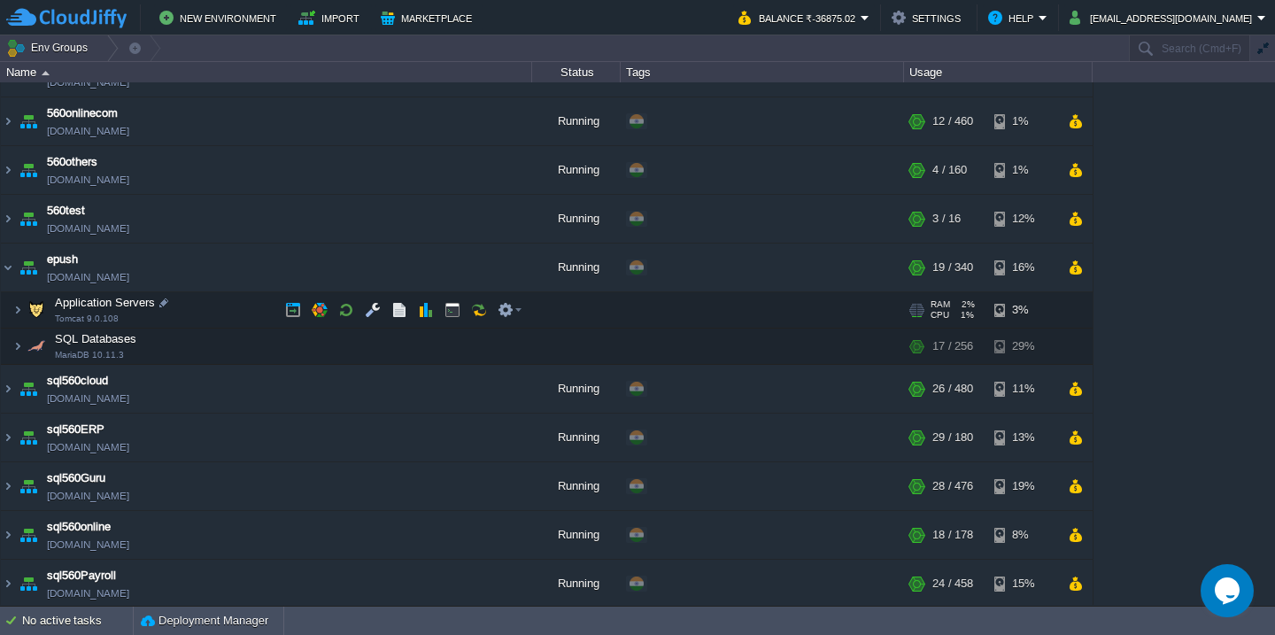
click at [215, 313] on td "Application Servers Tomcat 9.0.108" at bounding box center [266, 310] width 531 height 36
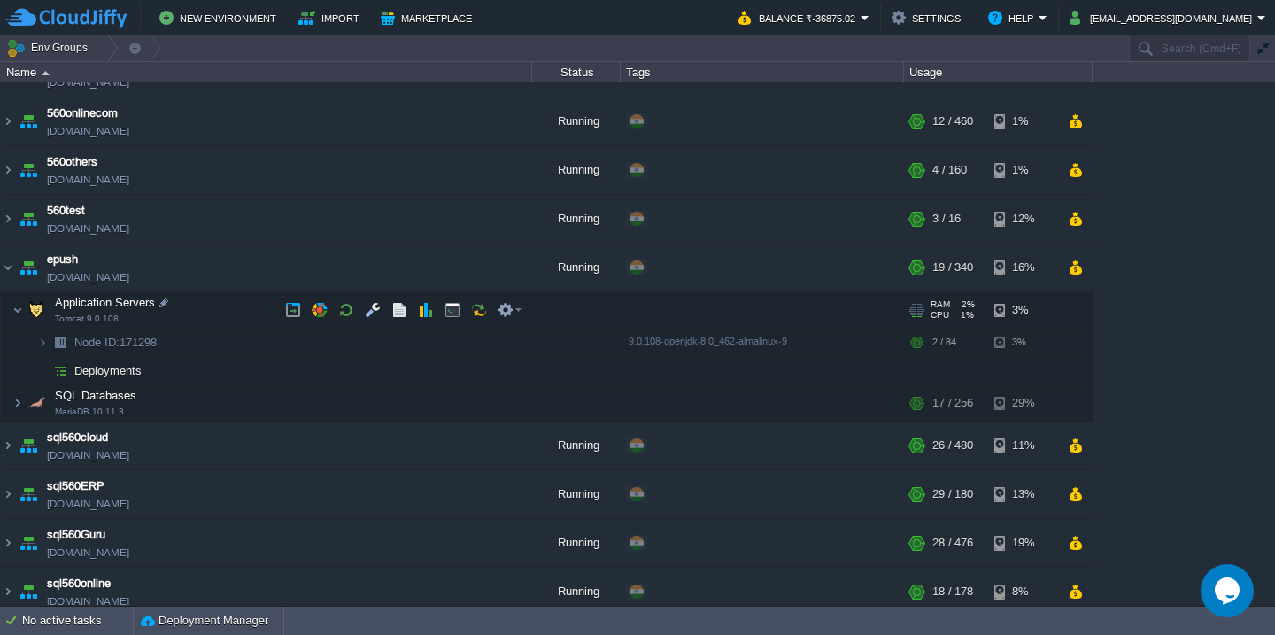
click at [215, 313] on td "Application Servers Tomcat 9.0.108" at bounding box center [266, 310] width 531 height 36
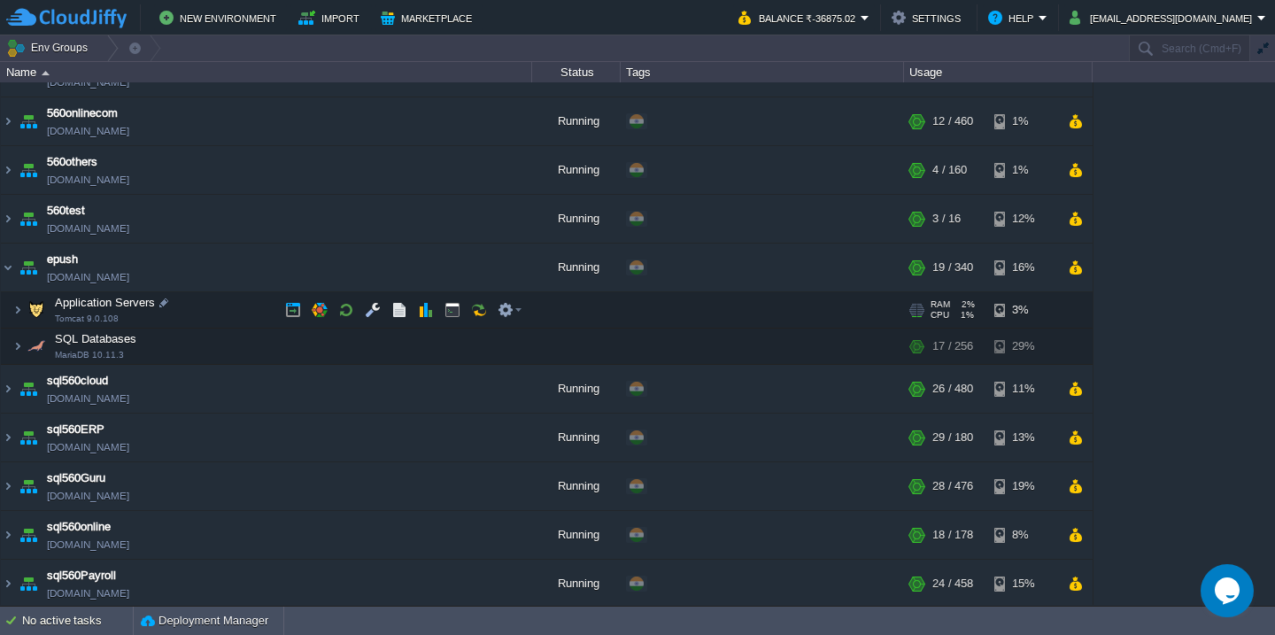
click at [221, 314] on td "Application Servers Tomcat 9.0.108" at bounding box center [266, 310] width 531 height 36
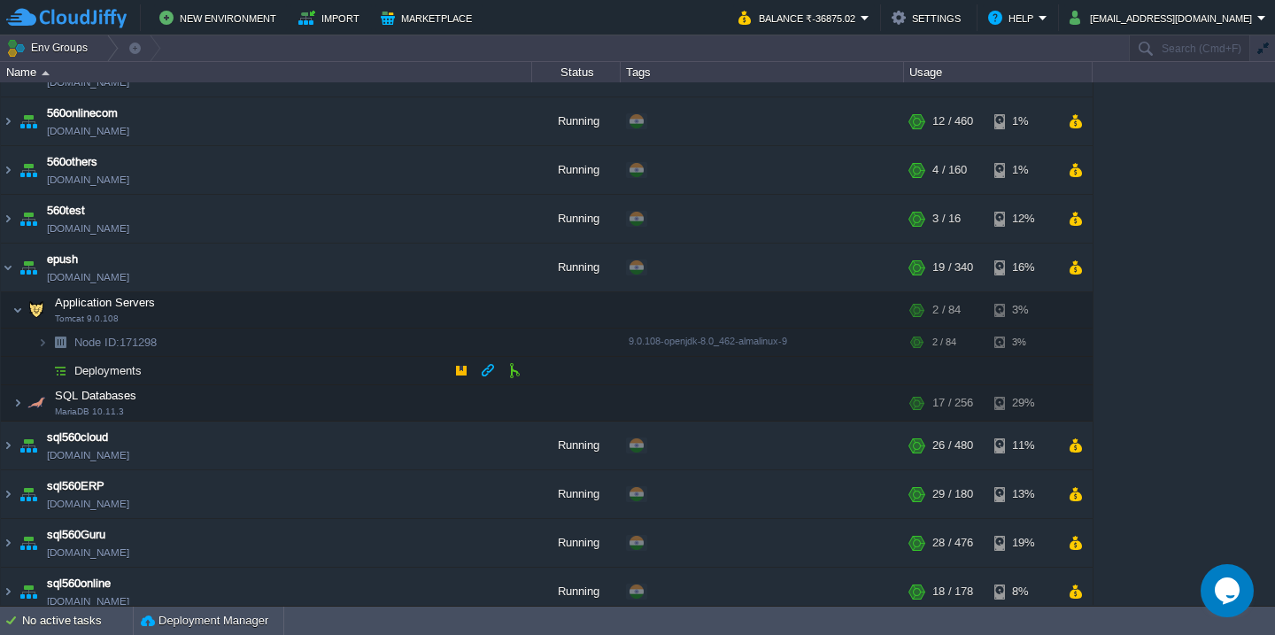
click at [186, 371] on td "Deployments" at bounding box center [266, 371] width 531 height 28
click at [192, 356] on td "Node ID: 171298" at bounding box center [266, 342] width 531 height 28
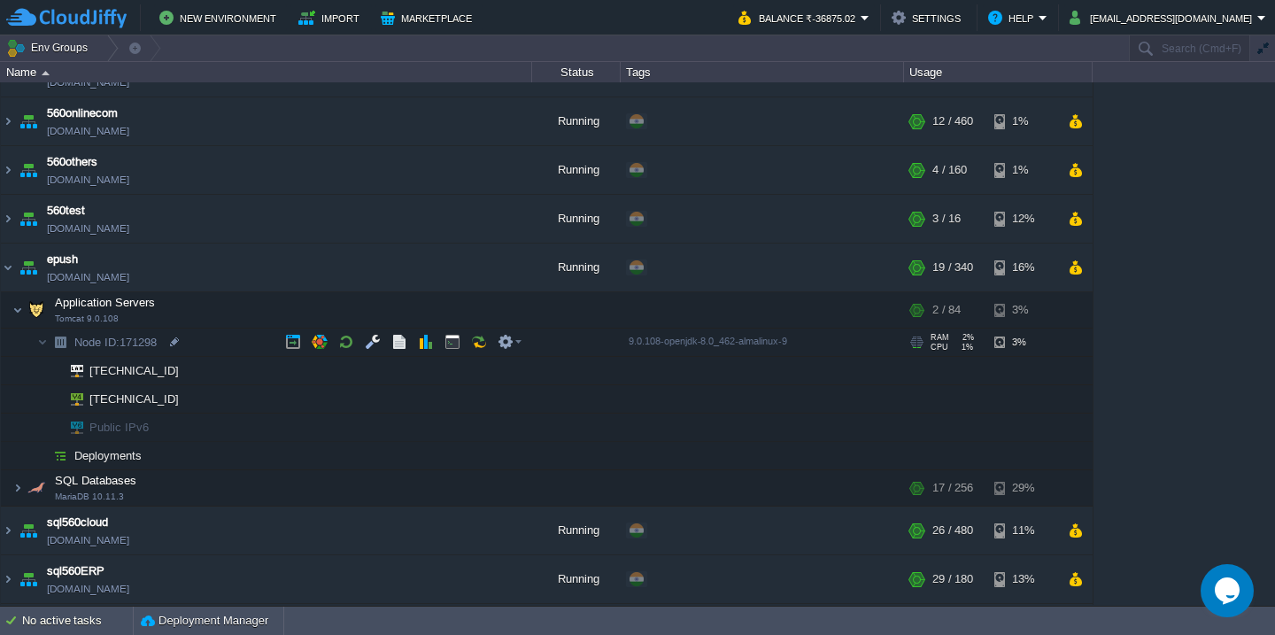
click at [219, 351] on td "Node ID: 171298" at bounding box center [266, 342] width 531 height 28
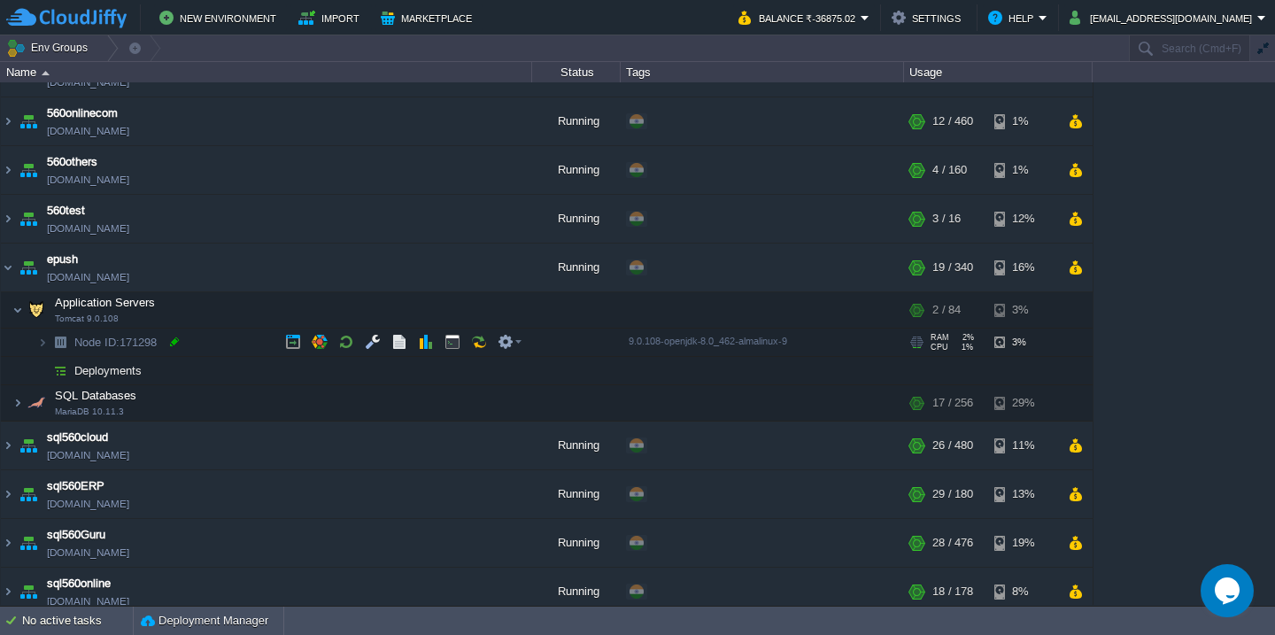
click at [176, 343] on div at bounding box center [174, 342] width 16 height 16
type input "171298"
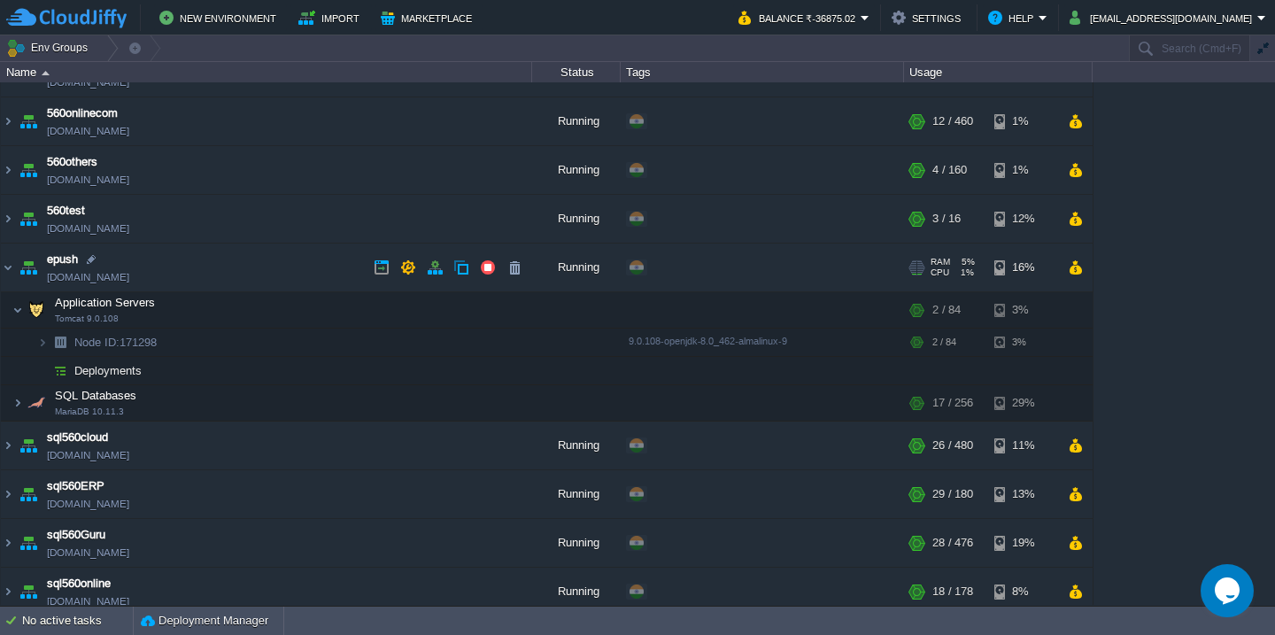
drag, startPoint x: 178, startPoint y: 279, endPoint x: 168, endPoint y: 275, distance: 10.4
click at [168, 275] on td "epush [DOMAIN_NAME]" at bounding box center [266, 267] width 531 height 49
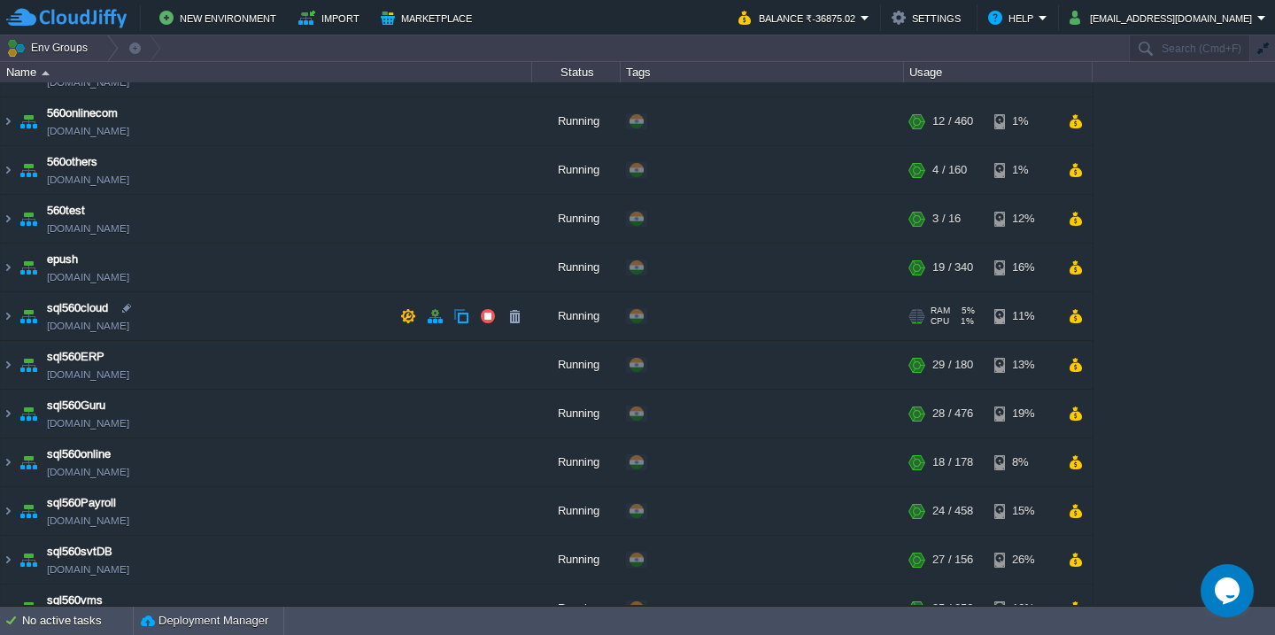
copy td "[DOMAIN_NAME]"
click at [282, 297] on td "sql560cloud [DOMAIN_NAME]" at bounding box center [266, 316] width 531 height 49
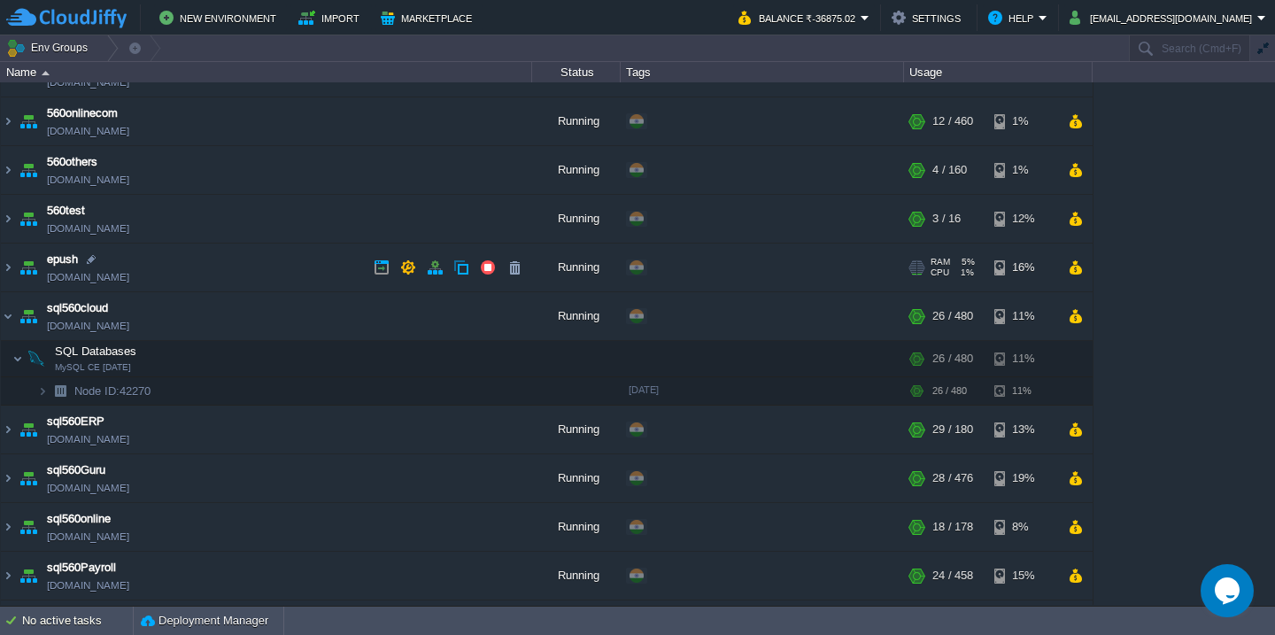
click at [297, 272] on td "epush [DOMAIN_NAME]" at bounding box center [266, 267] width 531 height 49
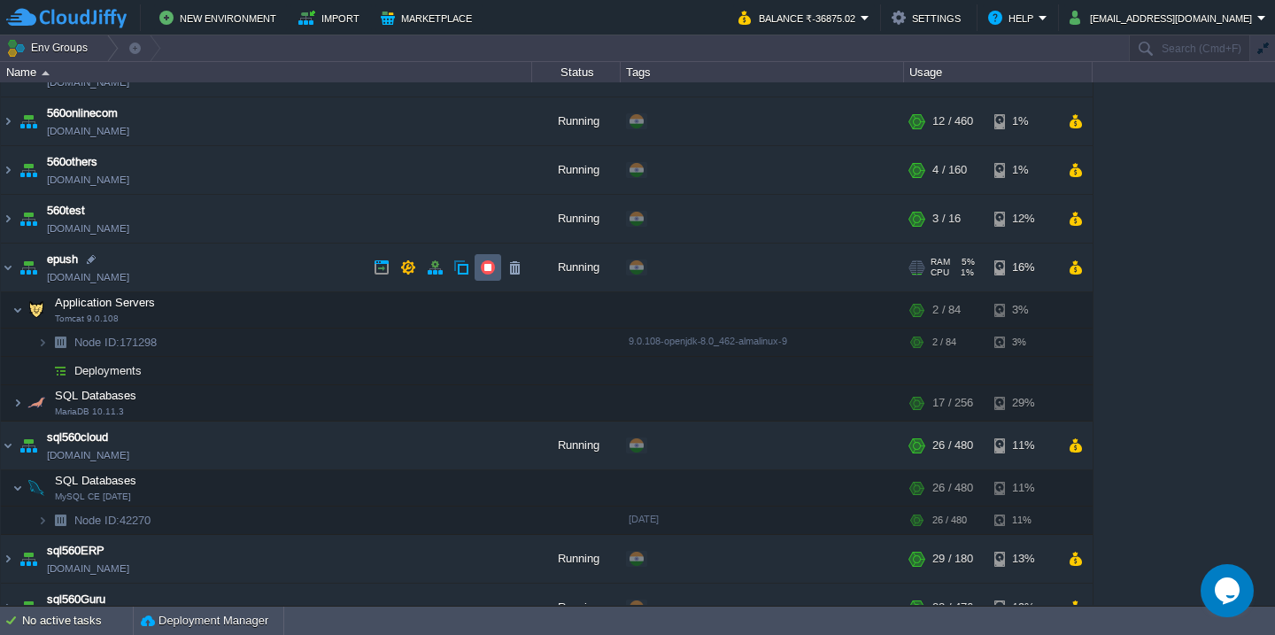
click at [489, 267] on button "button" at bounding box center [488, 267] width 16 height 16
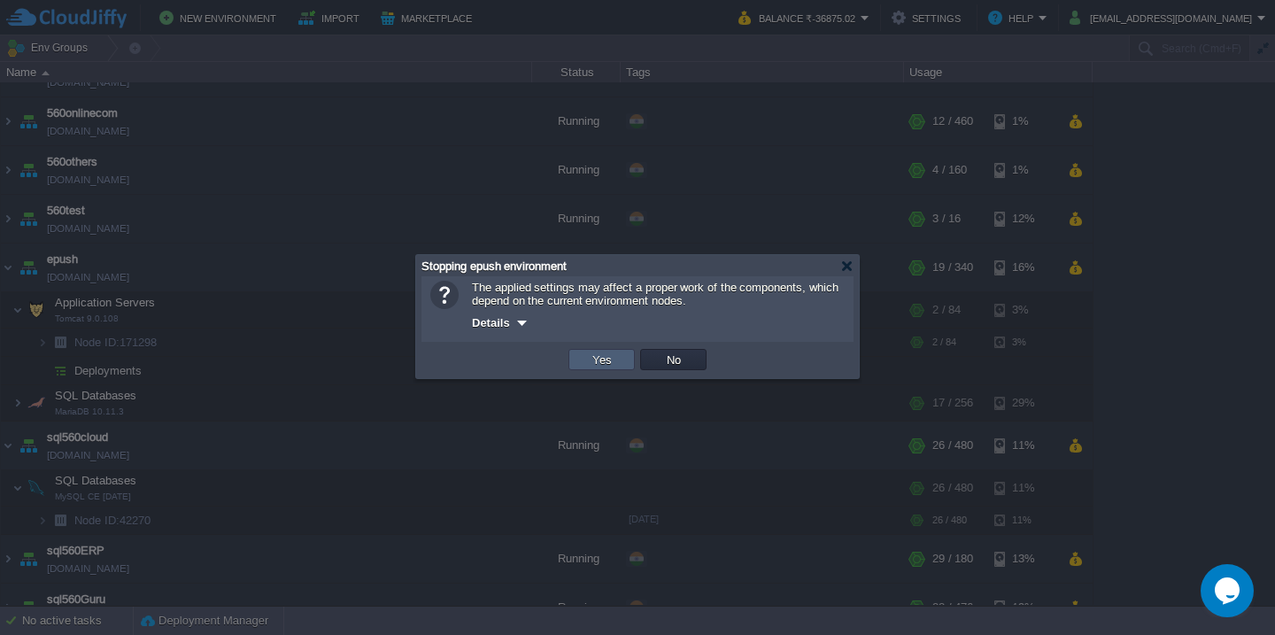
click at [585, 366] on td "Yes" at bounding box center [601, 359] width 66 height 21
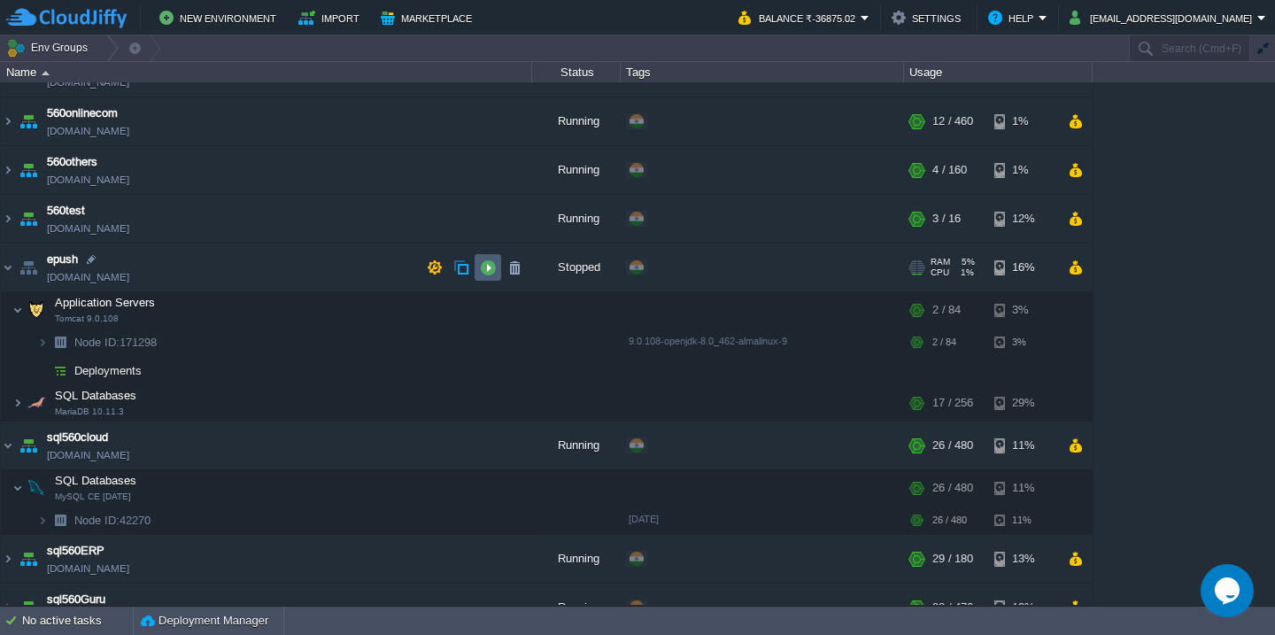
click at [489, 264] on button "button" at bounding box center [488, 267] width 16 height 16
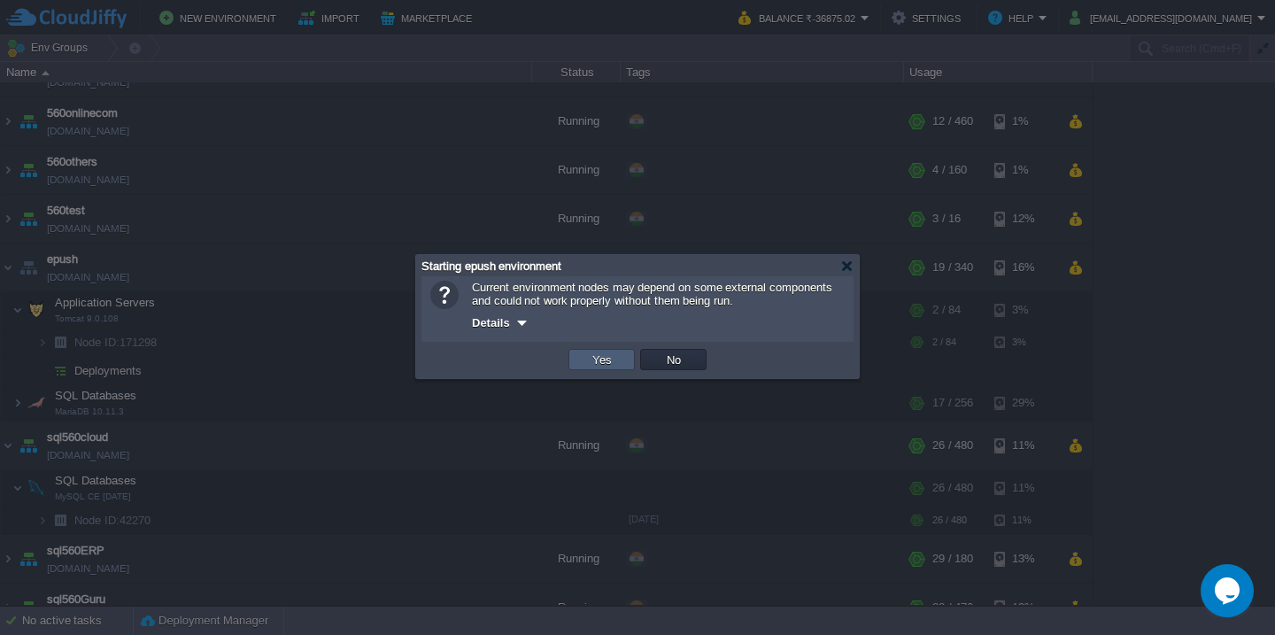
click at [601, 366] on button "Yes" at bounding box center [602, 359] width 30 height 16
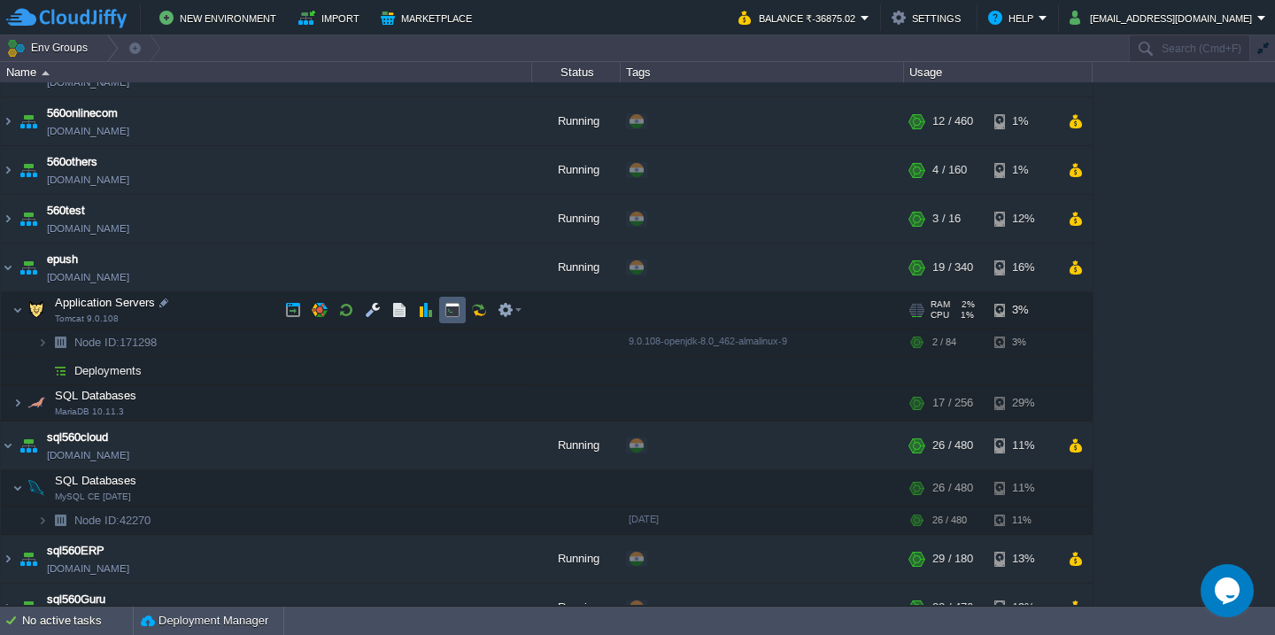
click at [452, 309] on button "button" at bounding box center [452, 310] width 16 height 16
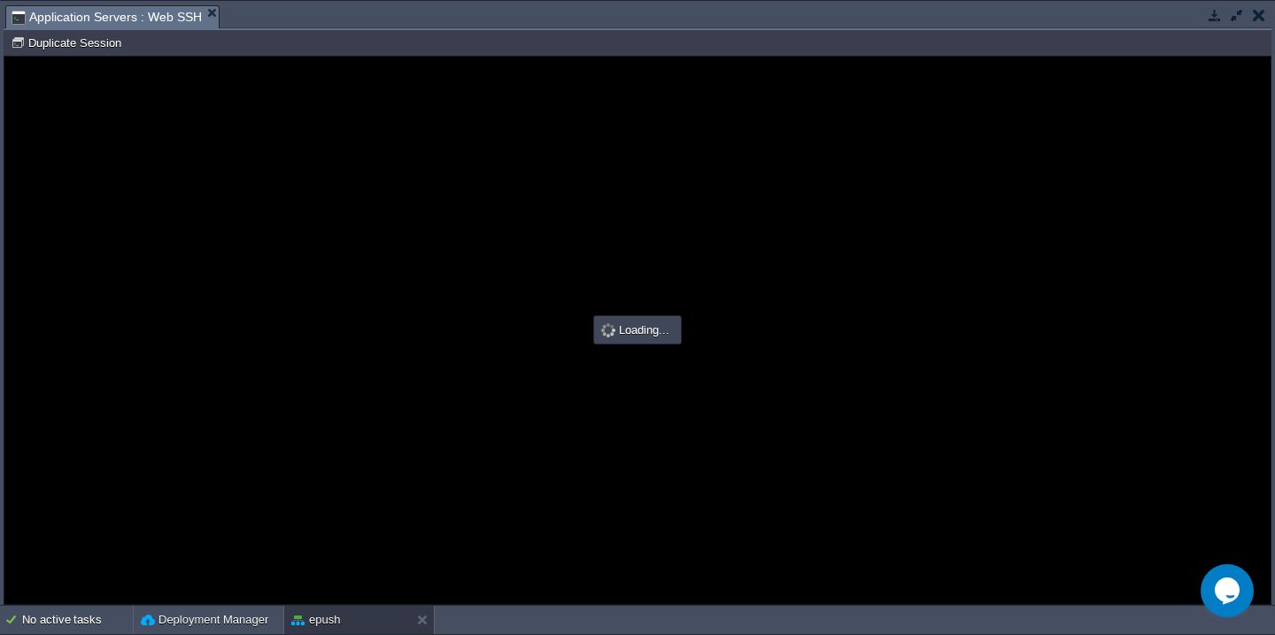
scroll to position [0, 0]
type input "#000000"
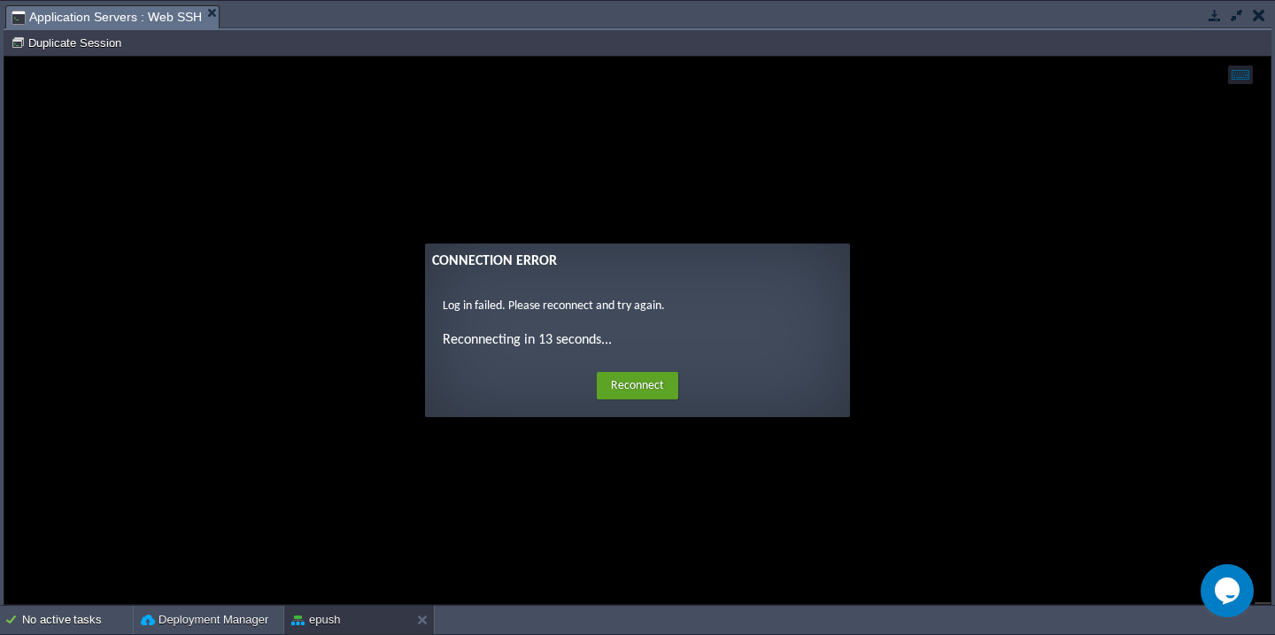
click at [1267, 17] on td at bounding box center [1258, 14] width 22 height 21
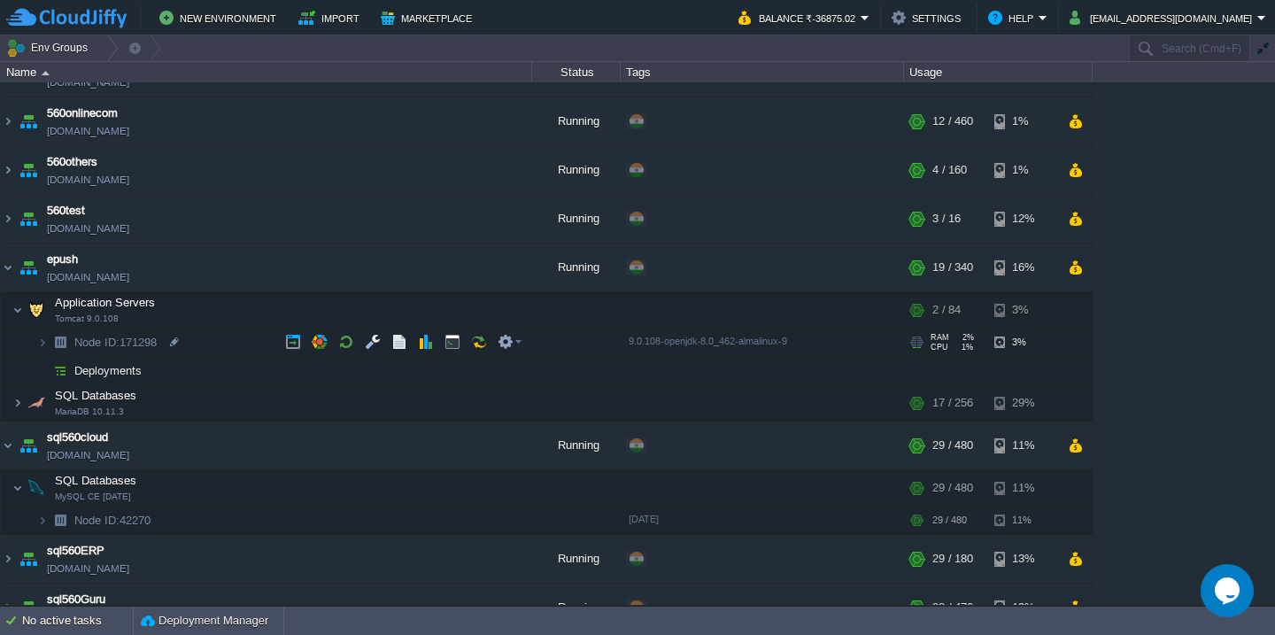
click at [235, 340] on td "Node ID: 171298" at bounding box center [266, 342] width 531 height 28
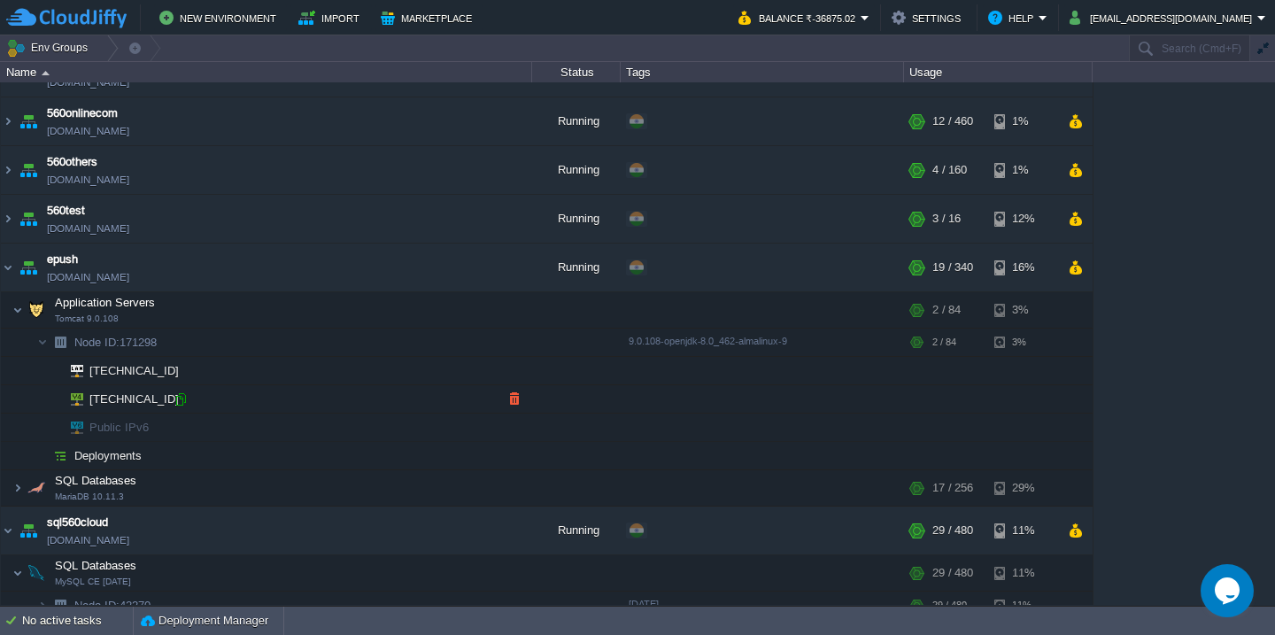
click at [182, 395] on div at bounding box center [181, 399] width 16 height 16
click at [176, 343] on div at bounding box center [174, 342] width 16 height 16
type input "171298"
click at [1158, 268] on div "560cloud [DOMAIN_NAME] Stopped + Add to Env Group RAM 0% CPU 0% 0 / 120 3% 560C…" at bounding box center [637, 343] width 1275 height 522
click at [223, 311] on td "Application Servers Tomcat 9.0.108" at bounding box center [266, 310] width 531 height 36
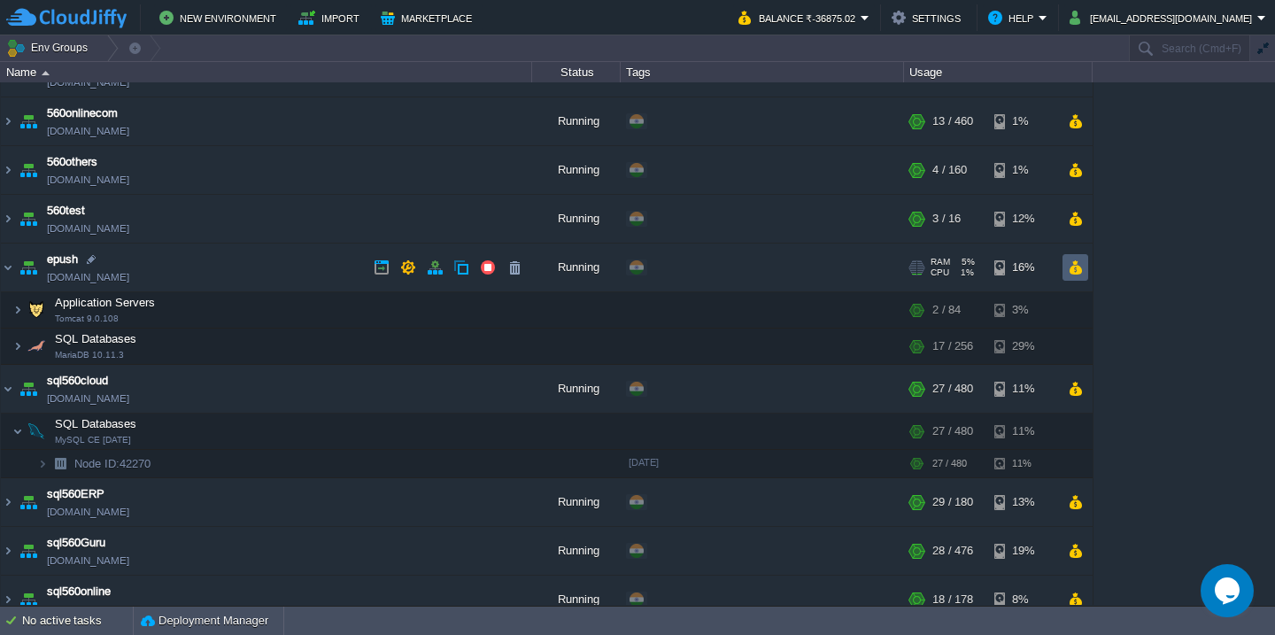
click at [1073, 267] on button "button" at bounding box center [1074, 267] width 15 height 16
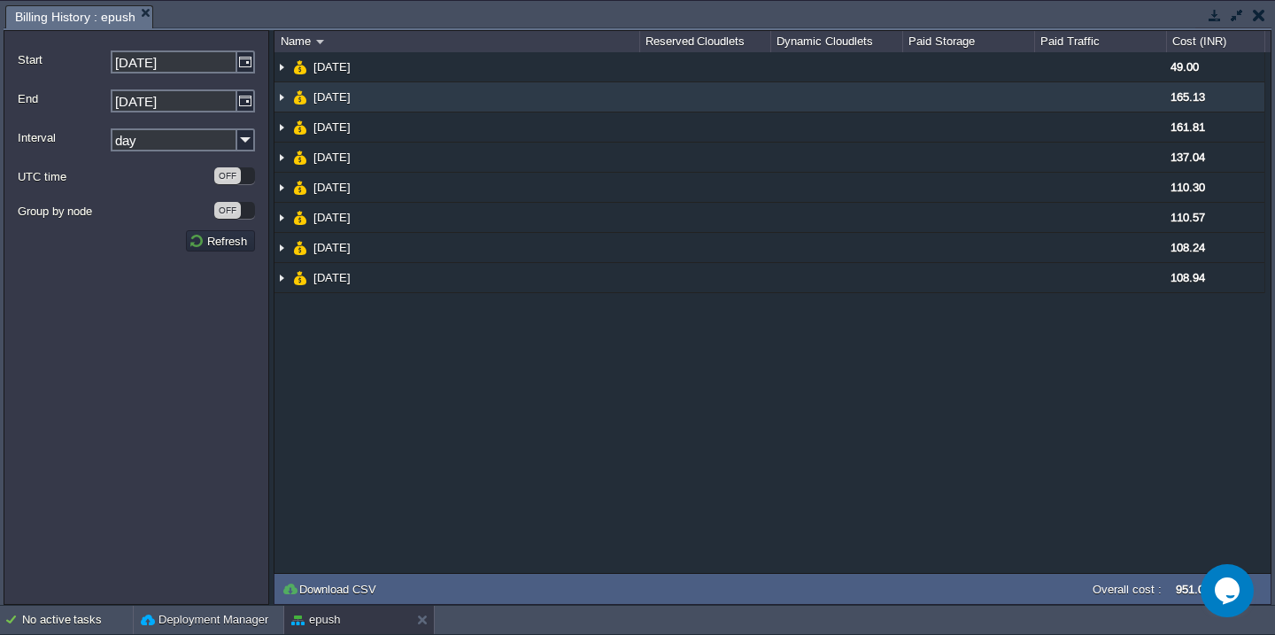
click at [693, 101] on td at bounding box center [705, 97] width 132 height 30
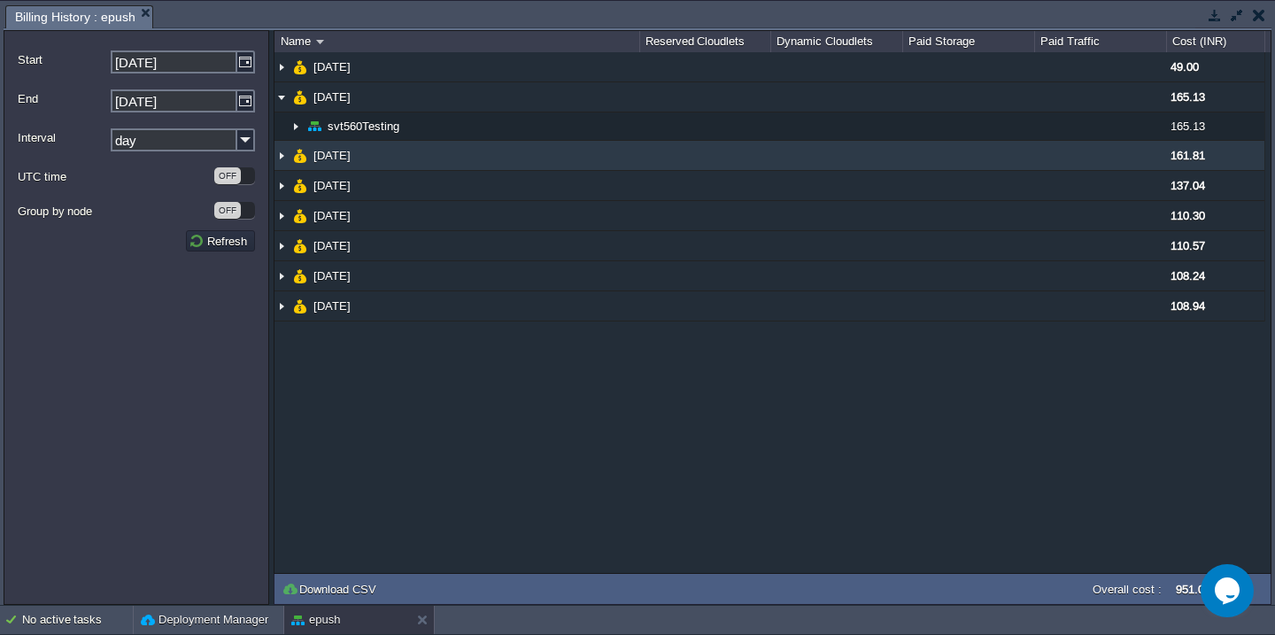
click at [630, 144] on td "[DATE]" at bounding box center [456, 156] width 365 height 30
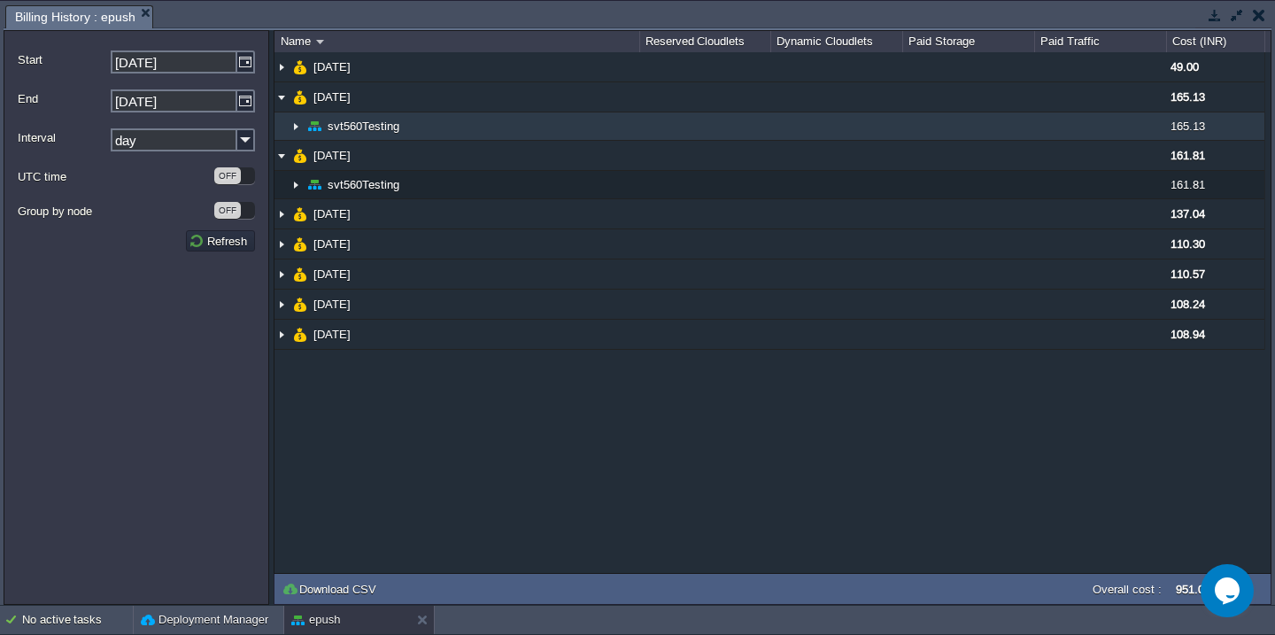
click at [633, 132] on td "svt560Testing" at bounding box center [456, 126] width 365 height 28
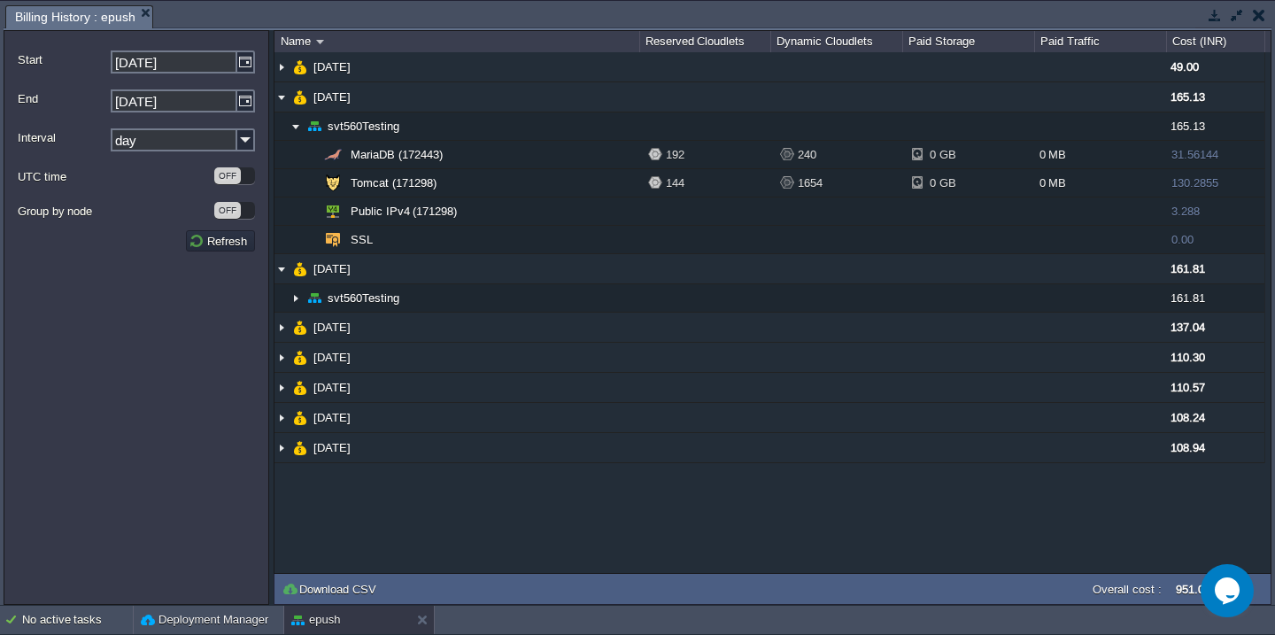
click at [1252, 21] on button "button" at bounding box center [1258, 15] width 12 height 16
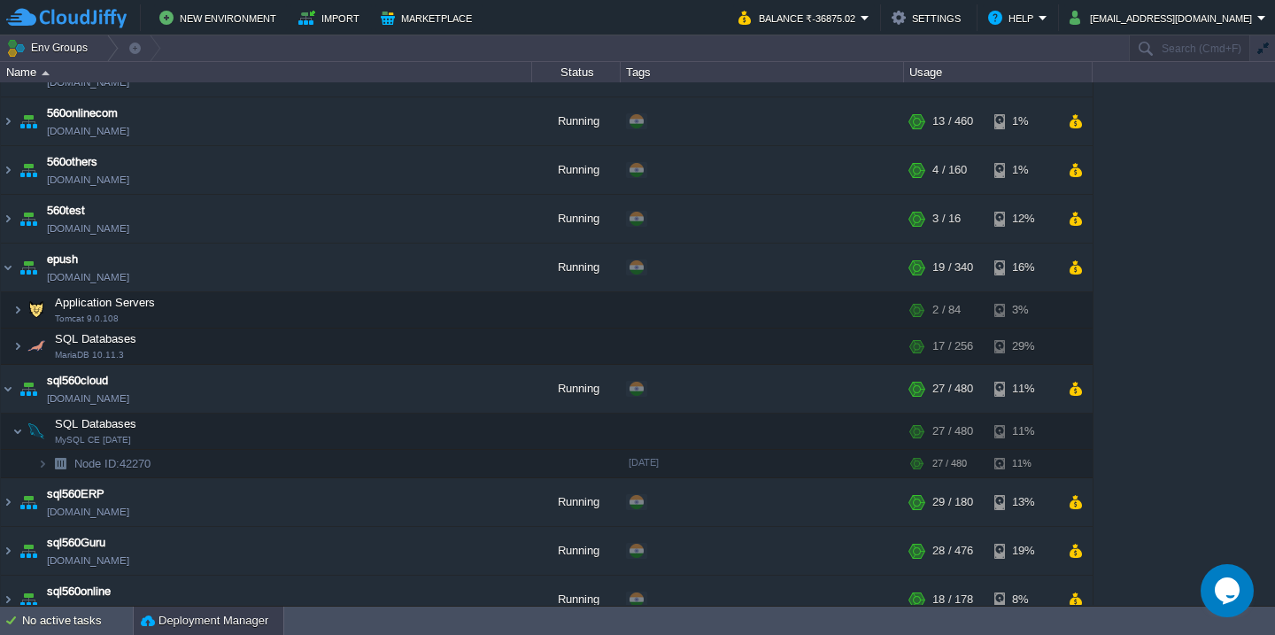
click at [204, 620] on button "Deployment Manager" at bounding box center [204, 621] width 127 height 18
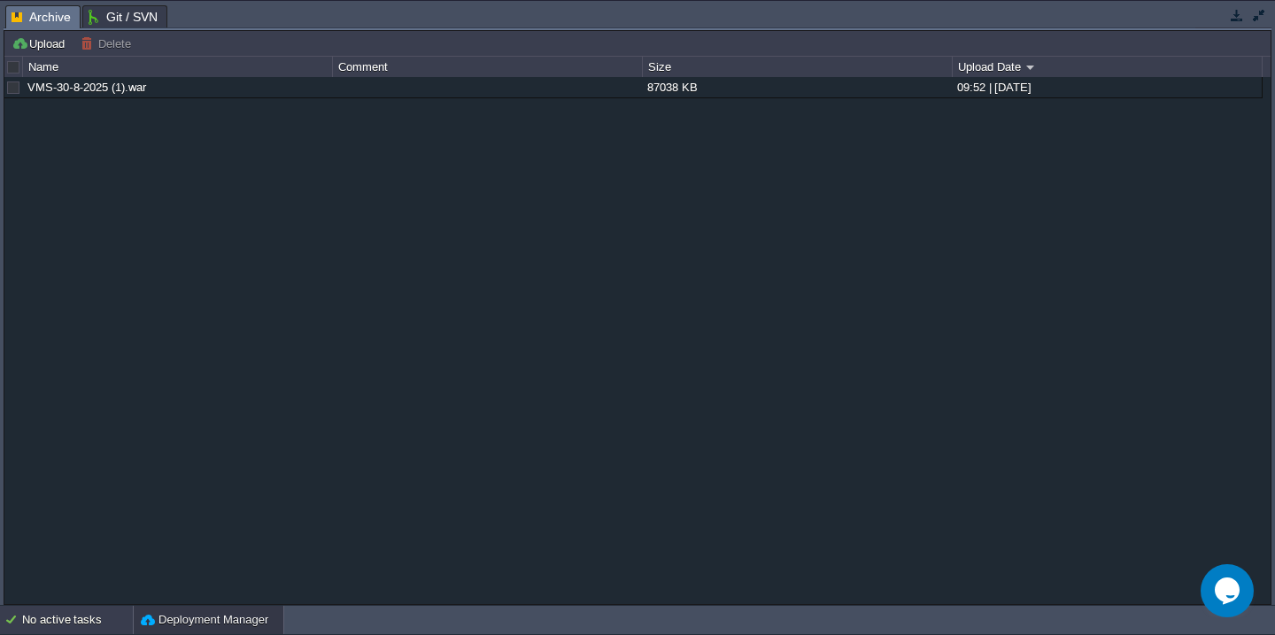
click at [43, 630] on div "No active tasks" at bounding box center [77, 619] width 111 height 28
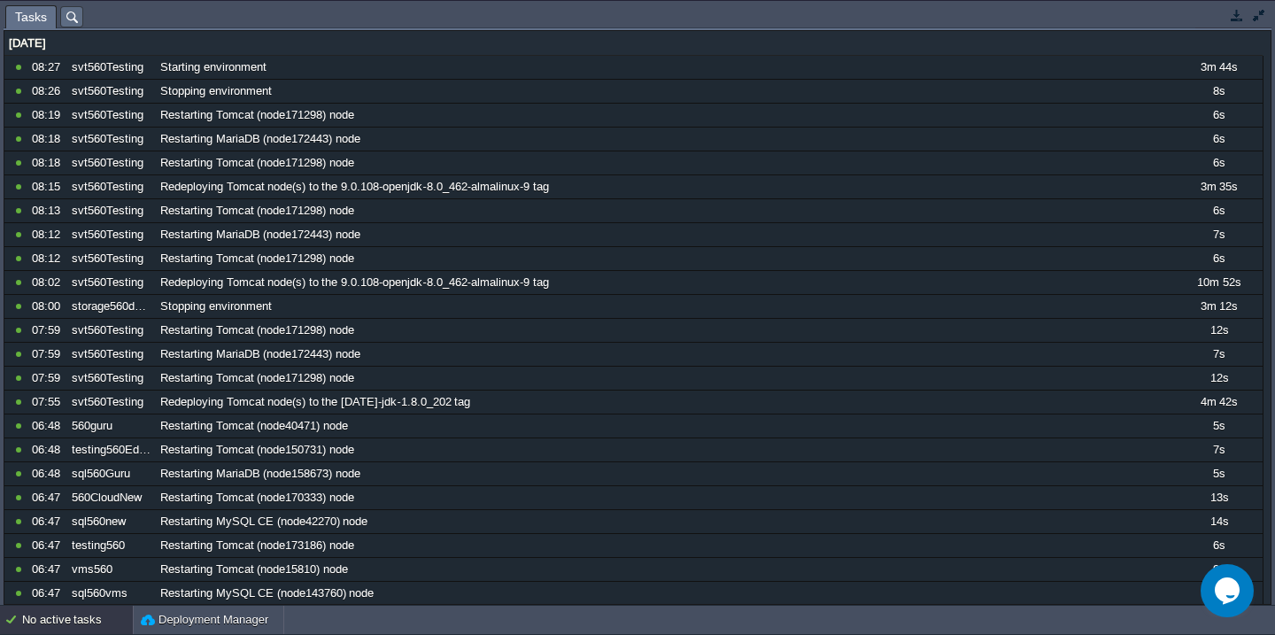
click at [1260, 12] on button "button" at bounding box center [1259, 15] width 16 height 16
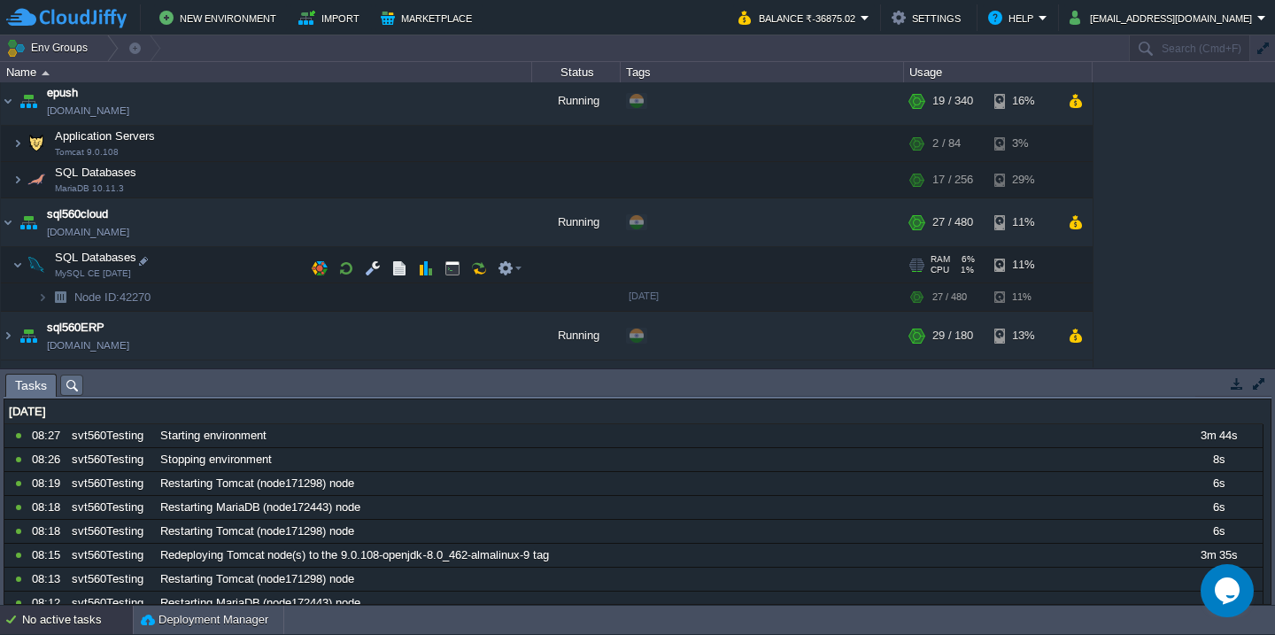
scroll to position [490, 0]
click at [82, 623] on div "No active tasks" at bounding box center [77, 619] width 111 height 28
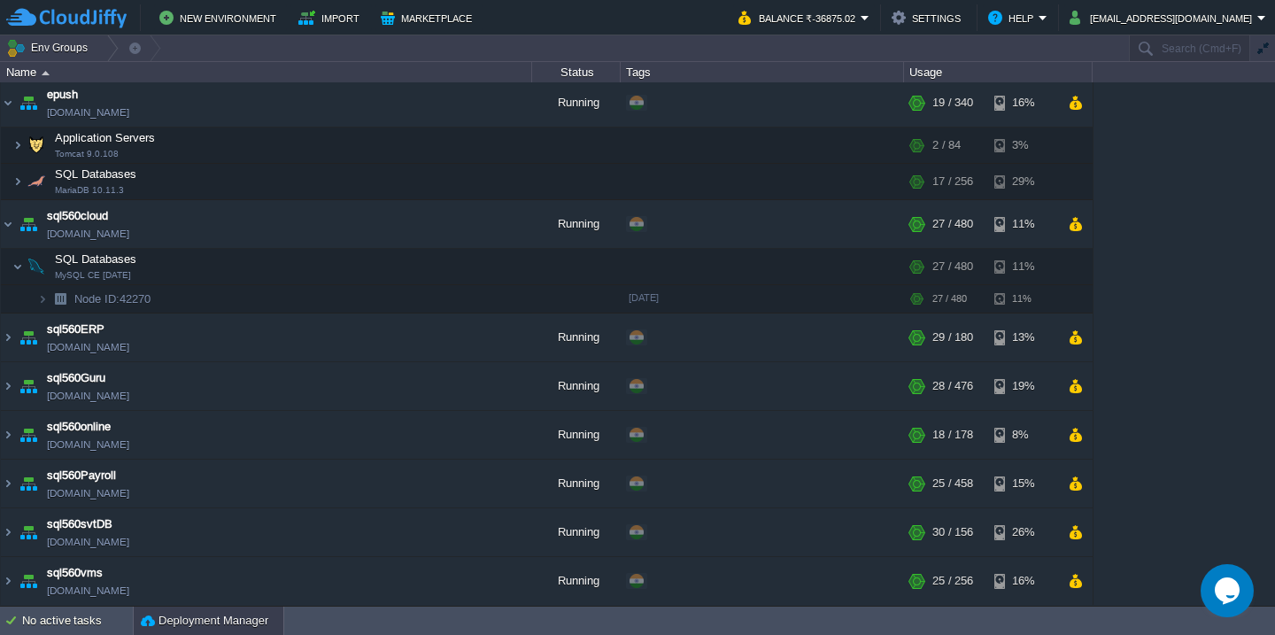
click at [172, 621] on button "Deployment Manager" at bounding box center [204, 621] width 127 height 18
